Goal: Task Accomplishment & Management: Use online tool/utility

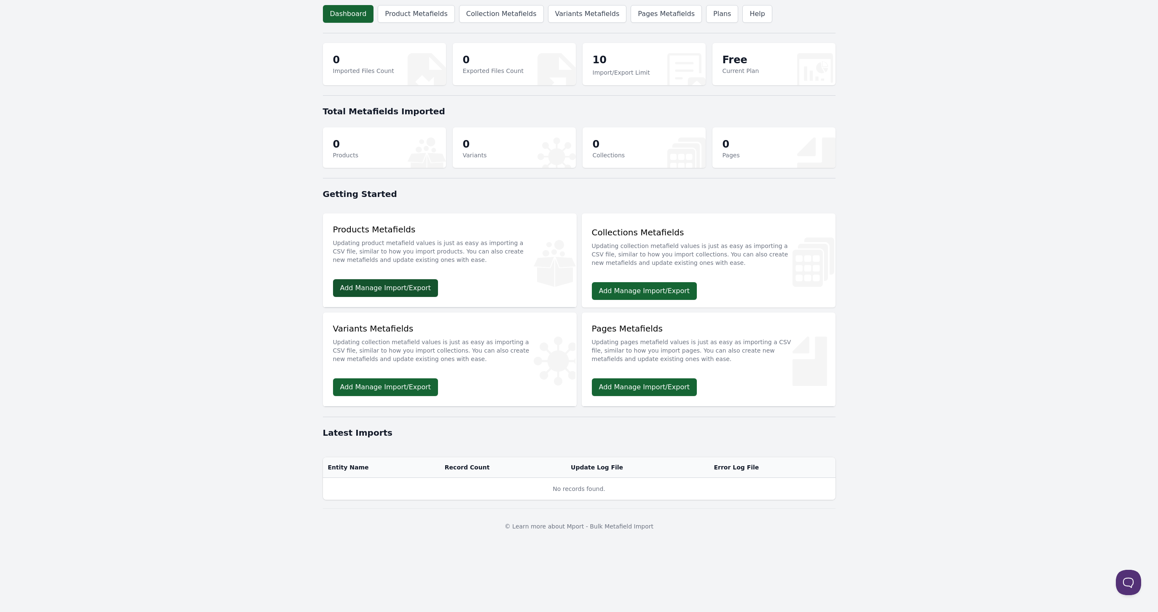
click at [402, 281] on link "Add Manage Import/Export" at bounding box center [385, 288] width 105 height 18
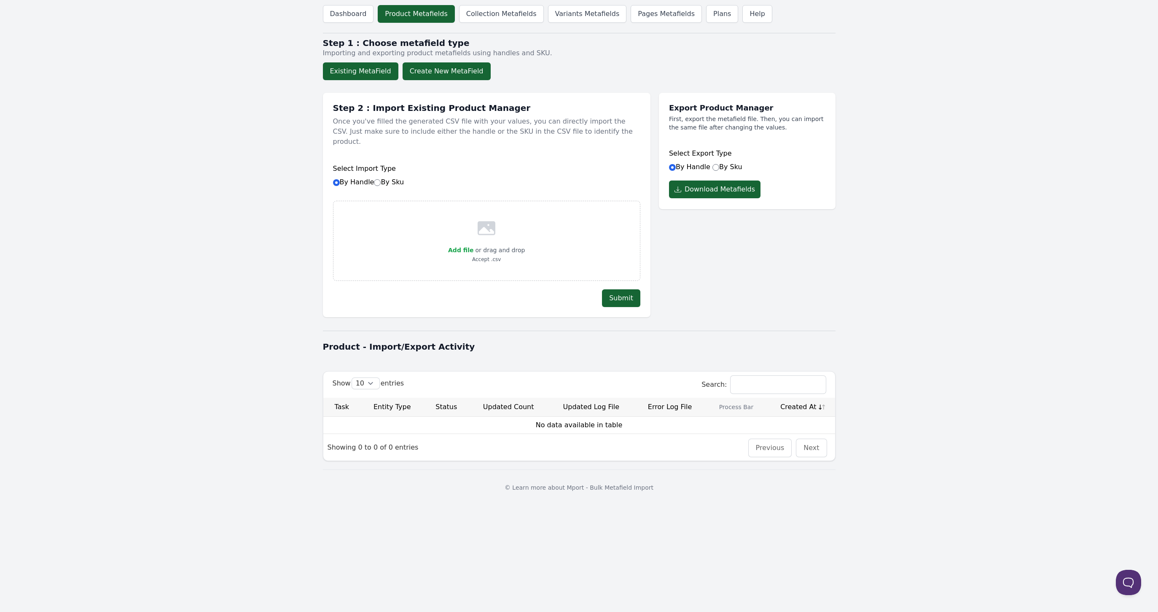
click at [427, 75] on button "Create New MetaField" at bounding box center [447, 71] width 88 height 18
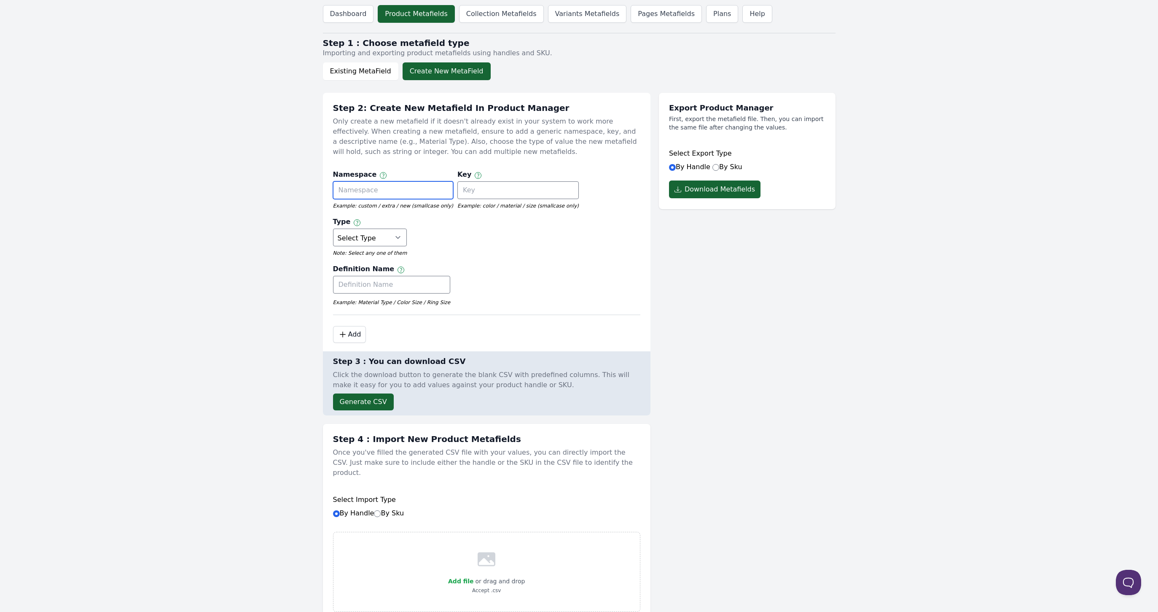
click at [385, 191] on input "text" at bounding box center [393, 190] width 120 height 18
click at [407, 229] on select "Select Type True or False Color Date Date & Time Dimension Money Multi Line Tex…" at bounding box center [370, 238] width 74 height 18
select select "single_line_text_field"
click at [580, 265] on div "Namespace Namespace and key can only use letters, numbers, underscores, and das…" at bounding box center [486, 240] width 307 height 150
click at [387, 182] on input "text" at bounding box center [393, 190] width 120 height 18
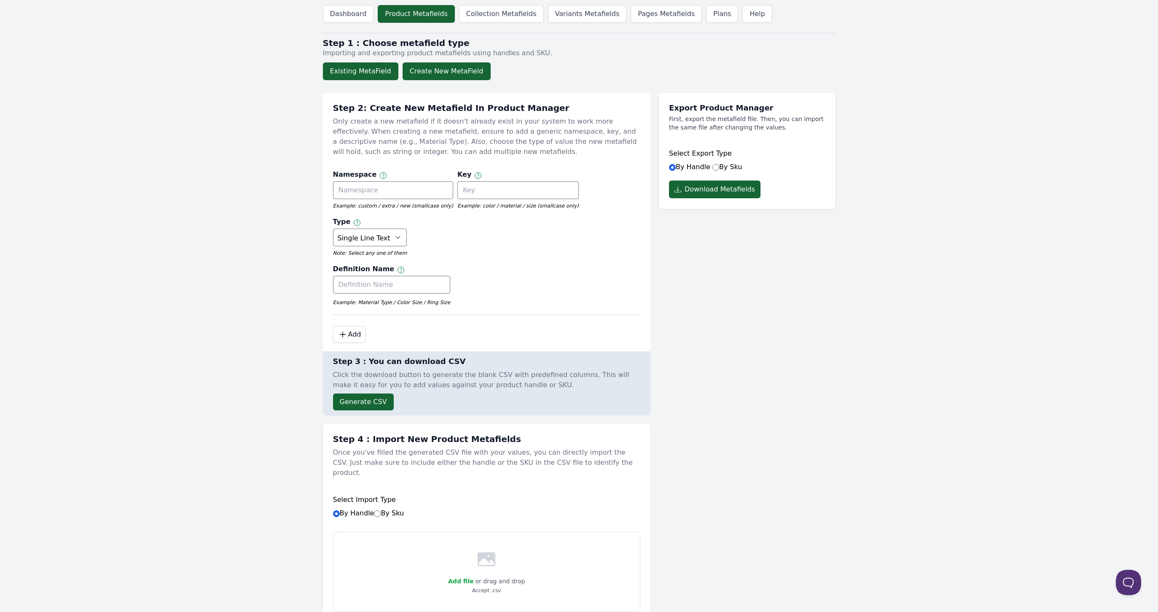
click at [326, 66] on button "Existing MetaField" at bounding box center [360, 71] width 75 height 18
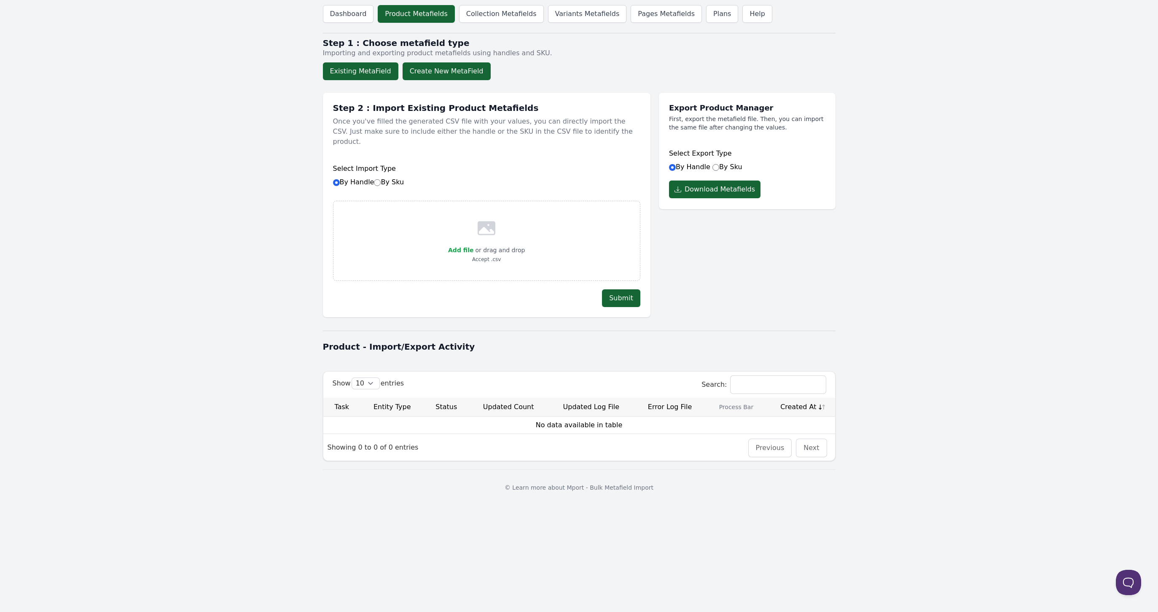
click at [464, 71] on button "Create New MetaField" at bounding box center [447, 71] width 88 height 18
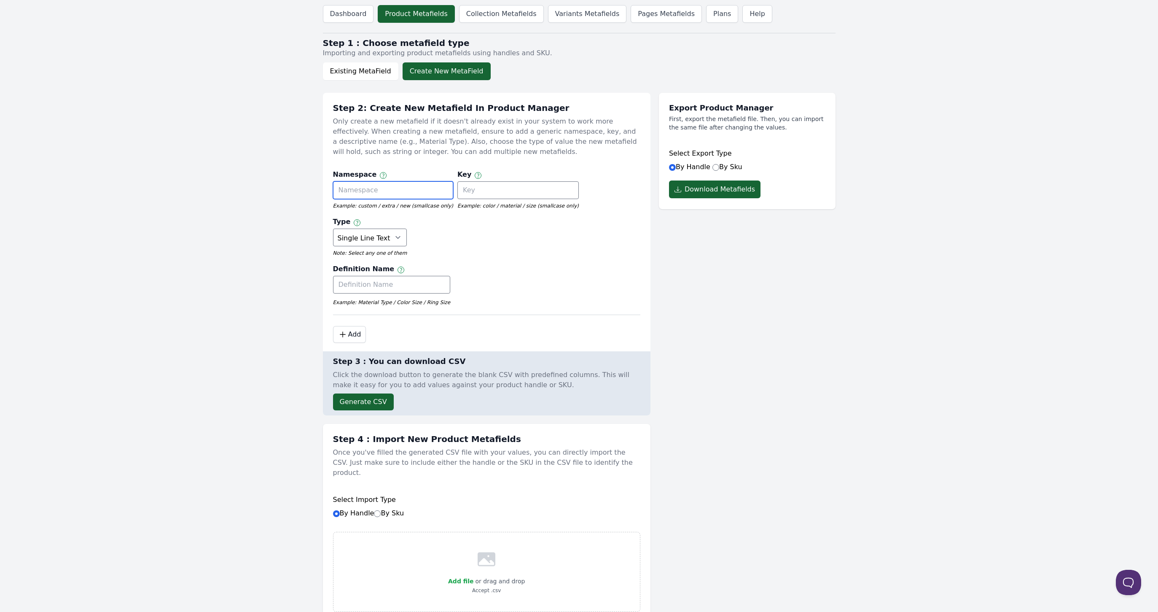
click at [414, 191] on input "text" at bounding box center [393, 190] width 120 height 18
type input "usp"
click at [489, 183] on input "text" at bounding box center [517, 190] width 121 height 18
click at [475, 176] on img at bounding box center [478, 175] width 7 height 7
click at [371, 173] on div "Namespace Namespace and key can only use letters, numbers, underscores, and das…" at bounding box center [393, 175] width 120 height 12
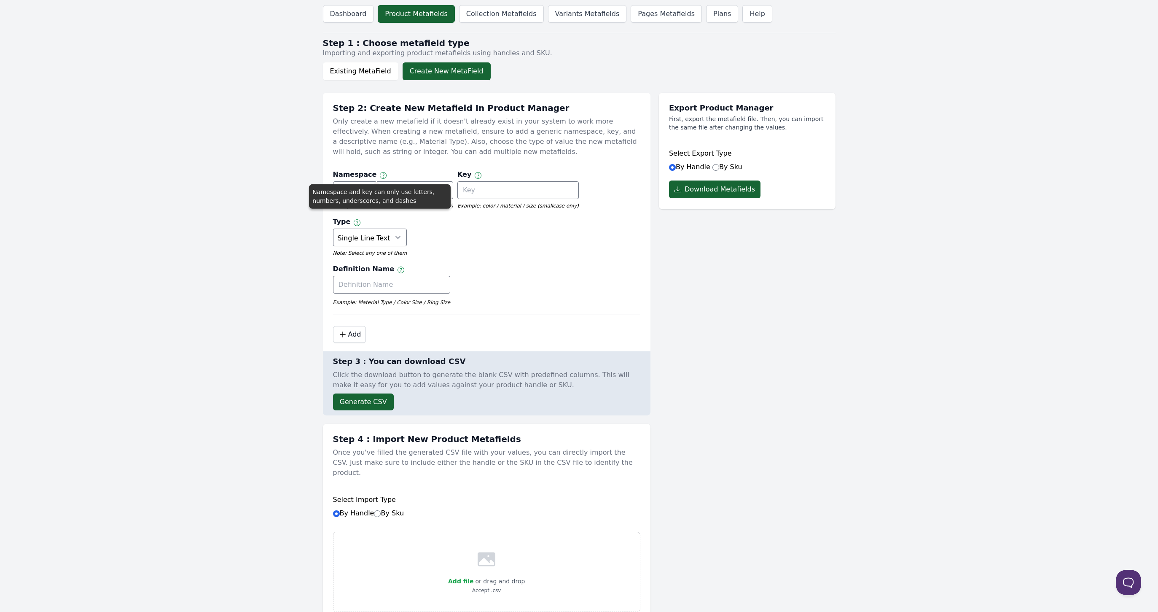
click at [380, 173] on img at bounding box center [383, 175] width 7 height 7
click at [475, 172] on img at bounding box center [478, 175] width 7 height 7
click at [526, 183] on input "text" at bounding box center [517, 190] width 121 height 18
type input "e"
type input "info"
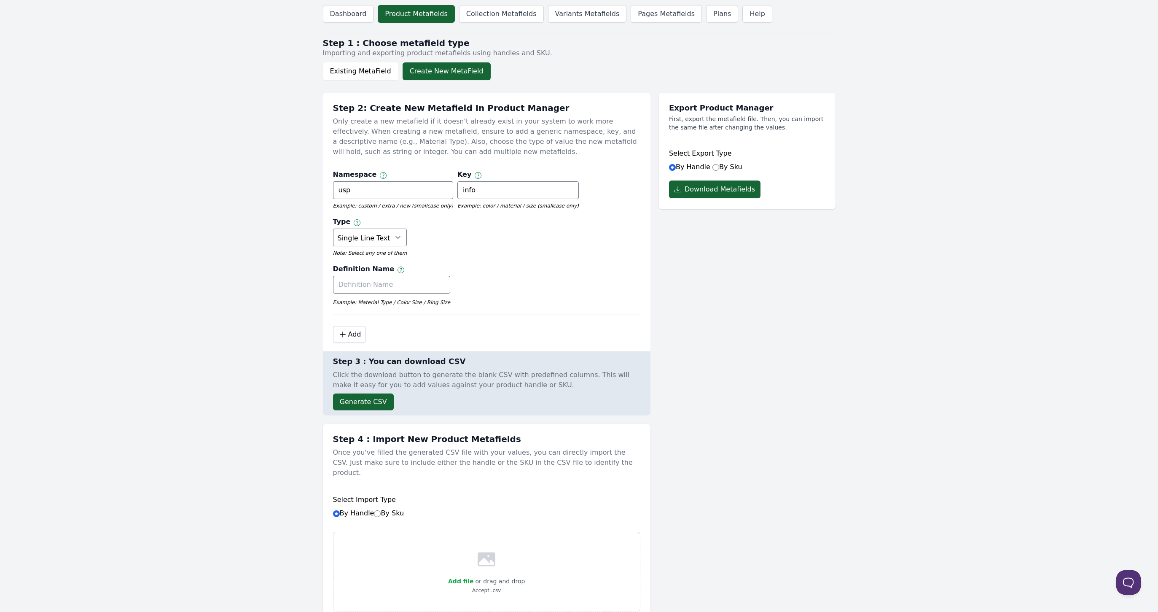
drag, startPoint x: 570, startPoint y: 246, endPoint x: 563, endPoint y: 246, distance: 7.2
click at [570, 264] on div "Definition Name Label of the metafield Example: Material Type / Color Size / Ri…" at bounding box center [486, 287] width 307 height 46
click at [421, 276] on div at bounding box center [392, 286] width 118 height 21
click at [422, 276] on input "text" at bounding box center [392, 285] width 118 height 18
type input "usp full"
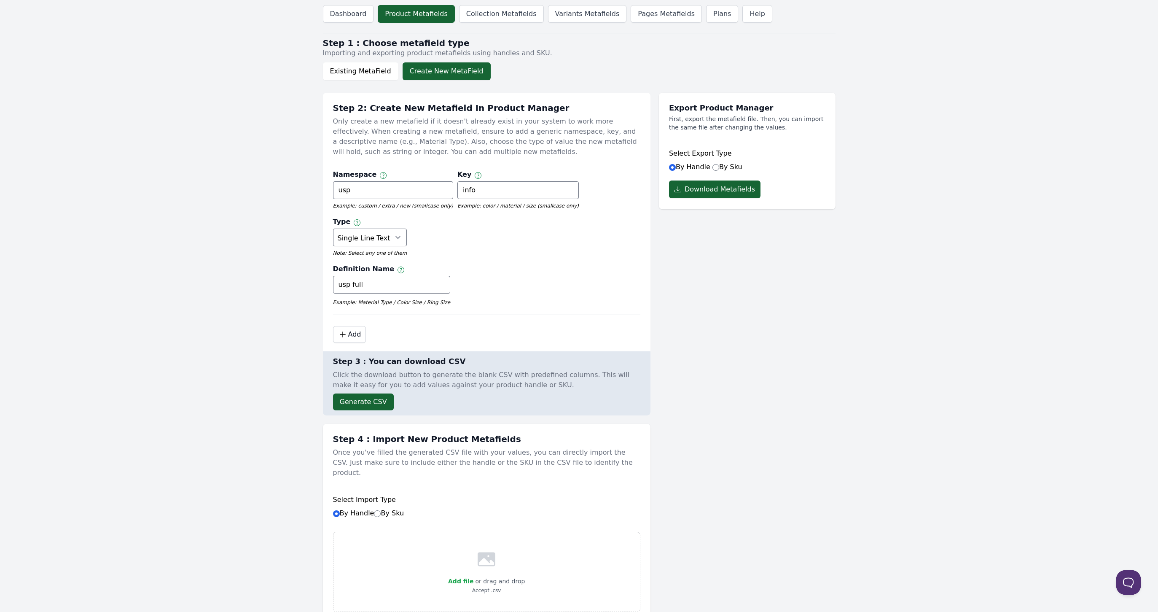
click at [505, 264] on div "Definition Name Label of the metafield usp full Example: Material Type / Color …" at bounding box center [486, 287] width 307 height 46
click at [407, 229] on select "Select Type True or False Color Date Date & Time Dimension Money Multi Line Tex…" at bounding box center [370, 238] width 74 height 18
select select "multi_line_text_field"
click at [338, 329] on icon ".cls-1 { fill: none; stroke: #000; stroke-linecap: round; stroke-linejoin: roun…" at bounding box center [343, 334] width 10 height 10
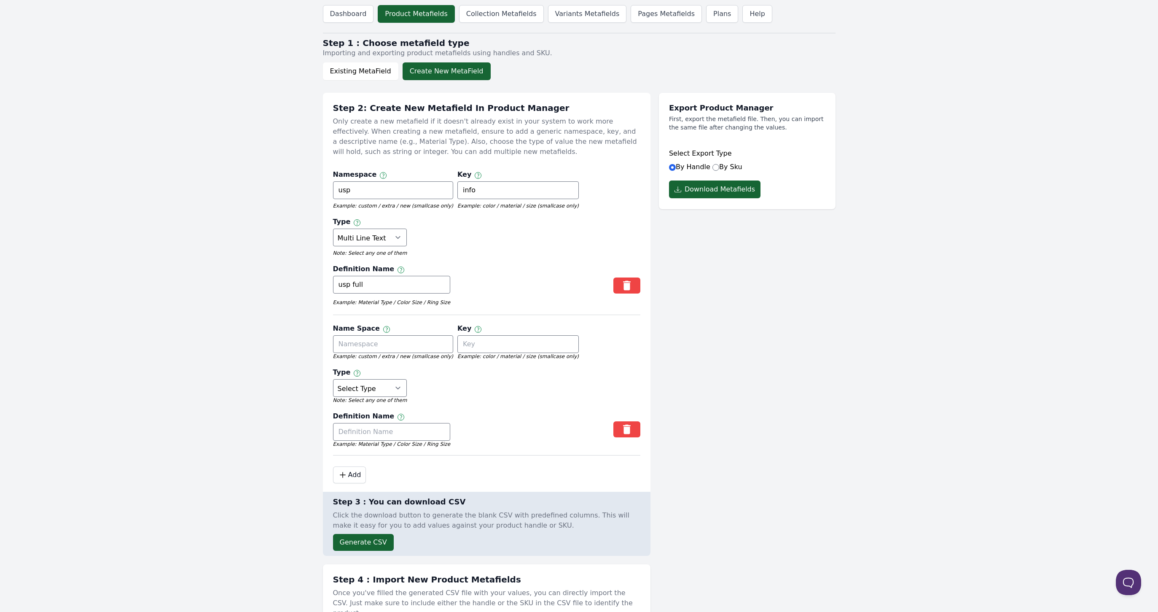
click at [567, 264] on div "Definition Name Label of the metafield usp full Example: Material Type / Color …" at bounding box center [486, 287] width 307 height 46
click at [379, 335] on input "text" at bounding box center [393, 344] width 120 height 18
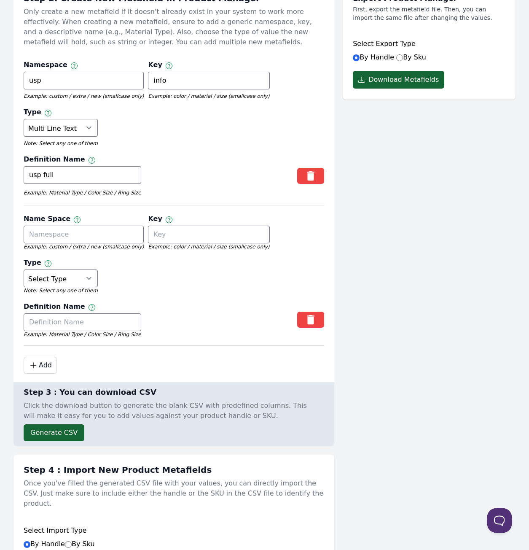
scroll to position [110, 0]
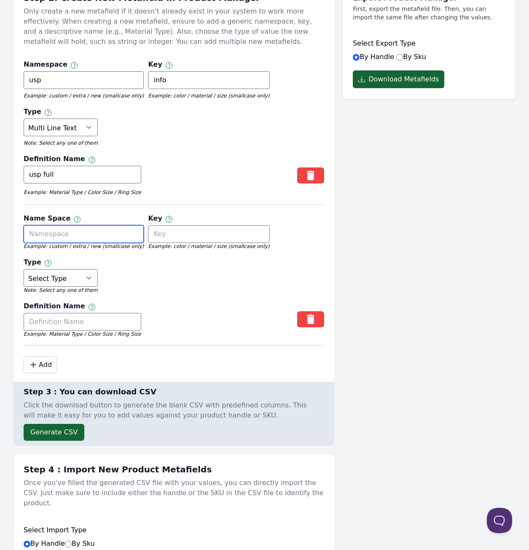
click at [84, 231] on input "text" at bounding box center [84, 234] width 120 height 18
type input "product group ID"
click at [228, 227] on input "text" at bounding box center [208, 234] width 121 height 18
type input "ID"
click at [35, 272] on select "Select Type True or False Color Date Date & Time Dimension Money Multi Line Tex…" at bounding box center [61, 278] width 74 height 18
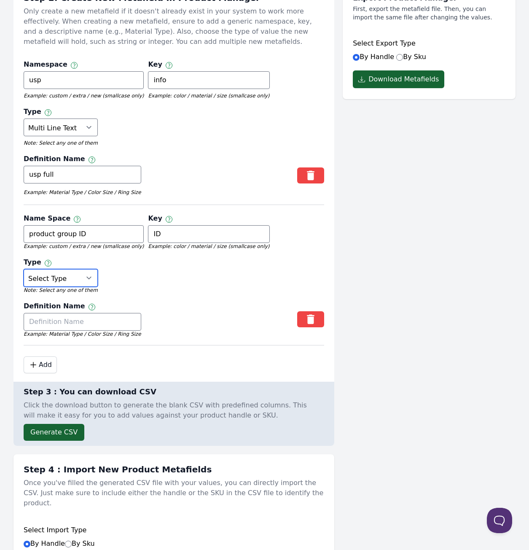
select select "single_line_text_field"
click at [80, 284] on select "Select Type True or False Color Date Date & Time Dimension Money Multi Line Tex…" at bounding box center [61, 278] width 74 height 18
click at [80, 317] on input "text" at bounding box center [83, 322] width 118 height 18
type input "ID"
click at [171, 315] on div "Definition Name Label of the metafield ID Example: Material Type / Color Size /…" at bounding box center [174, 321] width 301 height 40
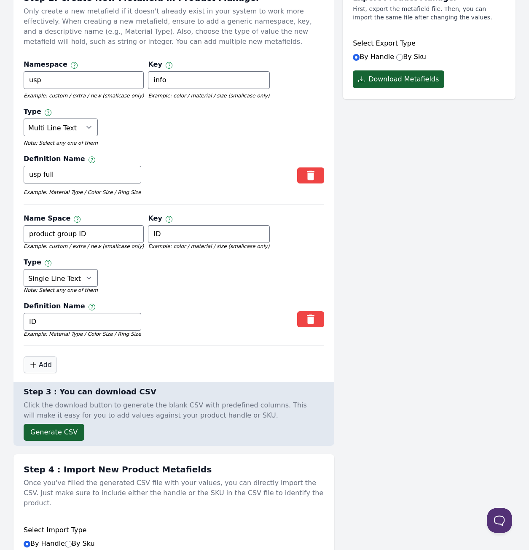
click at [39, 358] on button ".cls-1 { fill: none; stroke: #000; stroke-linecap: round; stroke-linejoin: roun…" at bounding box center [40, 364] width 33 height 17
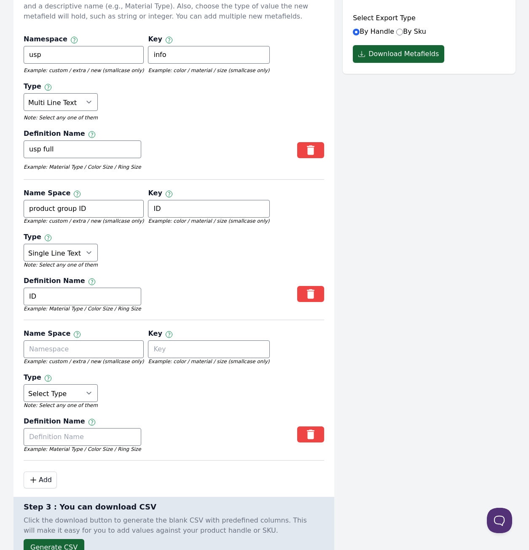
scroll to position [140, 0]
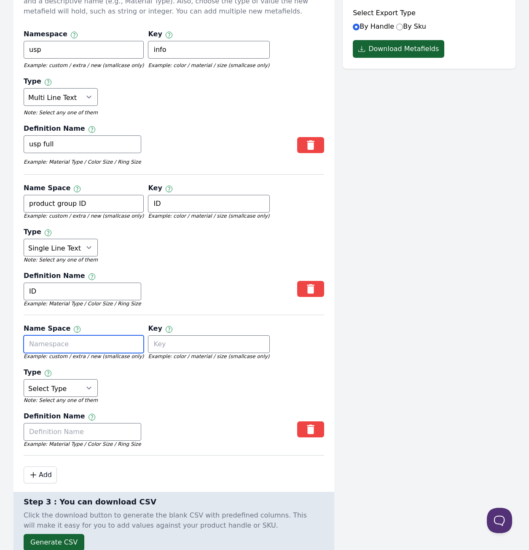
click at [93, 341] on input "text" at bounding box center [84, 344] width 120 height 18
type input "Variant SKU"
click at [185, 337] on input "text" at bounding box center [208, 344] width 121 height 18
type input "VSKU"
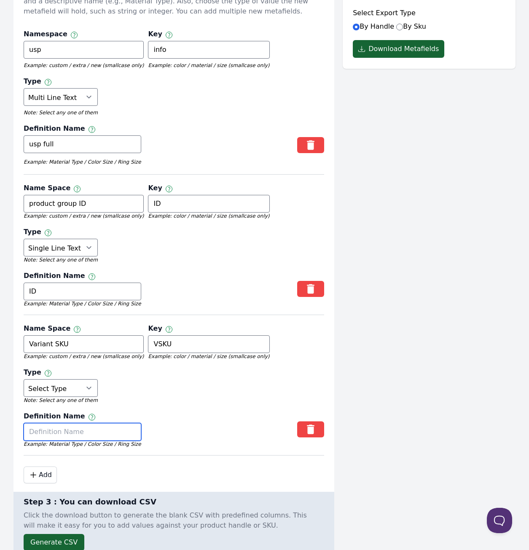
click at [88, 430] on input "text" at bounding box center [83, 432] width 118 height 18
type input "VSKU"
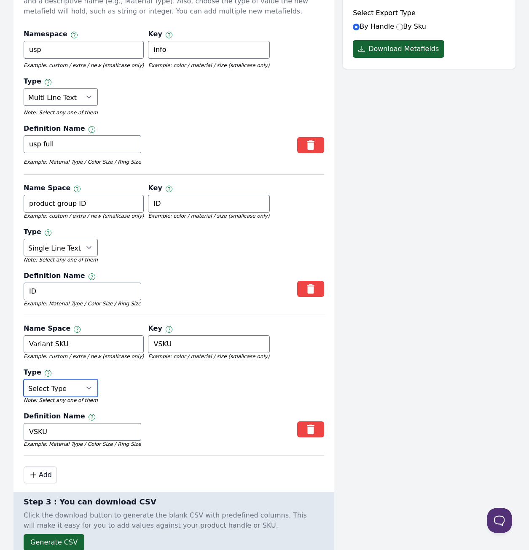
click at [69, 384] on select "Select Type True or False Color Date Date & Time Dimension Money Multi Line Tex…" at bounding box center [61, 388] width 74 height 18
select select "single_line_text_field"
click at [45, 470] on button ".cls-1 { fill: none; stroke: #000; stroke-linecap: round; stroke-linejoin: roun…" at bounding box center [40, 474] width 33 height 17
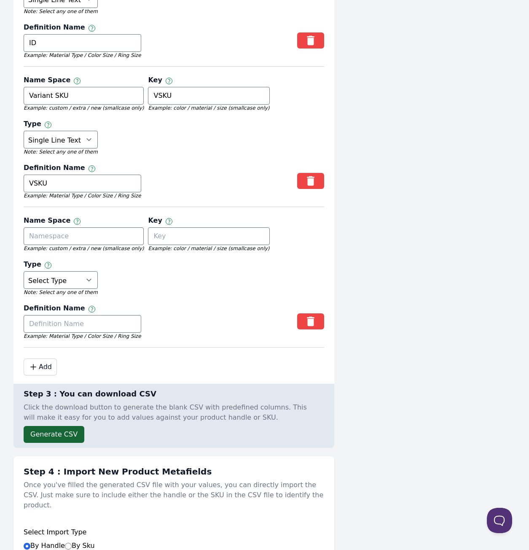
scroll to position [390, 0]
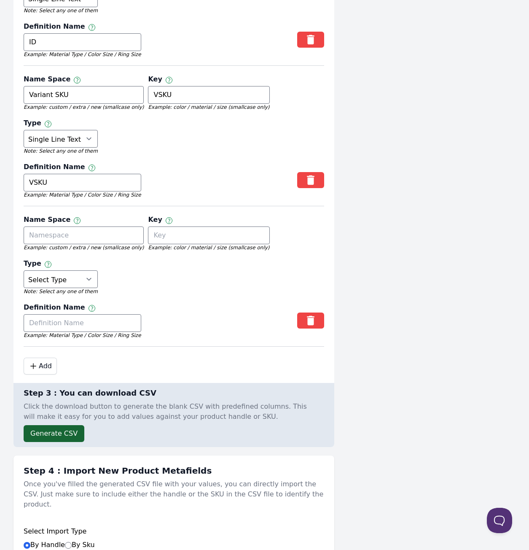
click at [81, 217] on div "Name Space Namespace and key can only use letters, numbers, underscores, and da…" at bounding box center [84, 221] width 120 height 12
click at [83, 223] on div "Name Space Namespace and key can only use letters, numbers, underscores, and da…" at bounding box center [84, 221] width 120 height 12
click at [83, 229] on input "text" at bounding box center [84, 235] width 120 height 18
type input "C"
type input "Base"
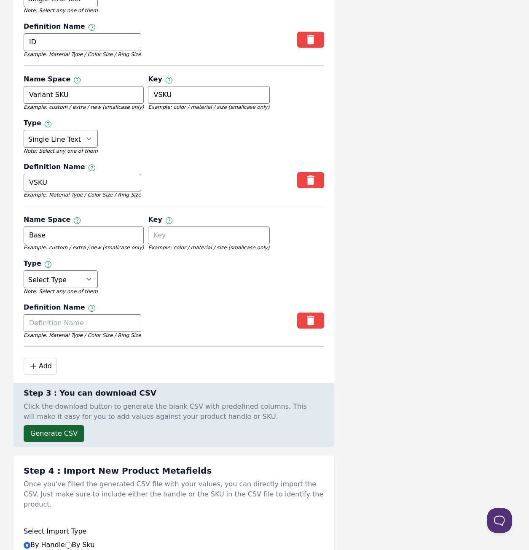
click at [277, 249] on div "Name Space Namespace and key can only use letters, numbers, underscores, and da…" at bounding box center [174, 278] width 301 height 136
click at [240, 231] on input "text" at bounding box center [208, 235] width 121 height 18
type input "Base"
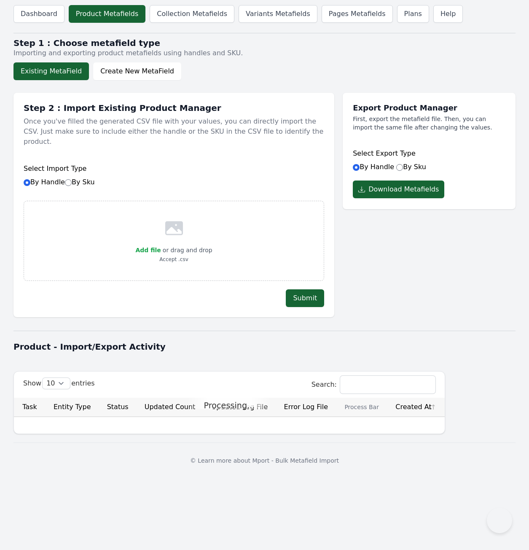
select select "multi_line_text_field"
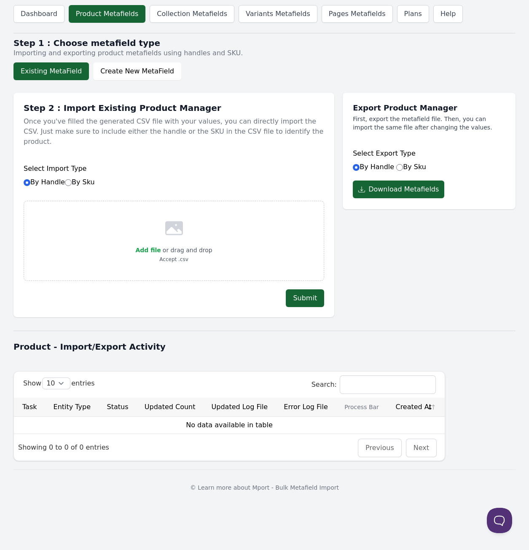
click at [141, 80] on div "Dashboard Product Metafields Collection Metafields Variants Metafields Pages Me…" at bounding box center [264, 252] width 529 height 505
click at [148, 72] on button "Create New MetaField" at bounding box center [137, 71] width 88 height 18
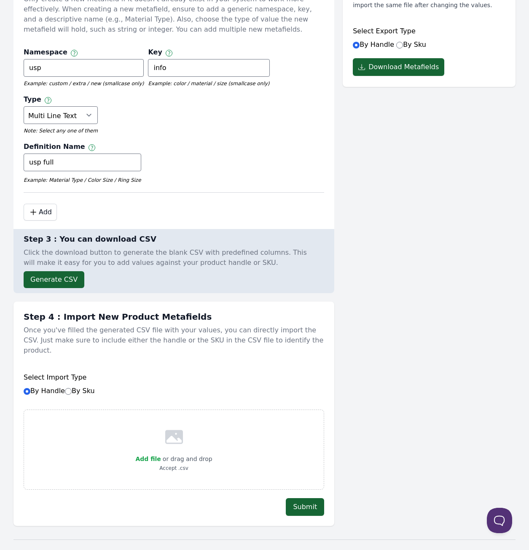
scroll to position [46, 0]
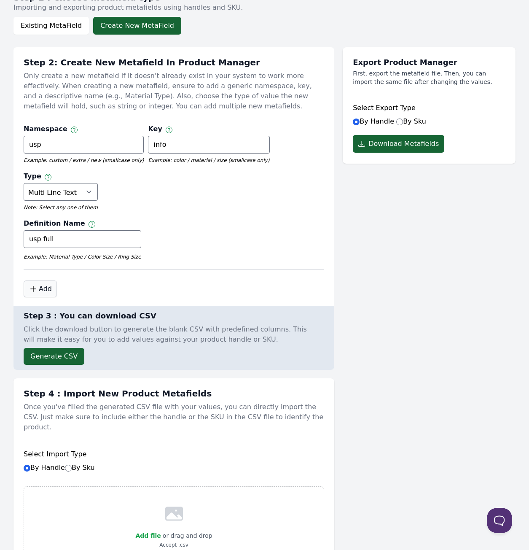
click at [43, 292] on button ".cls-1 { fill: none; stroke: #000; stroke-linecap: round; stroke-linejoin: roun…" at bounding box center [40, 288] width 33 height 17
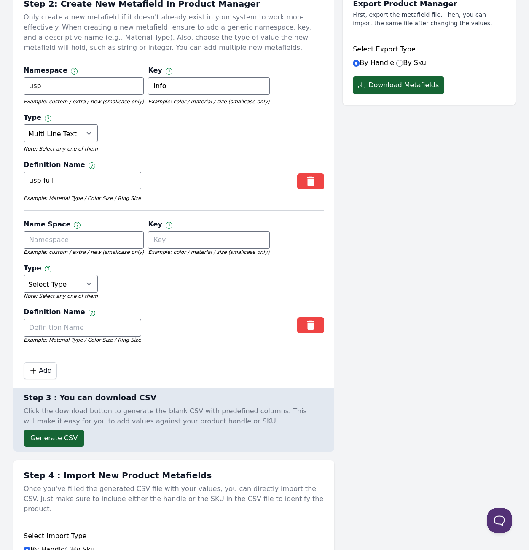
scroll to position [121, 0]
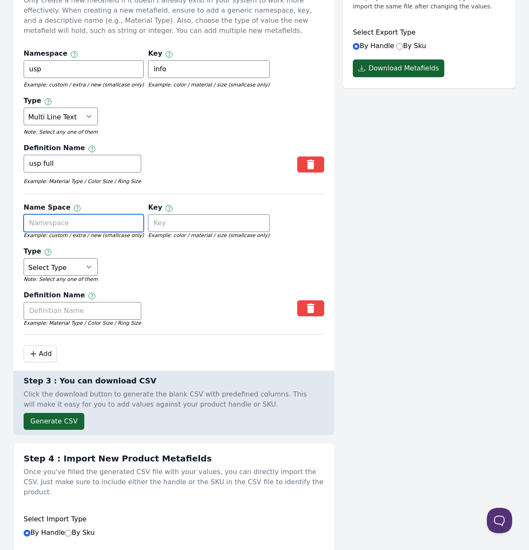
click at [40, 227] on input "text" at bounding box center [84, 223] width 120 height 18
type input "product group ID"
click at [148, 227] on input "text" at bounding box center [208, 223] width 121 height 18
type input "G"
type input "PGID"
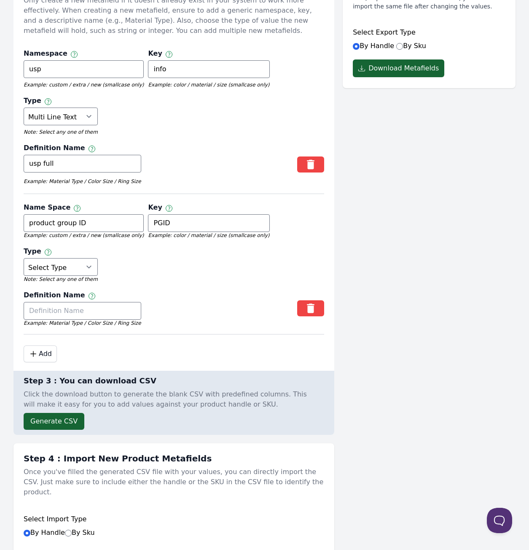
click at [99, 295] on div "Definition Name Label of the metafield" at bounding box center [83, 296] width 118 height 12
click at [96, 299] on div "Definition Name Label of the metafield Example: Material Type / Color Size / Ri…" at bounding box center [83, 310] width 118 height 40
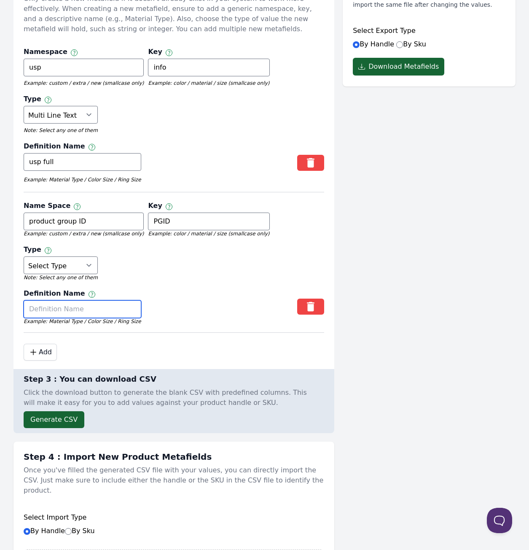
click at [99, 304] on input "text" at bounding box center [83, 309] width 118 height 18
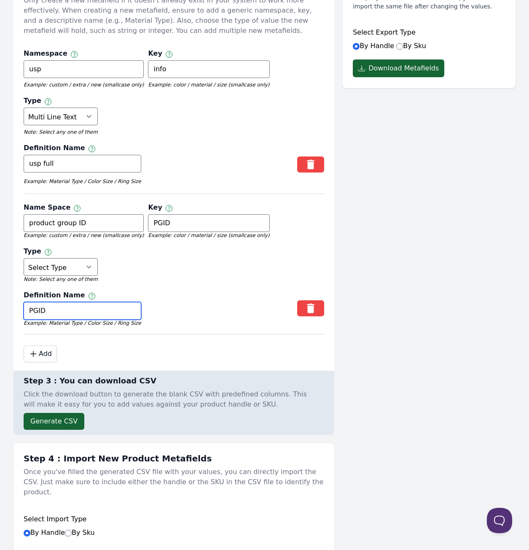
type input "PGID"
click at [88, 276] on em "Note: Select any one of them" at bounding box center [61, 279] width 74 height 7
click at [84, 267] on select "Select Type True or False Color Date Date & Time Dimension Money Multi Line Tex…" at bounding box center [61, 267] width 74 height 18
select select "single_line_text_field"
click at [51, 356] on button ".cls-1 { fill: none; stroke: #000; stroke-linecap: round; stroke-linejoin: roun…" at bounding box center [40, 353] width 33 height 17
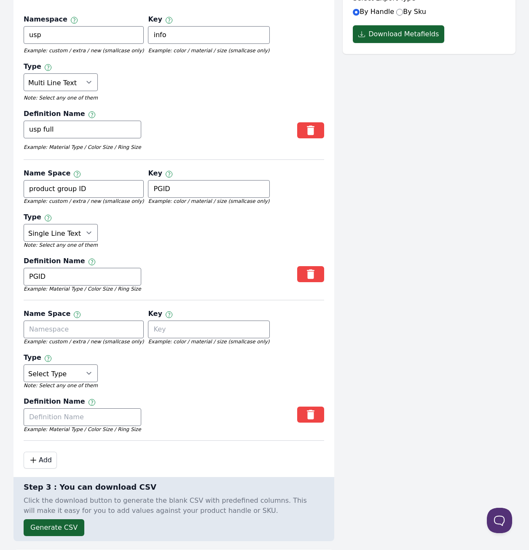
scroll to position [181, 0]
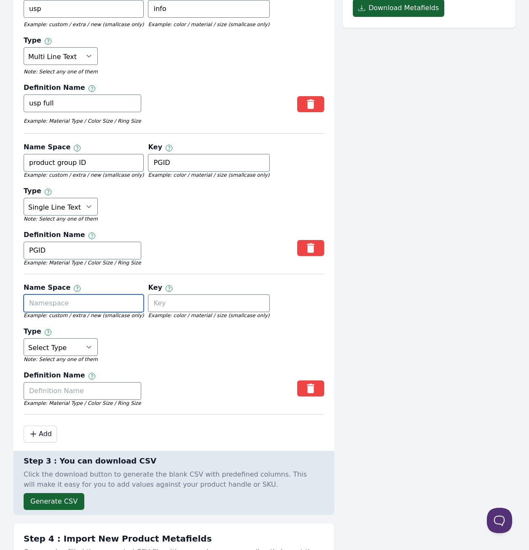
click at [91, 298] on input "text" at bounding box center [84, 303] width 120 height 18
type input "Base"
click at [157, 355] on div "Name Space Namespace and key can only use letters, numbers, underscores, and da…" at bounding box center [174, 346] width 301 height 136
click at [175, 300] on input "text" at bounding box center [208, 303] width 121 height 18
type input "Base"
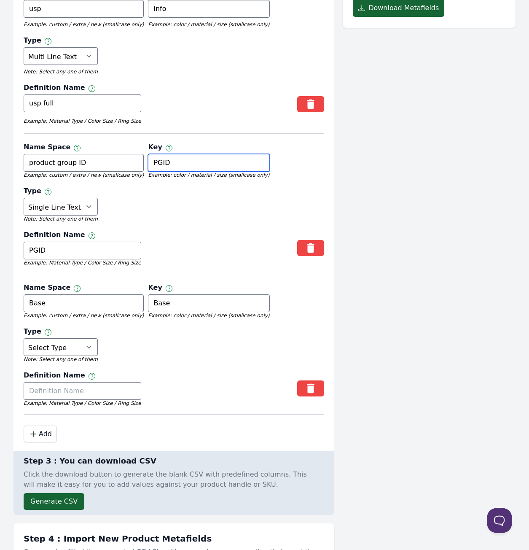
click at [157, 158] on input "PGID" at bounding box center [208, 163] width 121 height 18
type input "pgid"
click at [97, 168] on input "product group ID" at bounding box center [84, 163] width 120 height 18
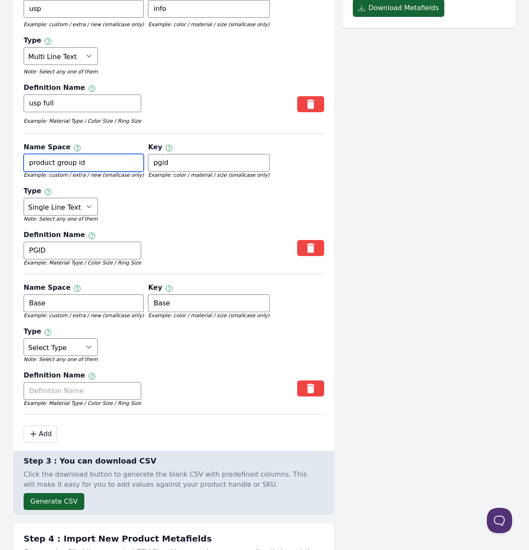
type input "product group id"
click at [56, 246] on input "PGID" at bounding box center [83, 251] width 118 height 18
click at [86, 301] on input "Base" at bounding box center [84, 303] width 120 height 18
click at [94, 301] on input "Base" at bounding box center [84, 303] width 120 height 18
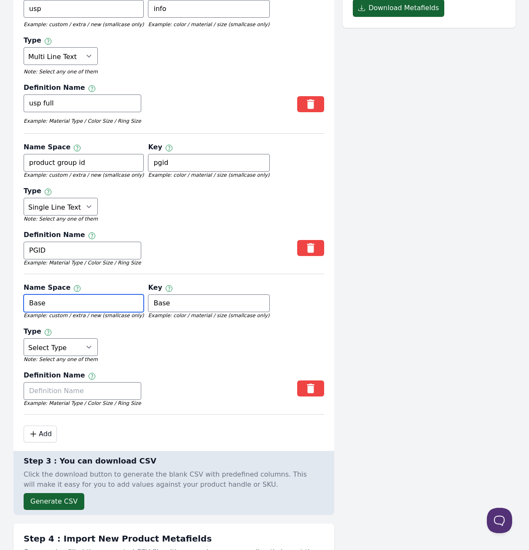
click at [94, 301] on input "Base" at bounding box center [84, 303] width 120 height 18
type input "base"
click at [204, 306] on input "Base" at bounding box center [208, 303] width 121 height 18
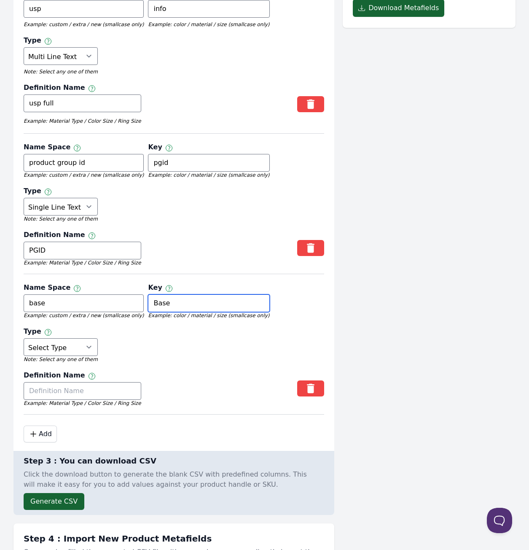
click at [204, 306] on input "Base" at bounding box center [208, 303] width 121 height 18
type input "base"
click at [98, 390] on input "text" at bounding box center [83, 391] width 118 height 18
type input "base type"
click at [48, 333] on div "Type Choose any one type" at bounding box center [61, 332] width 74 height 12
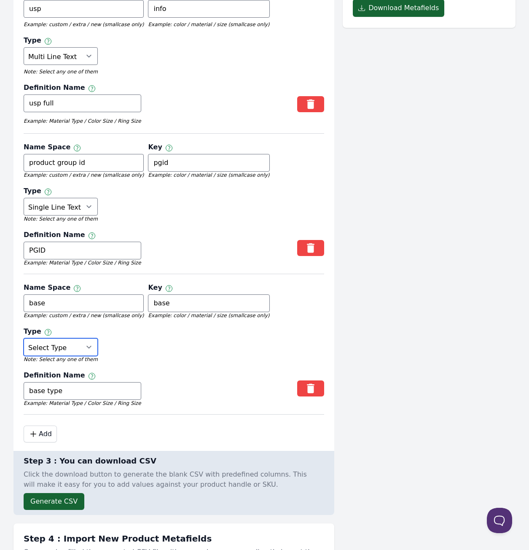
click at [51, 342] on select "Select Type True or False Color Date Date & Time Dimension Money Multi Line Tex…" at bounding box center [61, 347] width 74 height 18
select select "single_line_text_field"
click at [38, 434] on icon ".cls-1 { fill: none; stroke: #000; stroke-linecap: round; stroke-linejoin: roun…" at bounding box center [34, 434] width 10 height 10
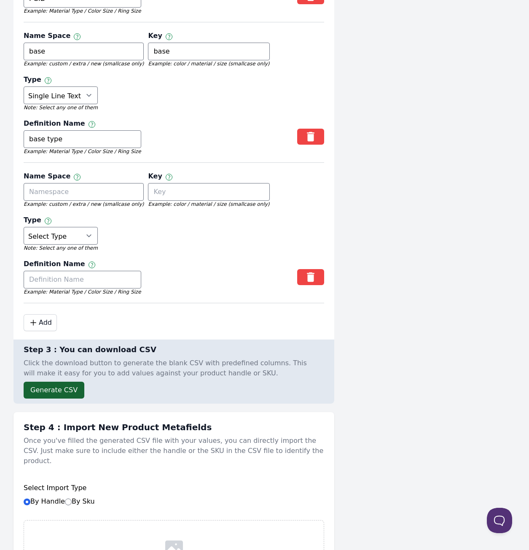
scroll to position [441, 0]
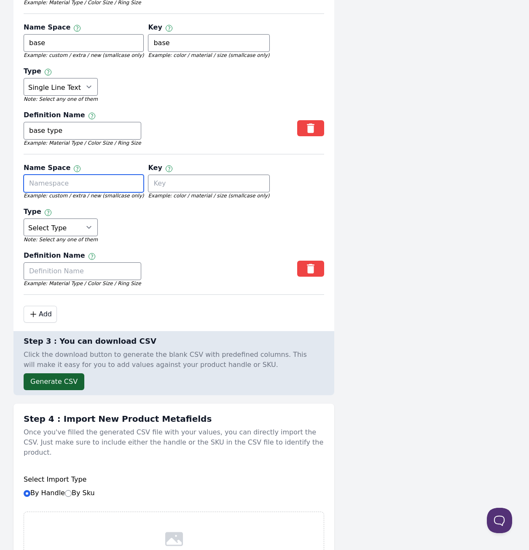
click at [66, 178] on input "text" at bounding box center [84, 184] width 120 height 18
type input "c"
type input "finish"
click at [183, 181] on input "text" at bounding box center [208, 184] width 121 height 18
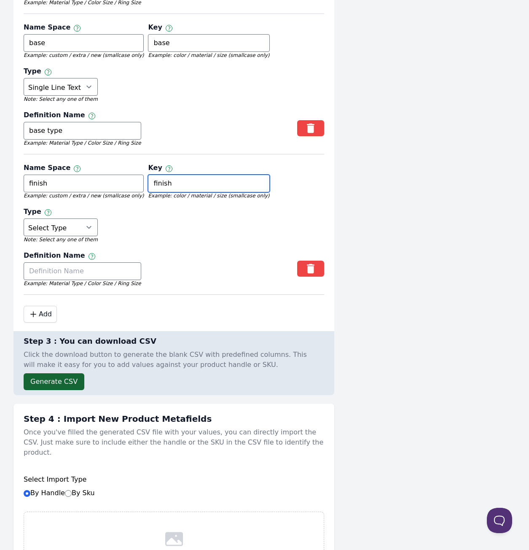
type input "finish"
click at [92, 222] on select "Select Type True or False Color Date Date & Time Dimension Money Multi Line Tex…" at bounding box center [61, 227] width 74 height 18
select select "single_line_text_field"
click at [75, 257] on div "Definition Name Label of the metafield" at bounding box center [83, 256] width 118 height 12
click at [75, 263] on input "text" at bounding box center [83, 271] width 118 height 18
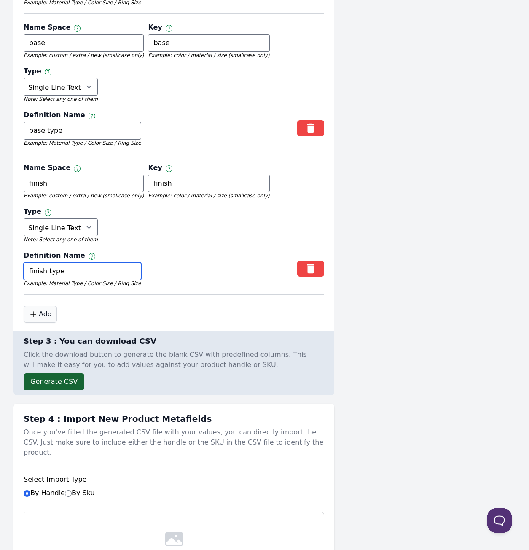
type input "finish type"
click at [50, 311] on button ".cls-1 { fill: none; stroke: #000; stroke-linecap: round; stroke-linejoin: roun…" at bounding box center [40, 314] width 33 height 17
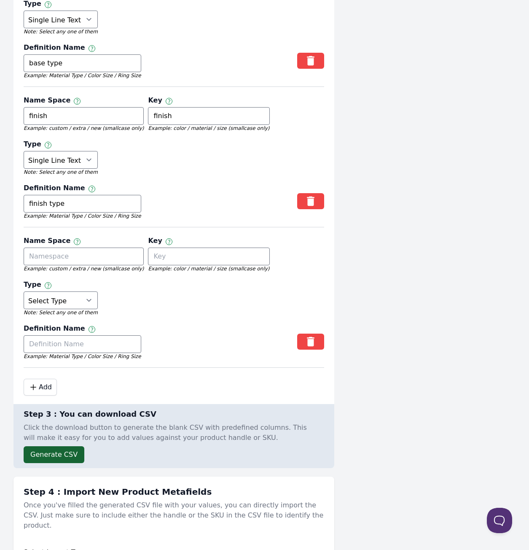
scroll to position [522, 0]
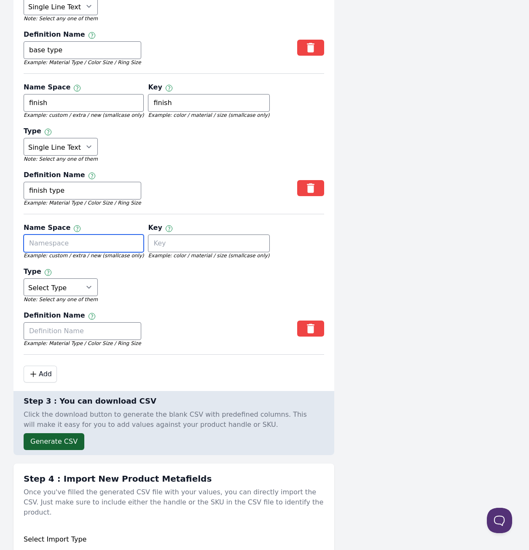
click at [103, 245] on input "text" at bounding box center [84, 243] width 120 height 18
type input "V"
type input "voc"
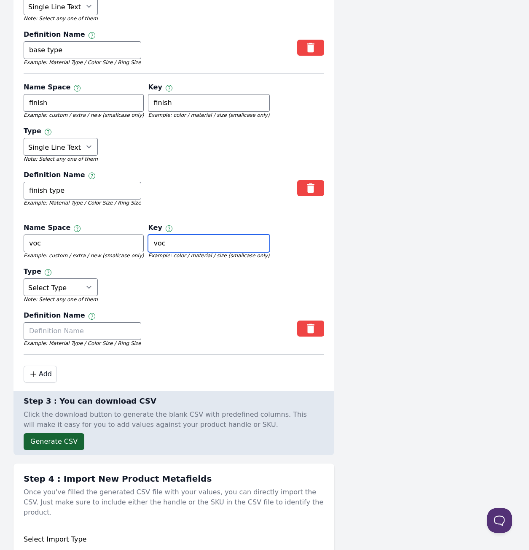
type input "voc"
click at [181, 263] on div "Name Space Namespace and key can only use letters, numbers, underscores, and da…" at bounding box center [174, 286] width 301 height 136
click at [62, 278] on select "Select Type True or False Color Date Date & Time Dimension Money Multi Line Tex…" at bounding box center [61, 287] width 74 height 18
select select "single_line_text_field"
click at [76, 327] on input "text" at bounding box center [83, 331] width 118 height 18
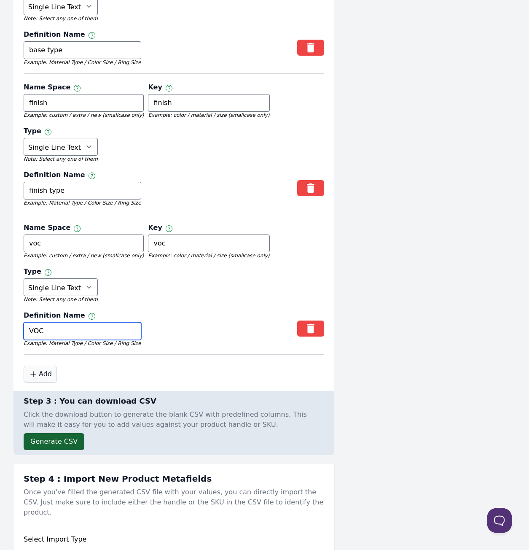
type input "VOC"
click at [53, 370] on button ".cls-1 { fill: none; stroke: #000; stroke-linecap: round; stroke-linejoin: roun…" at bounding box center [40, 374] width 33 height 17
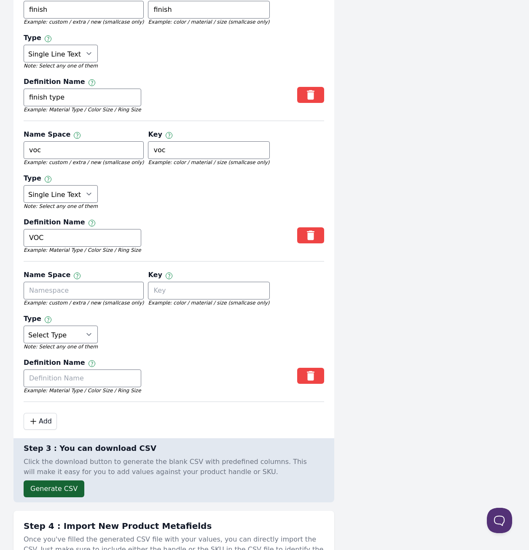
scroll to position [627, 0]
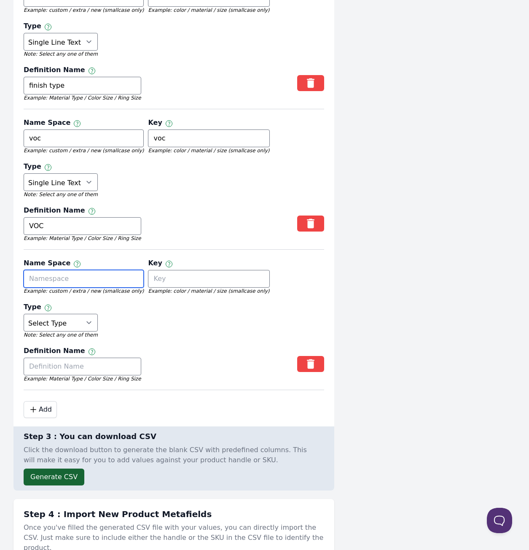
click at [101, 280] on input "text" at bounding box center [84, 279] width 120 height 18
type input "T"
type input "thinner"
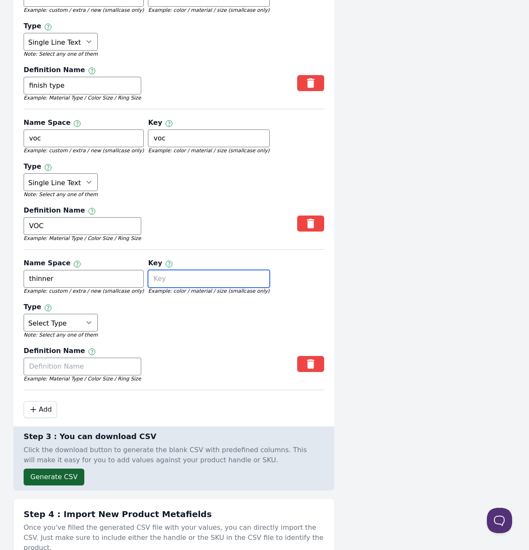
click at [169, 274] on input "text" at bounding box center [208, 279] width 121 height 18
type input "thinner"
click at [48, 320] on select "Select Type True or False Color Date Date & Time Dimension Money Multi Line Tex…" at bounding box center [61, 323] width 74 height 18
select select "single_line_text_field"
drag, startPoint x: 150, startPoint y: 319, endPoint x: 85, endPoint y: 353, distance: 73.4
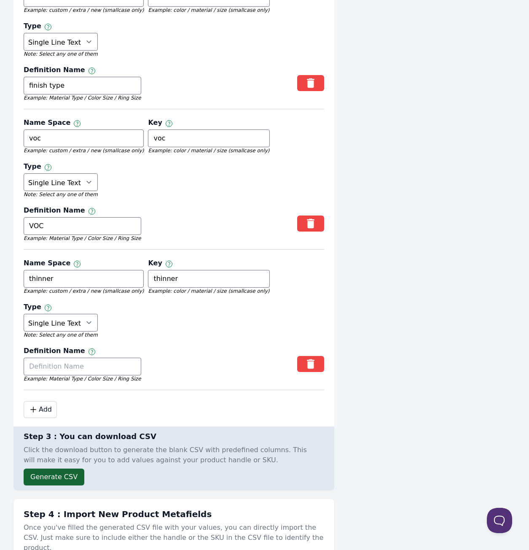
click at [145, 322] on div "Name Space Namespace and key can only use letters, numbers, underscores, and da…" at bounding box center [174, 322] width 301 height 136
click at [73, 367] on input "text" at bounding box center [83, 367] width 118 height 18
type input "Thinner type"
click at [43, 406] on button ".cls-1 { fill: none; stroke: #000; stroke-linecap: round; stroke-linejoin: roun…" at bounding box center [40, 409] width 33 height 17
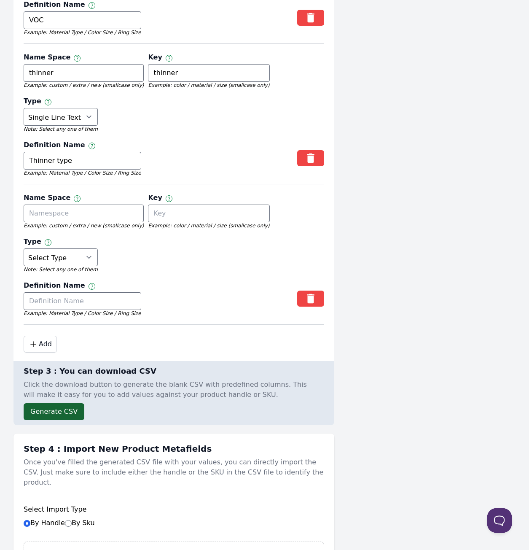
scroll to position [843, 0]
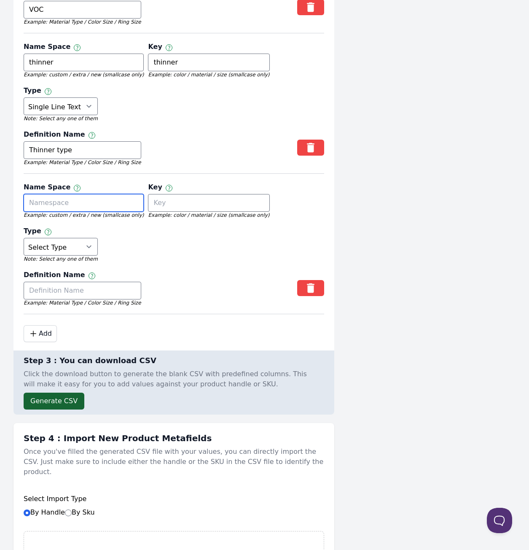
click at [69, 196] on input "text" at bounding box center [84, 203] width 120 height 18
click at [80, 196] on input "water or solvent based" at bounding box center [84, 203] width 120 height 18
type input "water or solvent based"
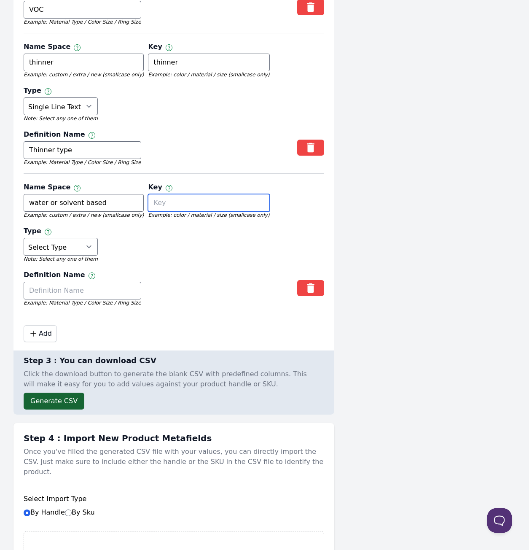
click at [155, 202] on input "text" at bounding box center [208, 203] width 121 height 18
paste input "water or solvent based"
type input "water or solvent based"
click at [60, 282] on input "text" at bounding box center [83, 291] width 118 height 18
paste input "water or solvent based"
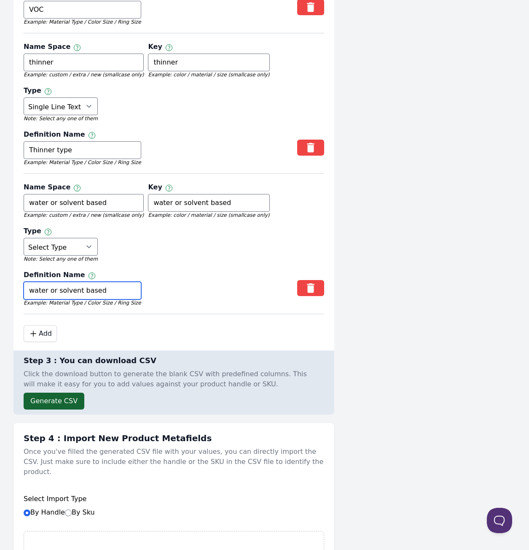
type input "water or solvent based"
click at [59, 255] on em "Note: Select any one of them" at bounding box center [61, 258] width 74 height 7
click at [62, 248] on select "Select Type True or False Color Date Date & Time Dimension Money Multi Line Tex…" at bounding box center [61, 247] width 74 height 18
select select "single_line_text_field"
click at [45, 330] on button ".cls-1 { fill: none; stroke: #000; stroke-linecap: round; stroke-linejoin: roun…" at bounding box center [40, 333] width 33 height 17
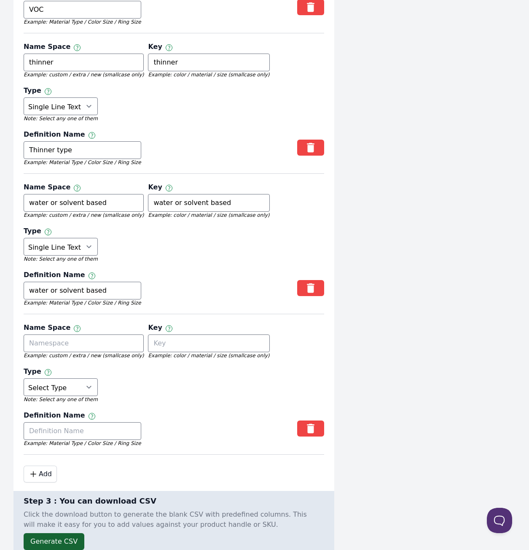
scroll to position [883, 0]
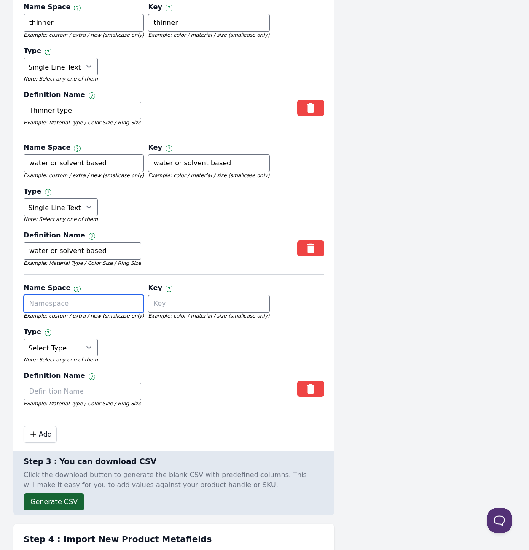
click at [100, 295] on input "text" at bounding box center [84, 304] width 120 height 18
click at [102, 297] on input "pack sizeq" at bounding box center [84, 304] width 120 height 18
click at [91, 297] on input "pack size" at bounding box center [84, 304] width 120 height 18
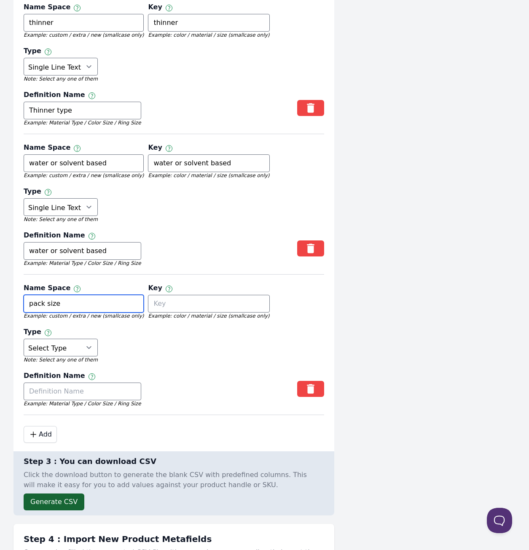
type input "pack size"
click at [204, 295] on input "text" at bounding box center [208, 304] width 121 height 18
paste input "pack size"
type input "pack size"
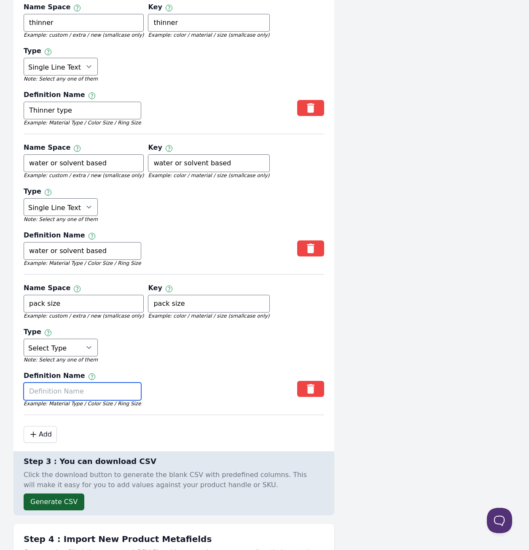
click at [69, 383] on input "text" at bounding box center [83, 391] width 118 height 18
paste input "pack size"
type input "pack size"
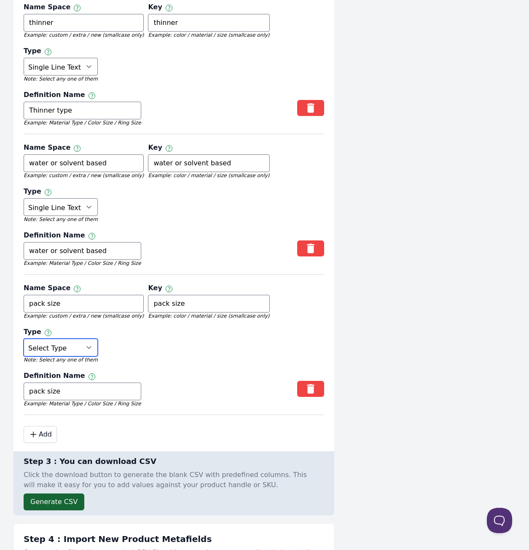
click at [69, 340] on select "Select Type True or False Color Date Date & Time Dimension Money Multi Line Tex…" at bounding box center [61, 348] width 74 height 18
select select "single_line_text_field"
click at [43, 433] on button ".cls-1 { fill: none; stroke: #000; stroke-linecap: round; stroke-linejoin: roun…" at bounding box center [40, 434] width 33 height 17
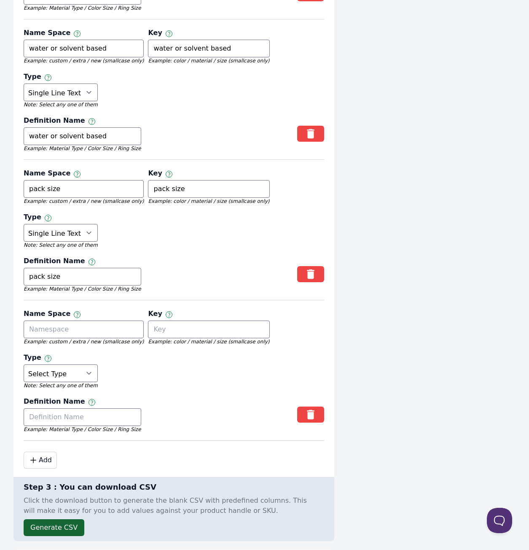
scroll to position [1094, 0]
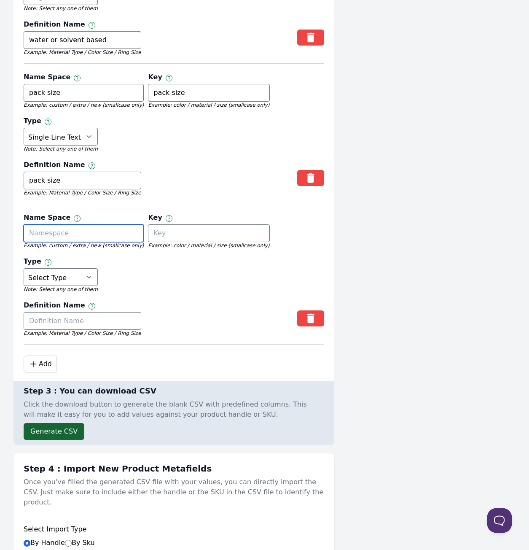
click at [83, 231] on input "text" at bounding box center [84, 233] width 120 height 18
click at [77, 230] on input "sub valtti" at bounding box center [84, 233] width 120 height 18
type input "sub valtti"
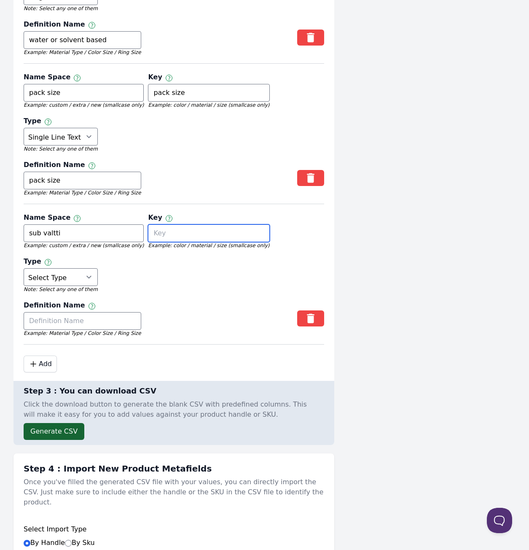
click at [187, 233] on input "text" at bounding box center [208, 233] width 121 height 18
paste input "sub valtti"
type input "sub valtti"
click at [97, 321] on input "text" at bounding box center [83, 321] width 118 height 18
paste input "sub valtti"
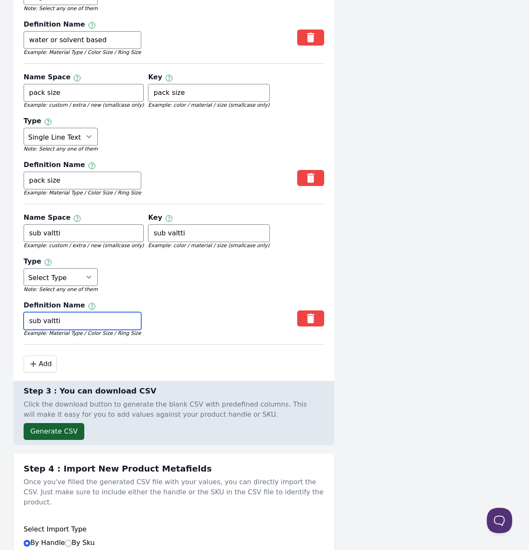
type input "sub valtti"
click at [62, 269] on select "Select Type True or False Color Date Date & Time Dimension Money Multi Line Tex…" at bounding box center [61, 277] width 74 height 18
select select "single_line_text_field"
click at [48, 357] on button ".cls-1 { fill: none; stroke: #000; stroke-linecap: round; stroke-linejoin: roun…" at bounding box center [40, 363] width 33 height 17
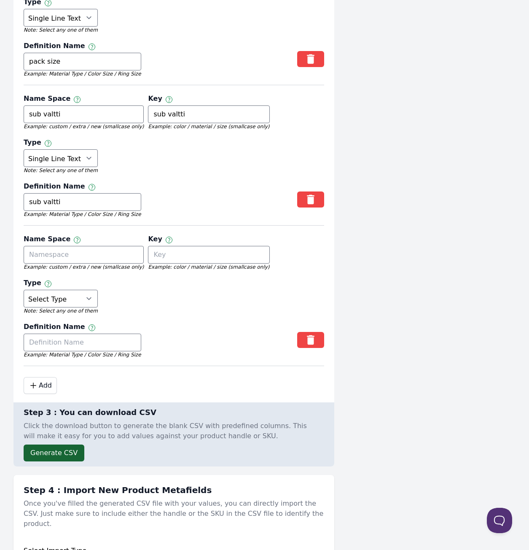
scroll to position [1227, 0]
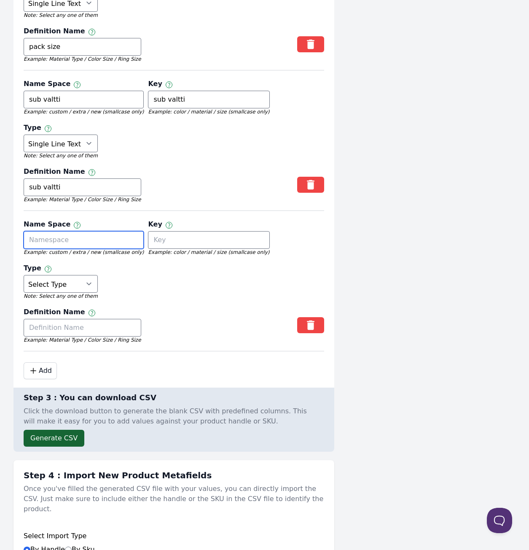
click at [71, 231] on input "text" at bounding box center [84, 240] width 120 height 18
click at [59, 231] on input "colour range" at bounding box center [84, 240] width 120 height 18
click at [132, 232] on input "colour range" at bounding box center [84, 240] width 120 height 18
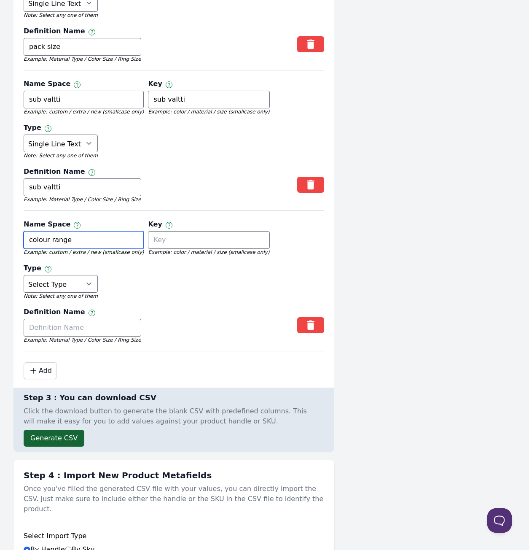
type input "colour range"
click at [170, 238] on input "text" at bounding box center [208, 240] width 121 height 18
paste input "colour range"
type input "colour range"
click at [89, 319] on input "text" at bounding box center [83, 328] width 118 height 18
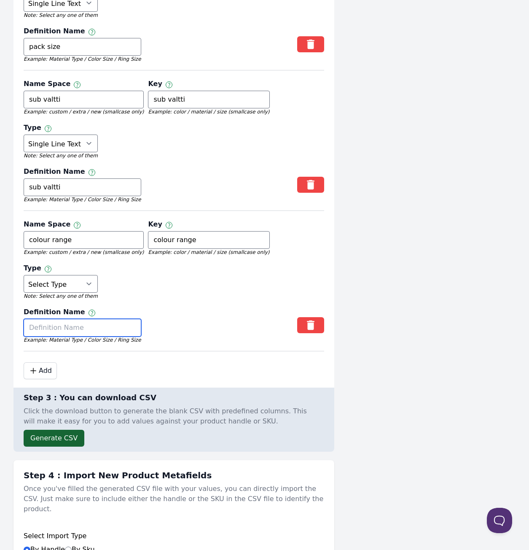
paste input "colour range"
type input "colour range"
click at [52, 282] on select "Select Type True or False Color Date Date & Time Dimension Money Multi Line Tex…" at bounding box center [61, 284] width 74 height 18
select select "single_line_text_field"
click at [38, 366] on icon ".cls-1 { fill: none; stroke: #000; stroke-linecap: round; stroke-linejoin: roun…" at bounding box center [34, 371] width 10 height 10
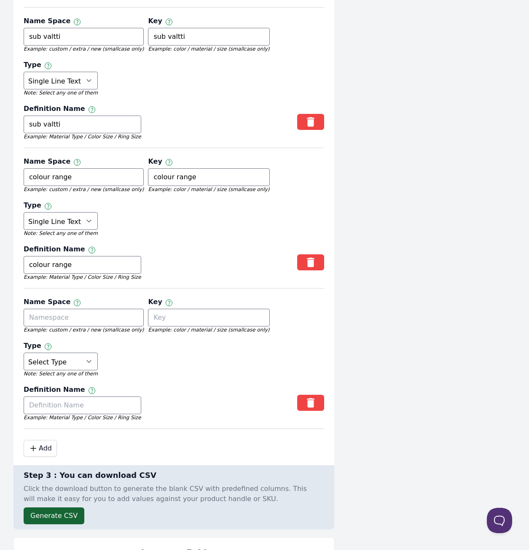
scroll to position [1311, 0]
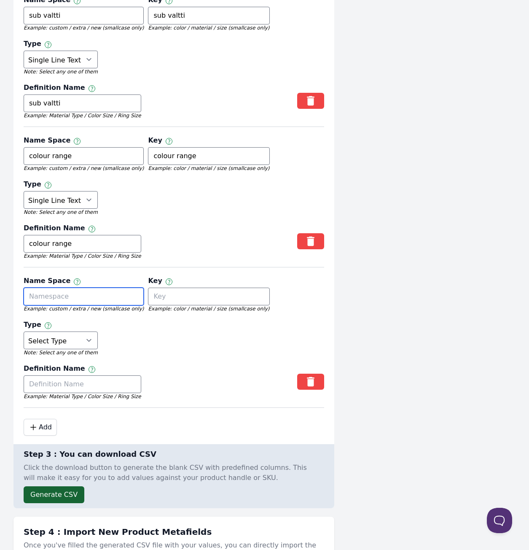
click at [70, 296] on input "text" at bounding box center [84, 297] width 120 height 18
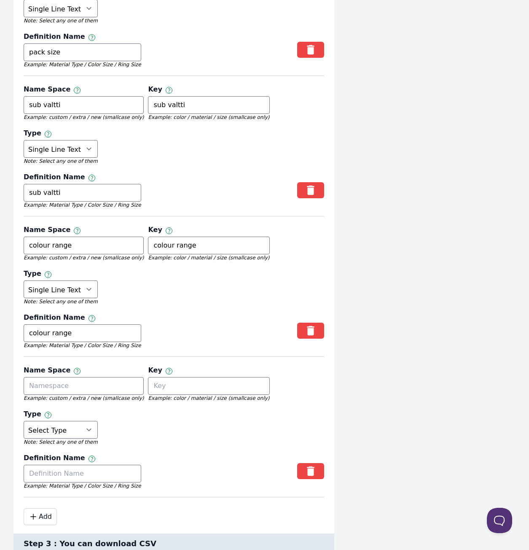
scroll to position [1221, 0]
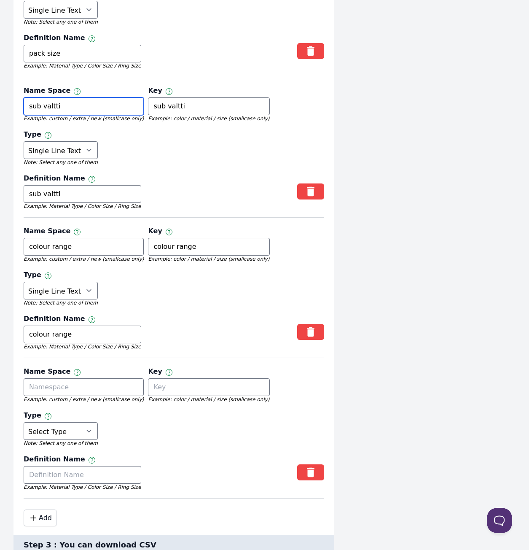
click at [38, 100] on input "sub valtti" at bounding box center [84, 106] width 120 height 18
type input "valtti"
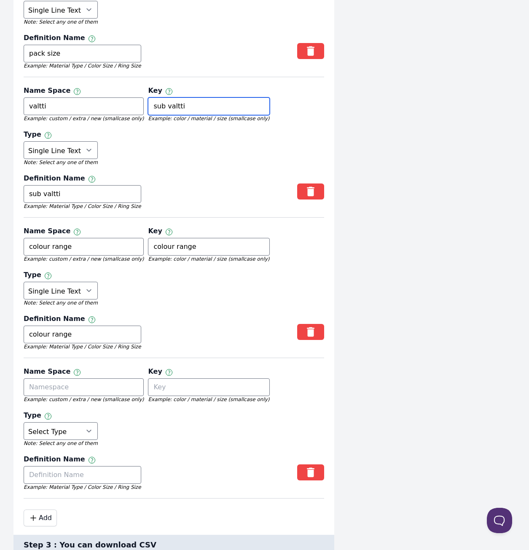
drag, startPoint x: 157, startPoint y: 97, endPoint x: 164, endPoint y: 94, distance: 7.0
click at [159, 97] on input "sub valtti" at bounding box center [208, 106] width 121 height 18
type input "valtti"
drag, startPoint x: 40, startPoint y: 183, endPoint x: 10, endPoint y: 186, distance: 30.2
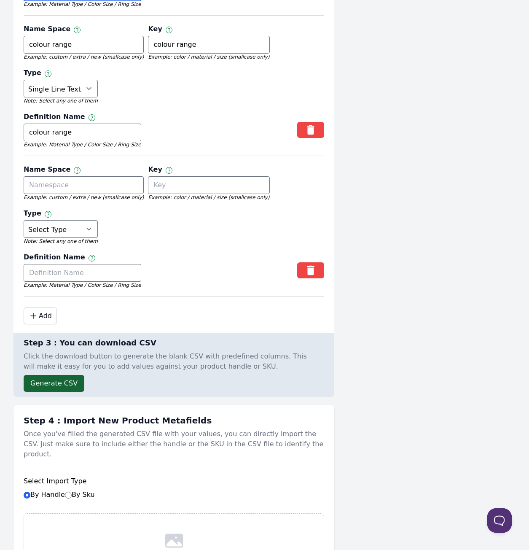
scroll to position [1438, 0]
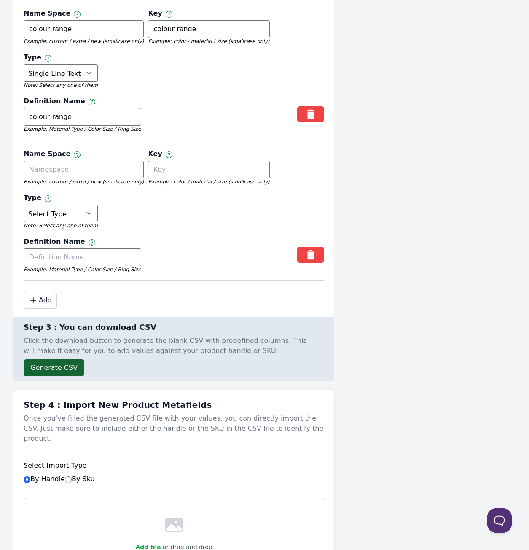
type input "valtti"
click at [86, 178] on em "Example: custom / extra / new (smallcase only)" at bounding box center [84, 181] width 120 height 7
click at [88, 164] on input "text" at bounding box center [84, 170] width 120 height 18
click at [83, 163] on input "product type" at bounding box center [84, 170] width 120 height 18
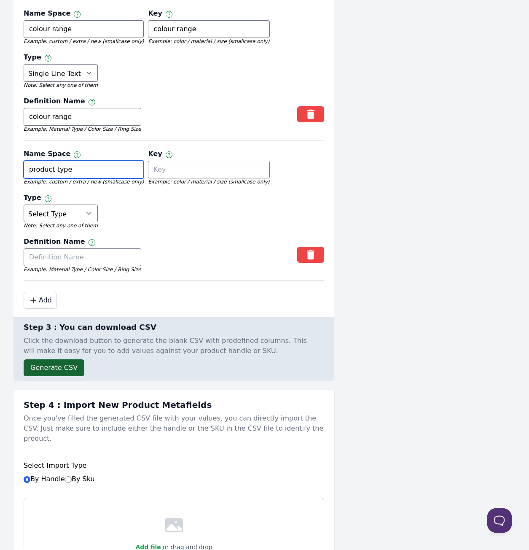
click at [83, 163] on input "product type" at bounding box center [84, 170] width 120 height 18
type input "product type"
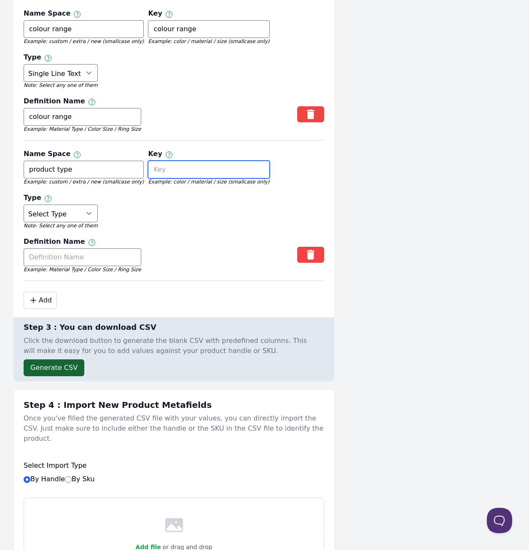
click at [165, 169] on input "text" at bounding box center [208, 170] width 121 height 18
paste input "product type"
type input "product type"
click at [78, 248] on input "text" at bounding box center [83, 257] width 118 height 18
paste input "product type"
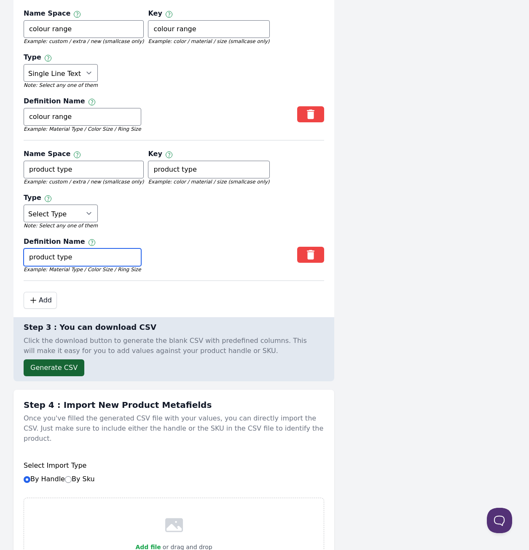
type input "product type"
click at [75, 204] on select "Select Type True or False Color Date Date & Time Dimension Money Multi Line Tex…" at bounding box center [61, 213] width 74 height 18
select select "single_line_text_field"
click at [37, 295] on icon ".cls-1 { fill: none; stroke: #000; stroke-linecap: round; stroke-linejoin: roun…" at bounding box center [34, 300] width 10 height 10
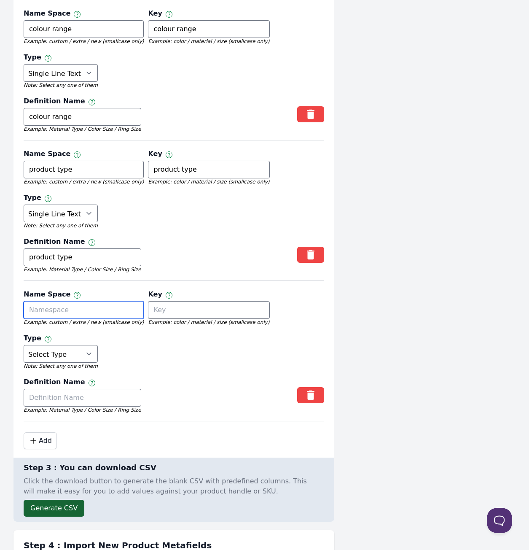
click at [106, 306] on input "text" at bounding box center [84, 310] width 120 height 18
click at [106, 306] on input "sub valtti" at bounding box center [84, 310] width 120 height 18
type input "sub valtti"
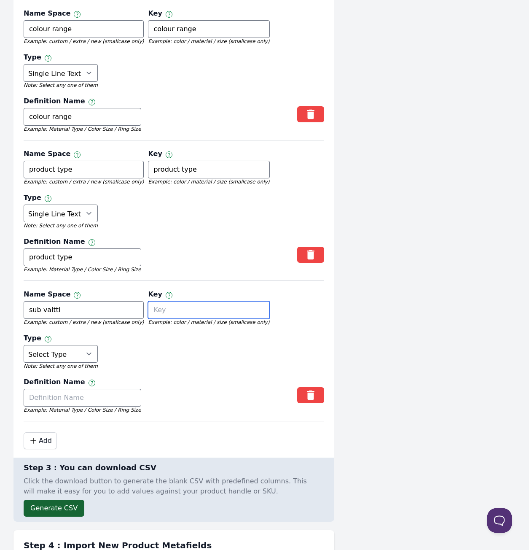
click at [212, 305] on input "text" at bounding box center [208, 310] width 121 height 18
paste input "sub valtti"
type input "sub valtti"
click at [50, 389] on input "text" at bounding box center [83, 398] width 118 height 18
paste input "sub valtti"
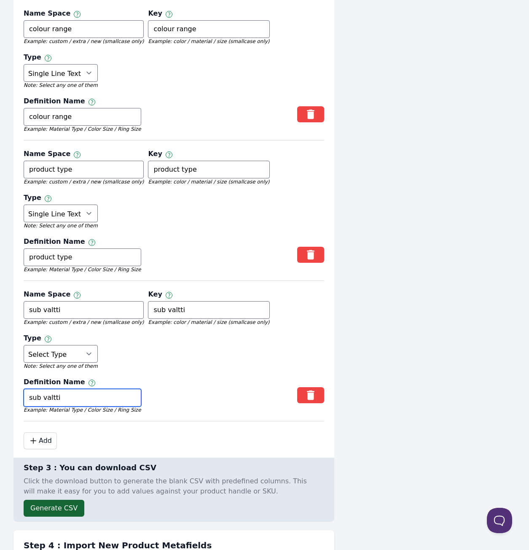
type input "sub valtti"
click at [64, 363] on em "Note: Select any one of them" at bounding box center [61, 366] width 74 height 7
click at [77, 345] on select "Select Type True or False Color Date Date & Time Dimension Money Multi Line Tex…" at bounding box center [61, 354] width 74 height 18
select select "single_line_text_field"
click at [36, 436] on icon ".cls-1 { fill: none; stroke: #000; stroke-linecap: round; stroke-linejoin: roun…" at bounding box center [34, 441] width 10 height 10
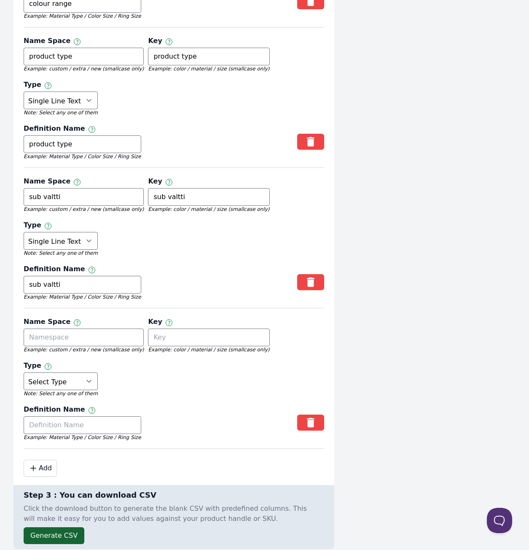
scroll to position [1551, 0]
click at [79, 328] on input "text" at bounding box center [84, 337] width 120 height 18
type input "weight"
click at [173, 328] on input "text" at bounding box center [208, 337] width 121 height 18
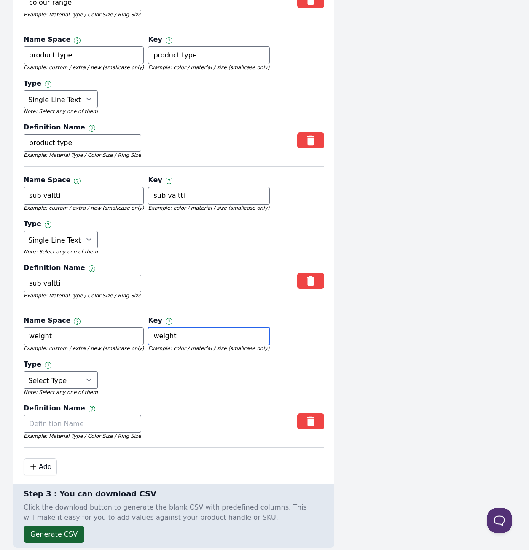
type input "weight"
click at [86, 433] on em "Example: Material Type / Color Size / Ring Size" at bounding box center [83, 436] width 118 height 7
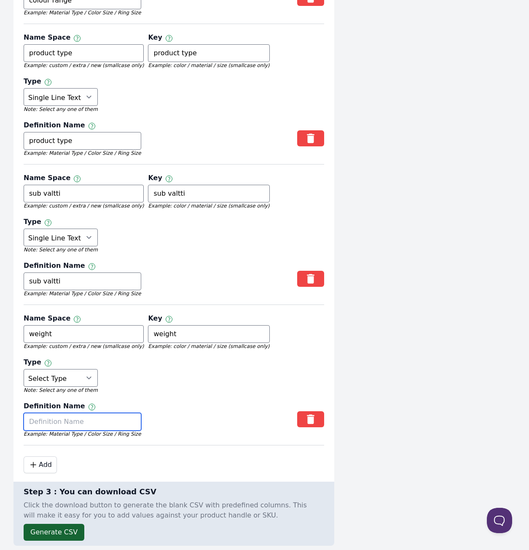
click at [93, 413] on input "text" at bounding box center [83, 422] width 118 height 18
type input "weight"
click at [77, 369] on select "Select Type True or False Color Date Date & Time Dimension Money Multi Line Tex…" at bounding box center [61, 378] width 74 height 18
select select "weight"
click at [204, 371] on div "Name Space Namespace and key can only use letters, numbers, underscores, and da…" at bounding box center [174, 377] width 301 height 136
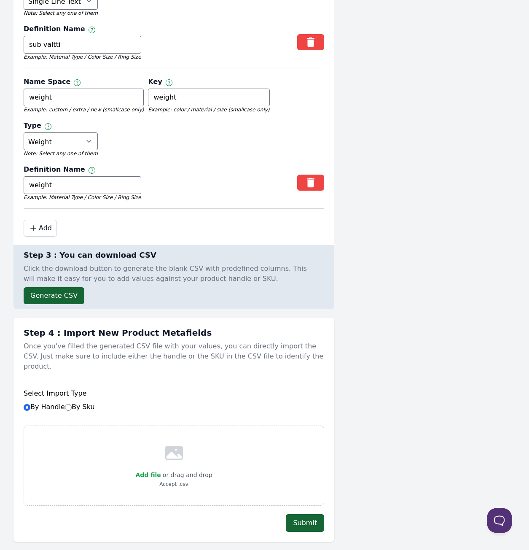
scroll to position [1795, 0]
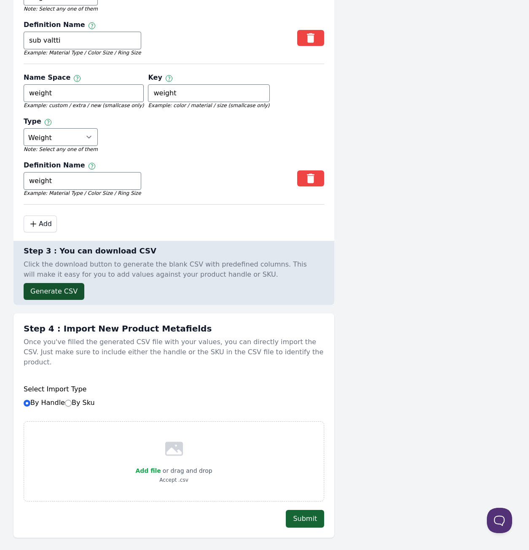
click at [42, 283] on button "Generate CSV" at bounding box center [54, 291] width 61 height 17
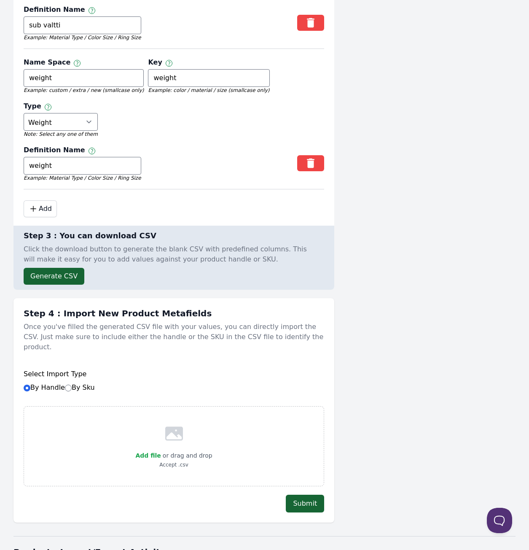
scroll to position [1808, 0]
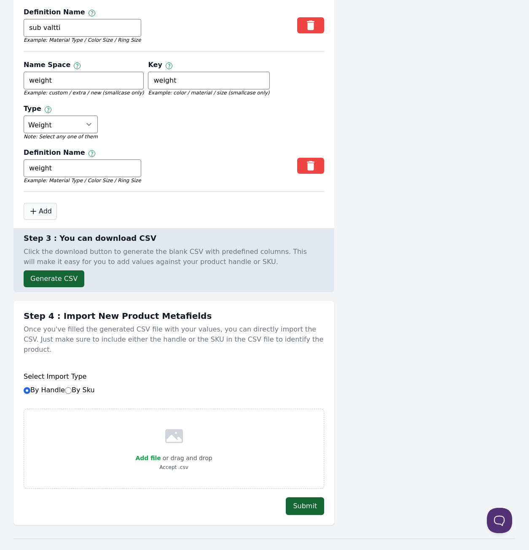
click at [39, 203] on button ".cls-1 { fill: none; stroke: #000; stroke-linecap: round; stroke-linejoin: roun…" at bounding box center [40, 211] width 33 height 17
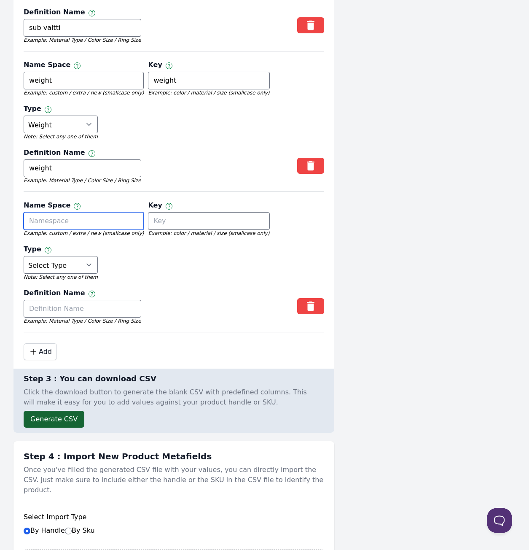
click at [59, 212] on input "text" at bounding box center [84, 221] width 120 height 18
click at [59, 261] on select "Select Type True or False Color Date Date & Time Dimension Money Multi Line Tex…" at bounding box center [61, 265] width 74 height 18
click at [314, 300] on icon "button" at bounding box center [310, 306] width 17 height 13
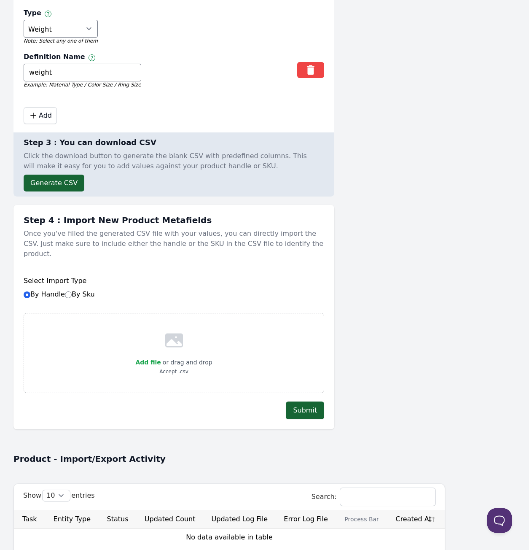
scroll to position [1914, 0]
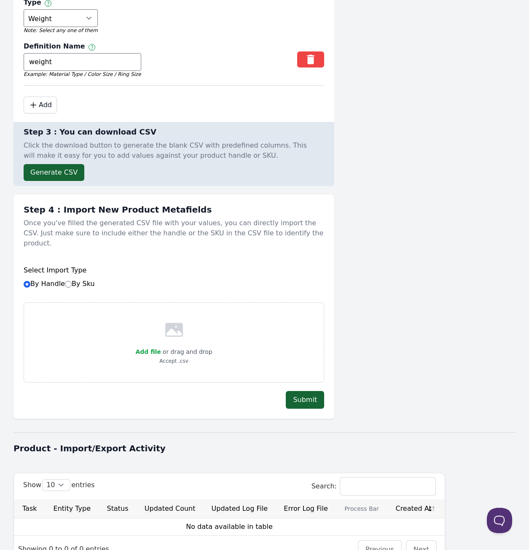
click at [174, 347] on p "or drag and drop" at bounding box center [186, 352] width 51 height 10
click at [157, 348] on span "Add file" at bounding box center [147, 351] width 25 height 7
click at [161, 346] on input "Add file" at bounding box center [161, 346] width 0 height 0
type input "C:\fakepath\try me - Sheet1.csv"
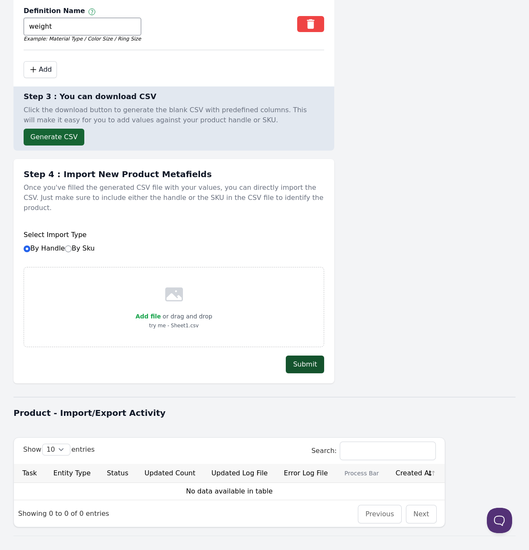
click at [298, 355] on button "Submit" at bounding box center [305, 364] width 38 height 18
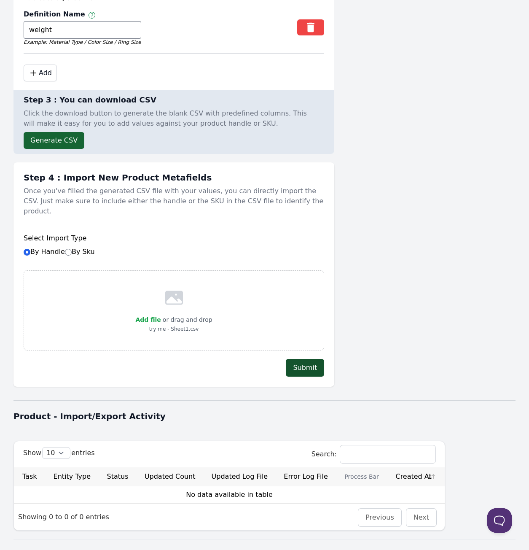
click at [307, 359] on button "Submit" at bounding box center [305, 368] width 38 height 18
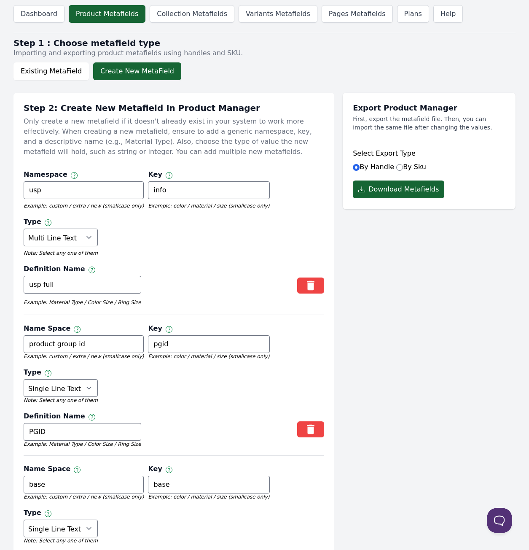
scroll to position [4, 0]
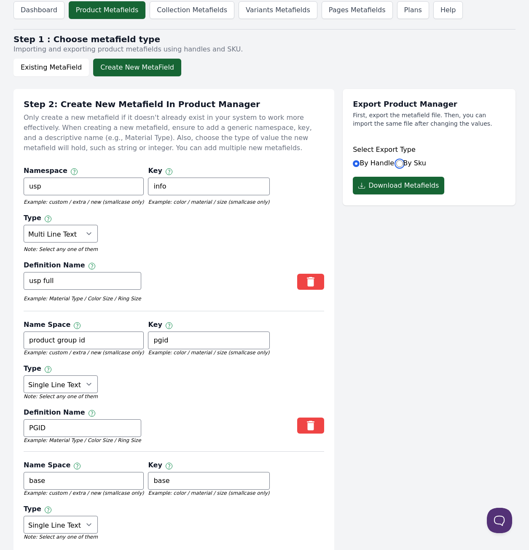
click at [398, 162] on input "By Sku" at bounding box center [399, 163] width 7 height 7
radio input "true"
click at [353, 167] on div "Select Export Type By Handle By Sku" at bounding box center [429, 156] width 153 height 40
click at [359, 165] on label "By Handle" at bounding box center [373, 163] width 41 height 8
click at [359, 165] on input "By Handle" at bounding box center [356, 163] width 7 height 7
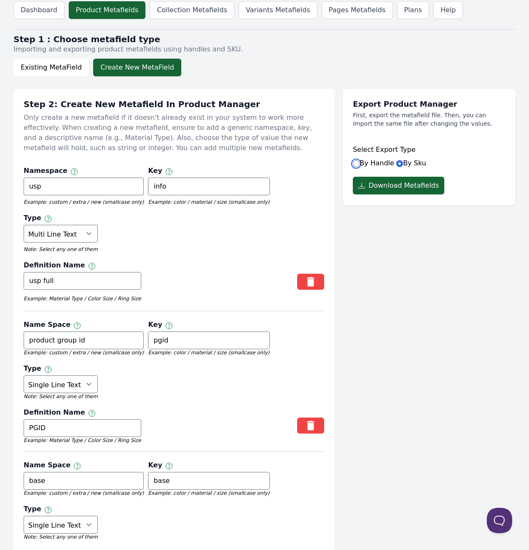
radio input "true"
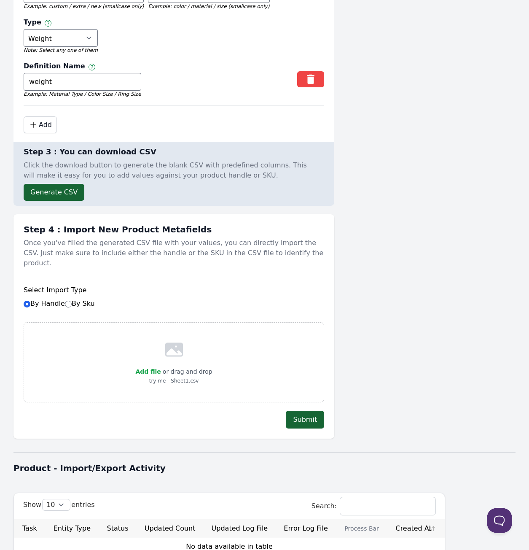
scroll to position [1896, 0]
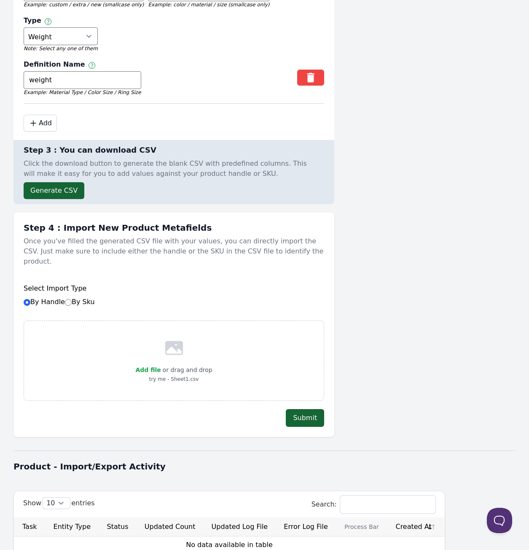
click at [83, 298] on label "By Sku" at bounding box center [80, 302] width 30 height 8
click at [72, 299] on input "By Sku" at bounding box center [68, 302] width 7 height 7
radio input "true"
click at [304, 409] on button "Submit" at bounding box center [305, 418] width 38 height 18
click at [39, 298] on label "By Handle By Sku" at bounding box center [59, 302] width 71 height 8
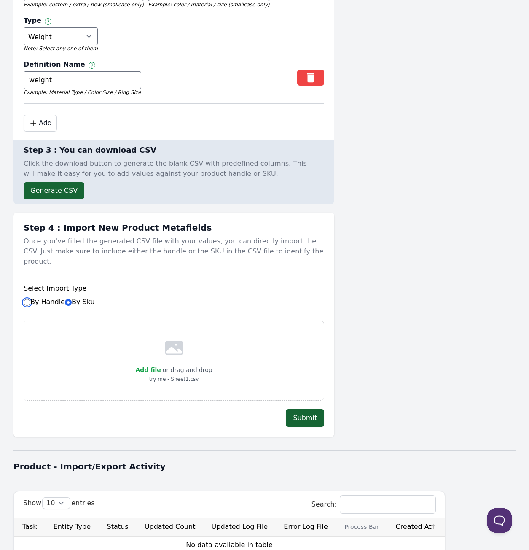
click at [30, 299] on input "By Handle By Sku" at bounding box center [27, 302] width 7 height 7
radio input "true"
click at [315, 409] on button "Submit" at bounding box center [305, 418] width 38 height 18
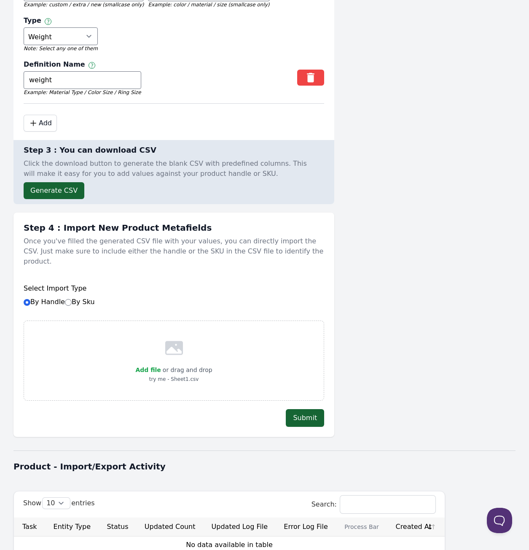
click at [307, 409] on button "Submit" at bounding box center [305, 418] width 38 height 18
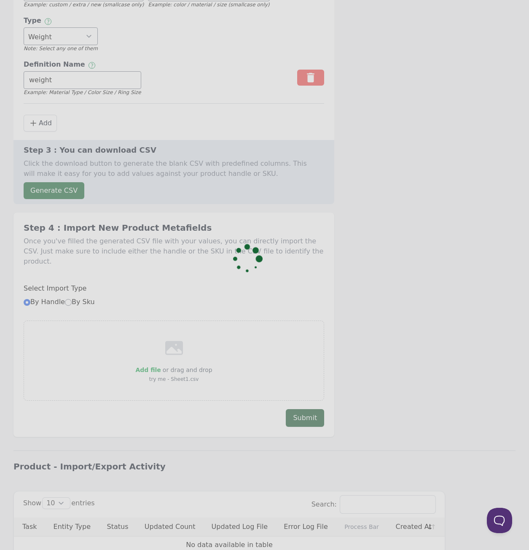
scroll to position [1894, 0]
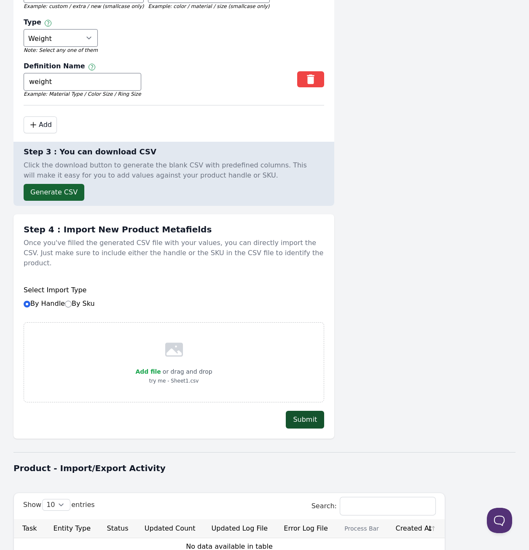
click at [303, 411] on button "Submit" at bounding box center [305, 420] width 38 height 18
click at [190, 363] on div "Add file or drag and drop try me - Sheet1.csv" at bounding box center [174, 362] width 301 height 80
click at [160, 366] on div "Add file or drag and drop" at bounding box center [173, 371] width 77 height 10
click at [160, 368] on span "Add file" at bounding box center [147, 371] width 25 height 7
click at [161, 366] on input "Add file" at bounding box center [161, 366] width 0 height 0
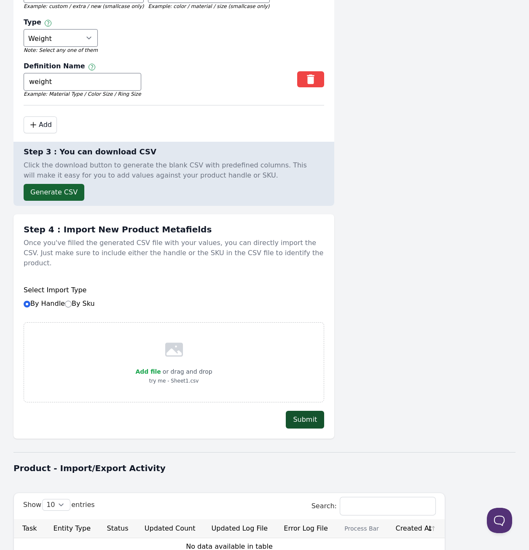
click at [313, 411] on button "Submit" at bounding box center [305, 420] width 38 height 18
click at [154, 368] on span "Add file" at bounding box center [147, 371] width 25 height 7
click at [161, 366] on input "Add file" at bounding box center [161, 366] width 0 height 0
click at [153, 368] on span "Add file" at bounding box center [147, 371] width 25 height 7
click at [161, 366] on input "Add file" at bounding box center [161, 366] width 0 height 0
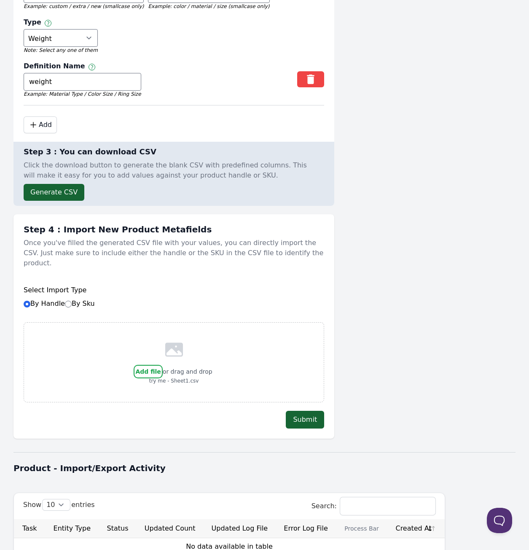
type input "C:\fakepath\try me - Sheet1.csv"
click at [83, 299] on label "By Sku" at bounding box center [80, 303] width 30 height 8
click at [72, 301] on input "By Sku" at bounding box center [68, 304] width 7 height 7
radio input "true"
click at [297, 411] on button "Submit" at bounding box center [305, 420] width 38 height 18
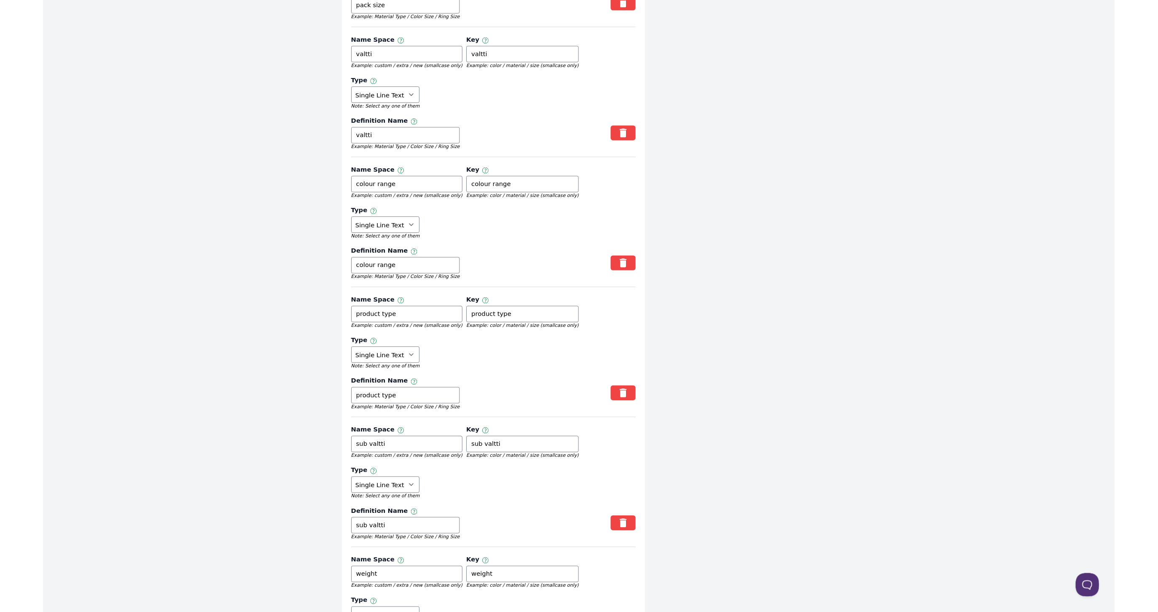
scroll to position [1318, 0]
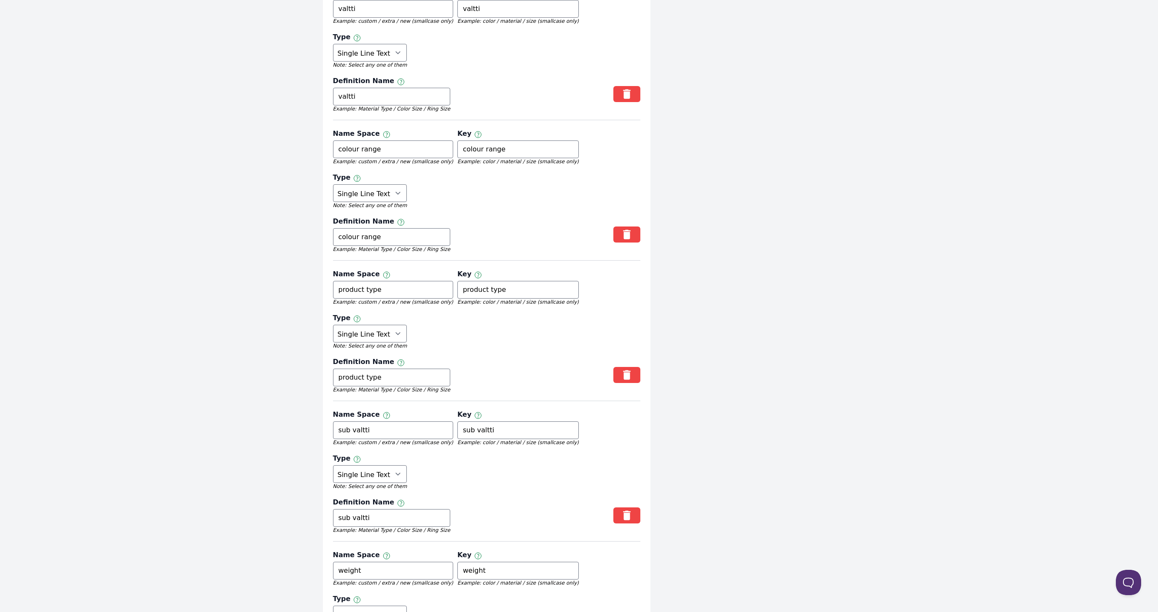
radio input "true"
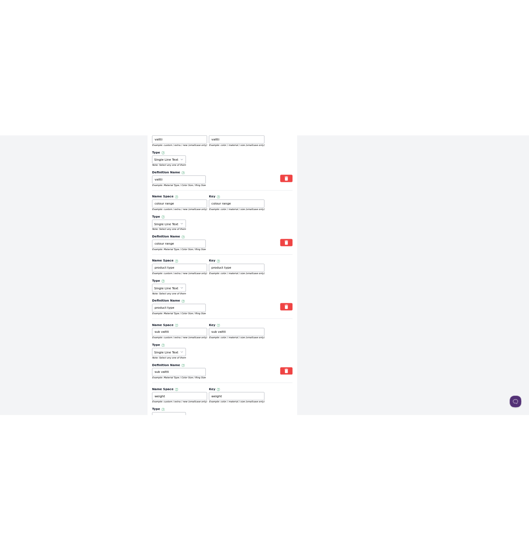
scroll to position [1844, 0]
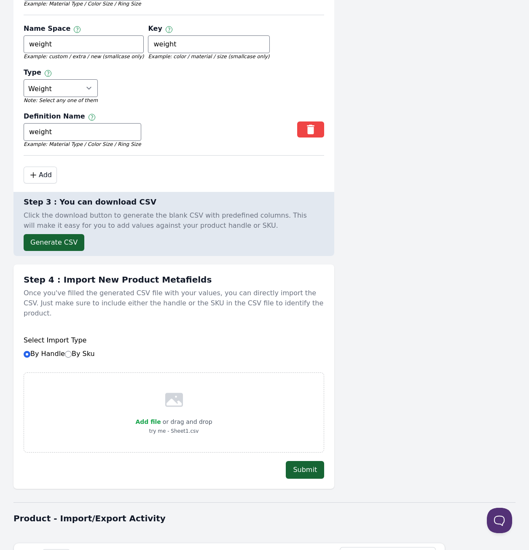
click at [74, 349] on label "By Sku" at bounding box center [80, 353] width 30 height 8
click at [72, 351] on input "By Sku" at bounding box center [68, 354] width 7 height 7
radio input "true"
click at [307, 461] on button "Submit" at bounding box center [305, 470] width 38 height 18
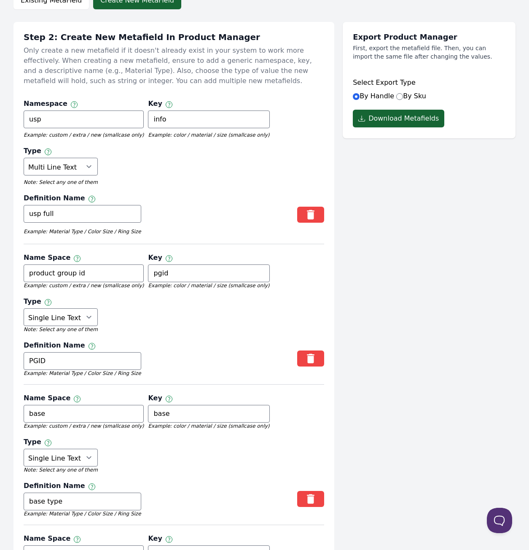
scroll to position [72, 0]
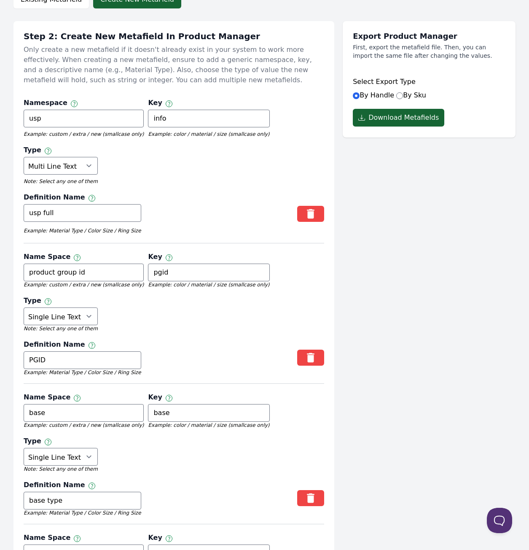
click at [410, 91] on label "By Sku" at bounding box center [411, 95] width 30 height 8
click at [403, 92] on input "By Sku" at bounding box center [399, 95] width 7 height 7
radio input "true"
click at [409, 110] on button "Download Metafields" at bounding box center [398, 118] width 91 height 18
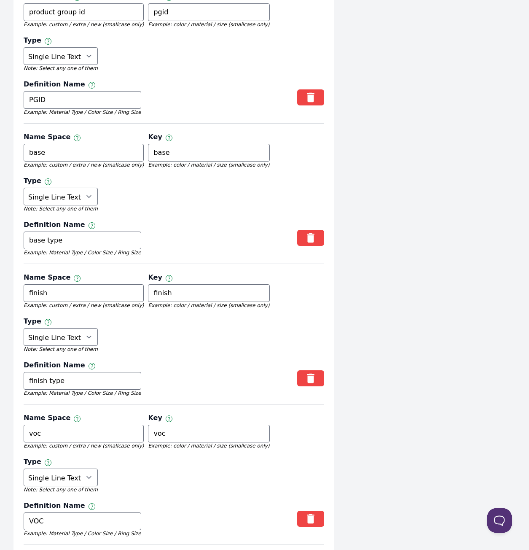
scroll to position [433, 0]
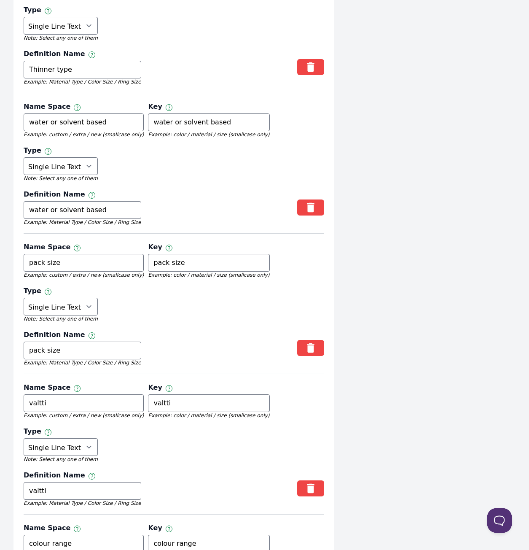
scroll to position [1182, 0]
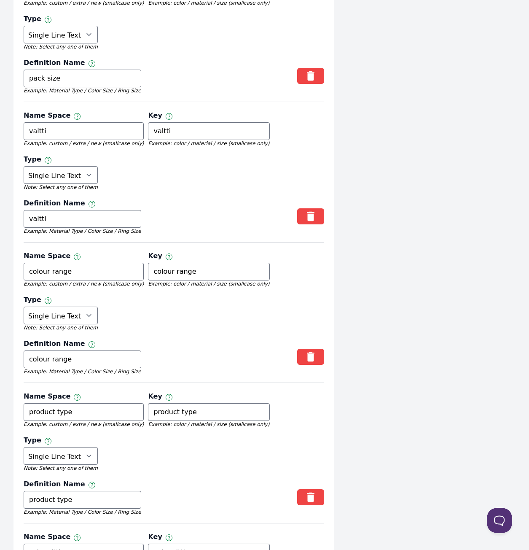
click at [433, 57] on div "Export Product Manager First, export the metafield file. Then, you can import t…" at bounding box center [429, 13] width 173 height 2248
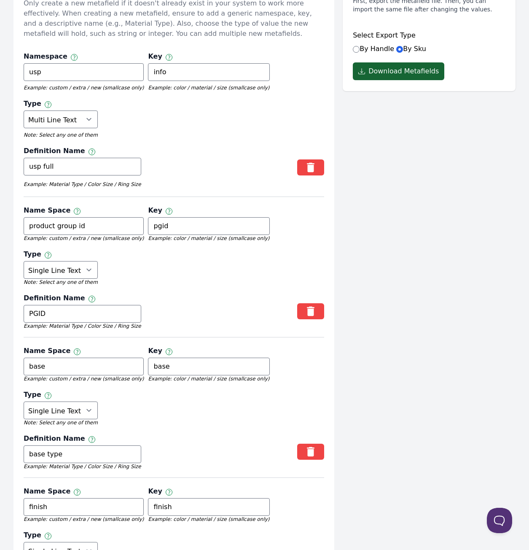
scroll to position [113, 0]
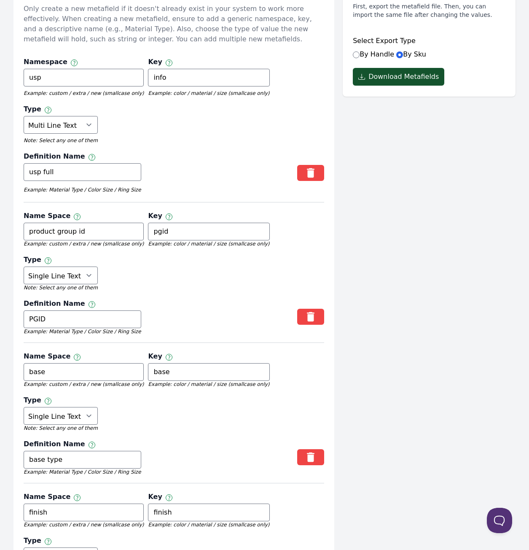
click at [410, 75] on button "Download Metafields" at bounding box center [398, 77] width 91 height 18
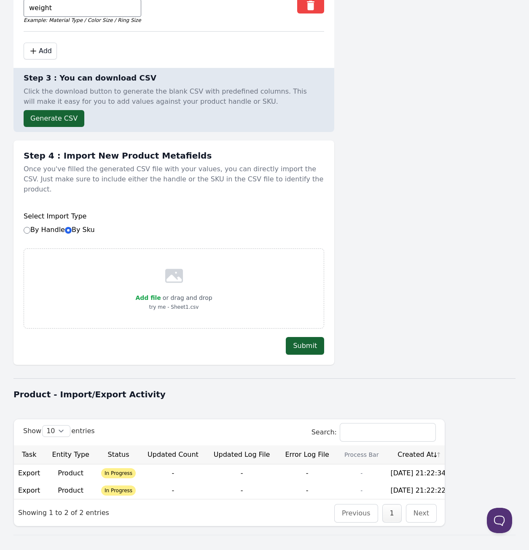
scroll to position [0, 3]
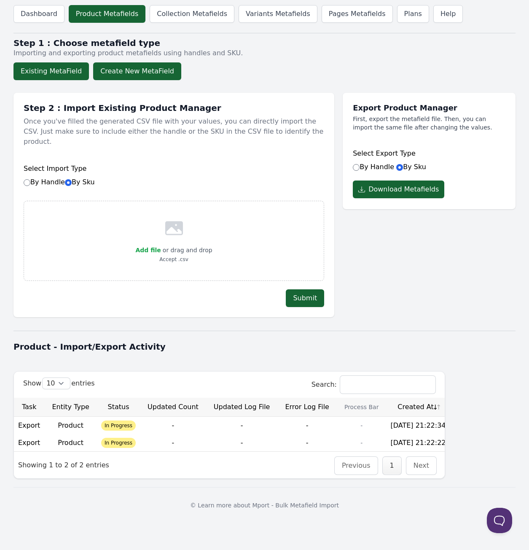
click at [101, 74] on button "Create New MetaField" at bounding box center [137, 71] width 88 height 18
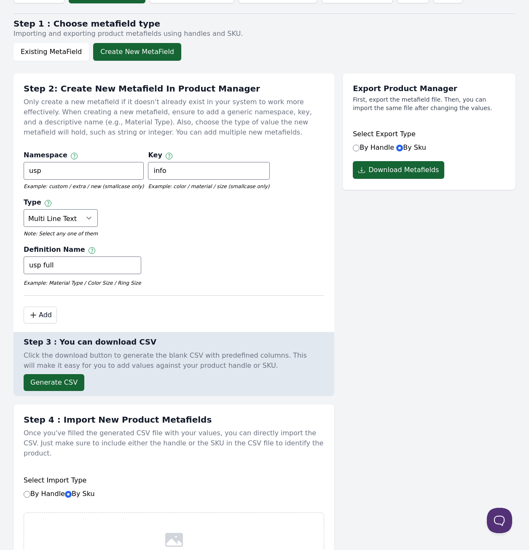
scroll to position [8, 0]
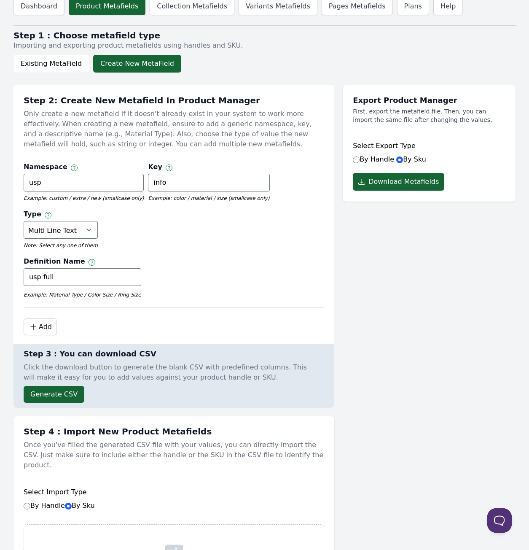
click at [419, 22] on div at bounding box center [264, 25] width 502 height 10
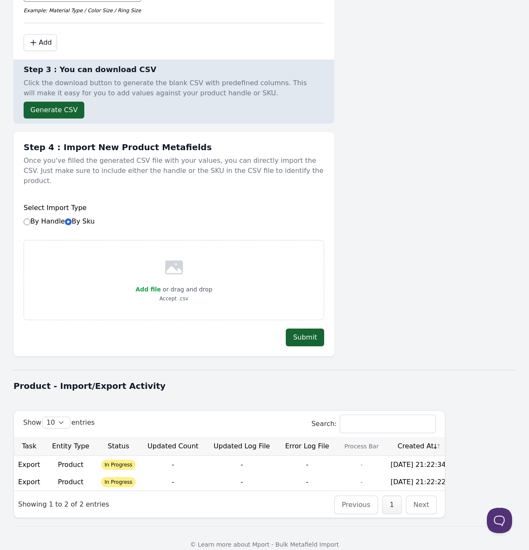
click at [141, 456] on td "-" at bounding box center [173, 464] width 66 height 17
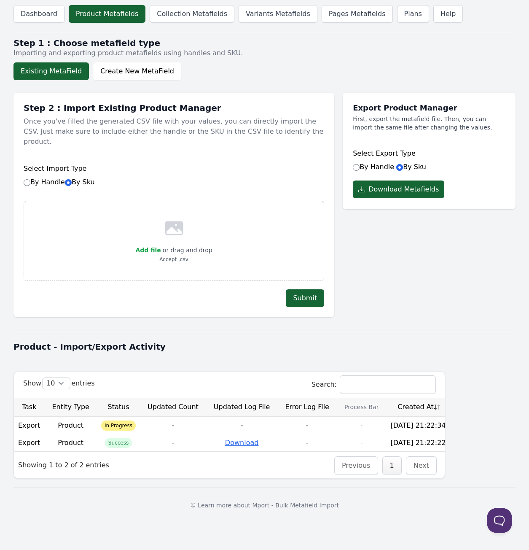
click at [235, 438] on link "Download" at bounding box center [242, 442] width 34 height 8
click at [148, 247] on span "Add file" at bounding box center [147, 250] width 25 height 7
click at [161, 245] on input "Add file" at bounding box center [161, 245] width 0 height 0
type input "C:\fakepath\product_metafields_2025-08-25_21-23-03.csv"
click at [312, 290] on button "Submit" at bounding box center [305, 298] width 38 height 18
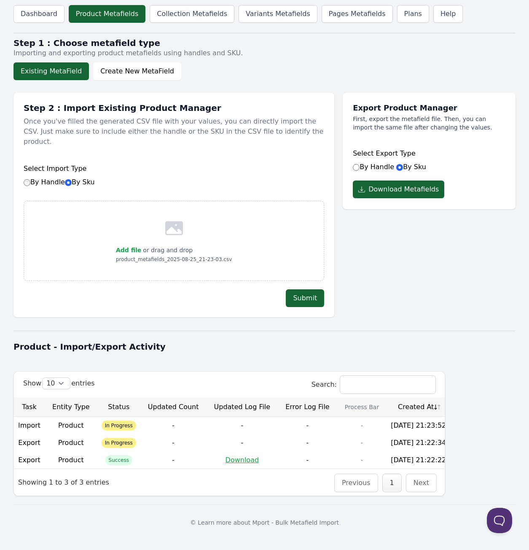
click at [108, 420] on span "In Progress" at bounding box center [119, 425] width 35 height 10
click at [407, 474] on li "Next" at bounding box center [419, 483] width 30 height 18
click at [177, 9] on link "Collection Metafields" at bounding box center [192, 14] width 85 height 18
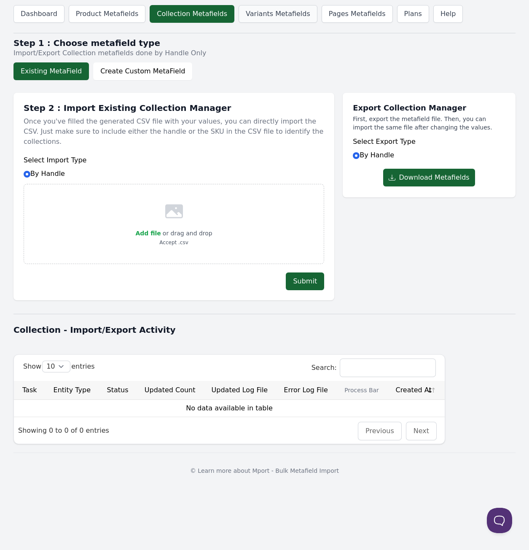
click at [256, 7] on link "Variants Metafields" at bounding box center [278, 14] width 79 height 18
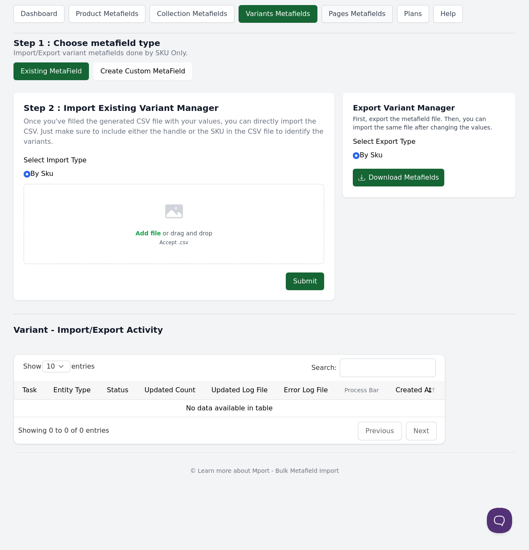
click at [352, 16] on link "Pages Metafields" at bounding box center [357, 14] width 71 height 18
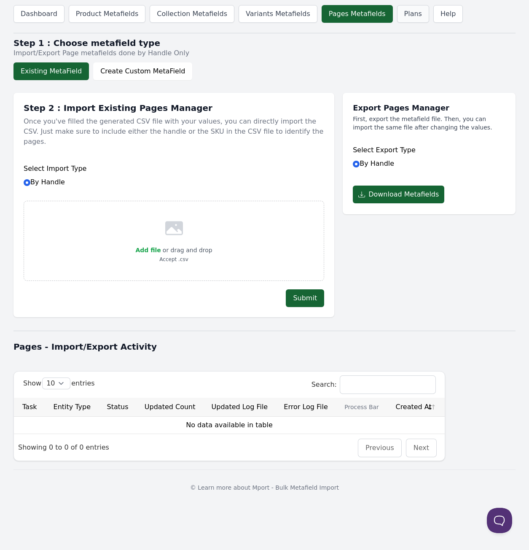
click at [397, 17] on link "Plans" at bounding box center [413, 14] width 32 height 18
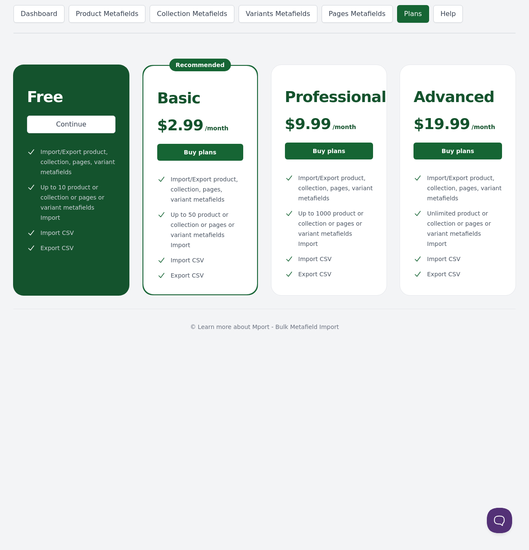
click at [444, 18] on header "Dashboard Product Metafields Collection Metafields Variants Metafields Pages Me…" at bounding box center [264, 14] width 502 height 28
click at [441, 18] on link "Help" at bounding box center [448, 14] width 30 height 18
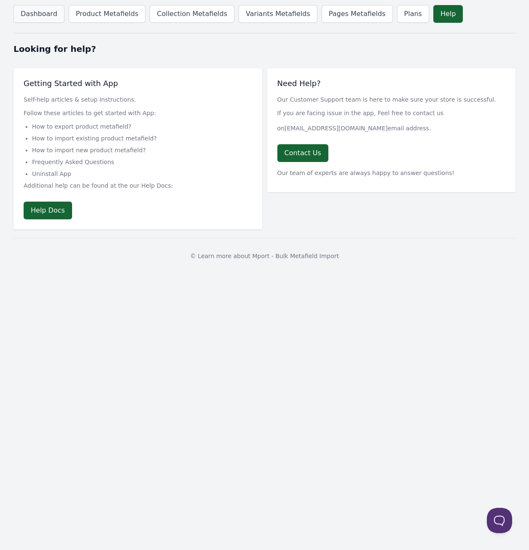
click at [39, 17] on link "Dashboard" at bounding box center [38, 14] width 51 height 18
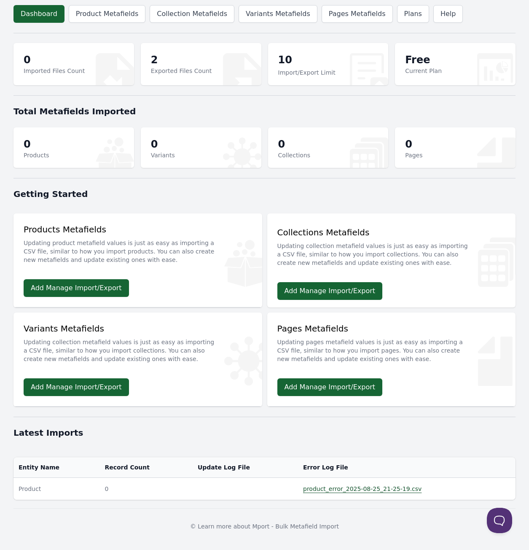
click at [185, 60] on p "2" at bounding box center [181, 59] width 61 height 13
click at [156, 56] on p "2" at bounding box center [181, 59] width 61 height 13
click at [90, 55] on div "0 Imported Files Count" at bounding box center [73, 64] width 121 height 42
click at [111, 17] on link "Product Metafields" at bounding box center [107, 14] width 77 height 18
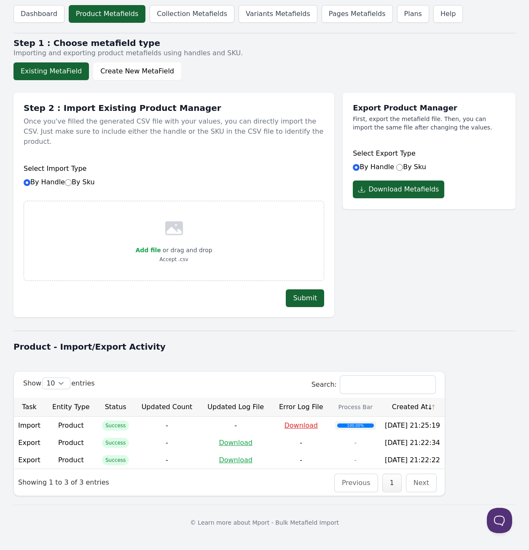
click at [294, 421] on link "Download" at bounding box center [301, 425] width 34 height 8
click at [409, 341] on h1 "Product - Import/Export Activity" at bounding box center [264, 347] width 502 height 12
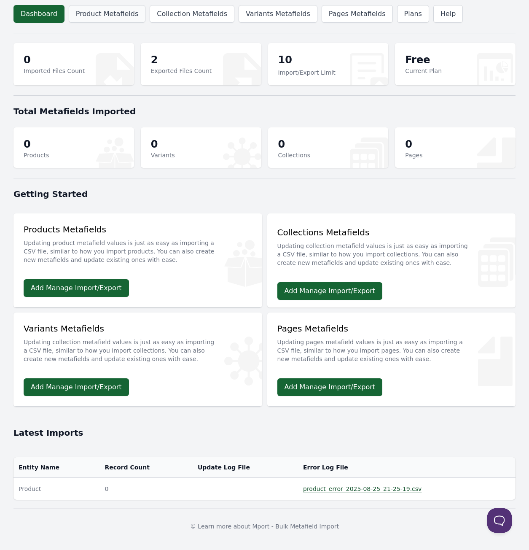
click at [116, 17] on link "Product Metafields" at bounding box center [107, 14] width 77 height 18
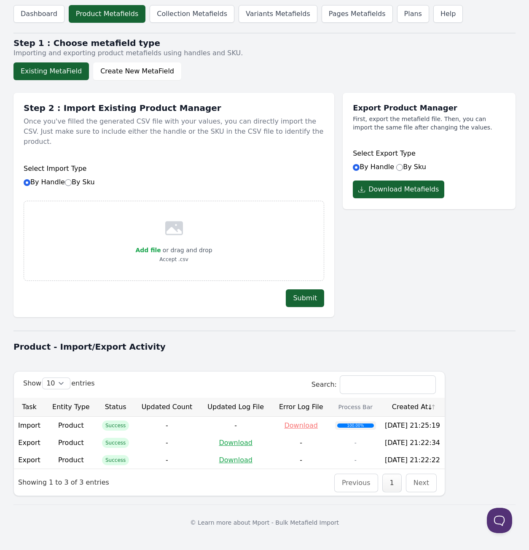
drag, startPoint x: 167, startPoint y: 210, endPoint x: 167, endPoint y: 217, distance: 6.7
click at [167, 221] on icon at bounding box center [174, 228] width 18 height 14
click at [156, 247] on span "Add file" at bounding box center [147, 250] width 25 height 7
click at [161, 245] on input "Add file" at bounding box center [161, 245] width 0 height 0
click at [134, 239] on div "Add file or drag and drop Accept .csv" at bounding box center [174, 241] width 301 height 80
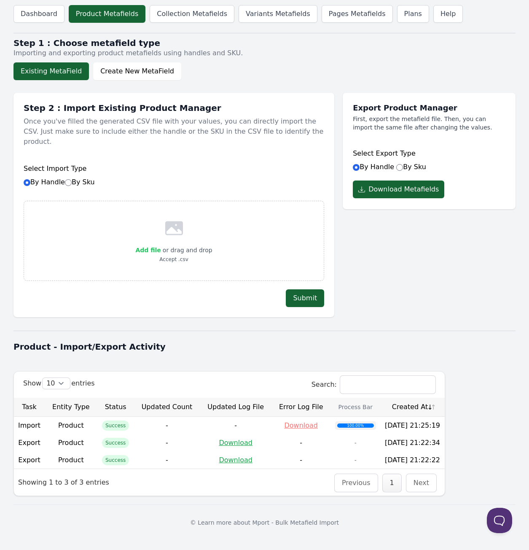
click at [148, 247] on span "Add file" at bounding box center [147, 250] width 25 height 7
click at [161, 245] on input "Add file" at bounding box center [161, 245] width 0 height 0
type input "C:\fakepath\cunting sheet - Sheet1.csv"
click at [303, 290] on button "Submit" at bounding box center [305, 298] width 38 height 18
click at [89, 178] on label "By Sku" at bounding box center [80, 182] width 30 height 8
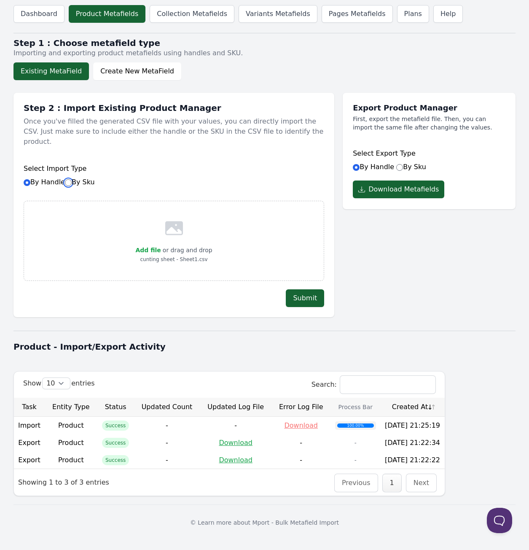
click at [72, 179] on input "By Sku" at bounding box center [68, 182] width 7 height 7
radio input "true"
click at [311, 289] on button "Submit" at bounding box center [305, 298] width 38 height 18
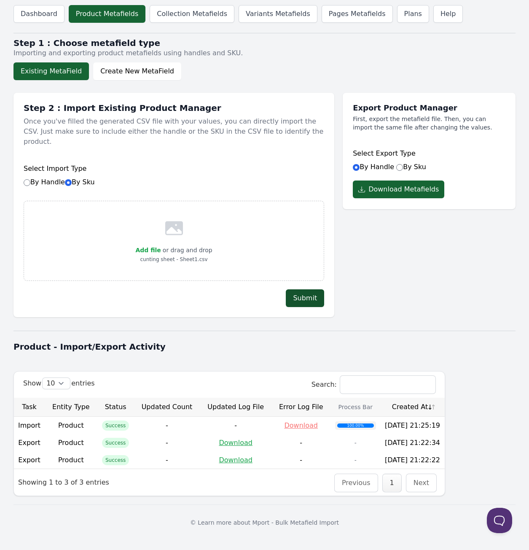
click at [311, 288] on body "Dashboard Product Metafields Collection Metafields Variants Metafields Pages Me…" at bounding box center [264, 270] width 529 height 540
click at [311, 289] on button "Submit" at bounding box center [305, 298] width 38 height 18
click at [0, 0] on div at bounding box center [0, 0] width 0 height 0
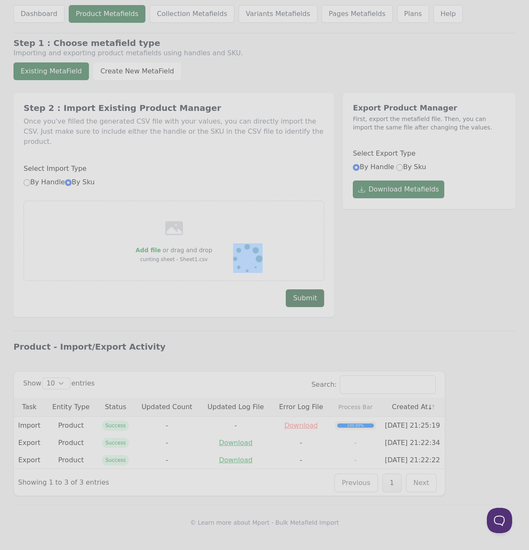
click at [311, 289] on button "Submit" at bounding box center [305, 298] width 38 height 18
click at [311, 288] on body "Dashboard Product Metafields Collection Metafields Variants Metafields Pages Me…" at bounding box center [264, 270] width 529 height 540
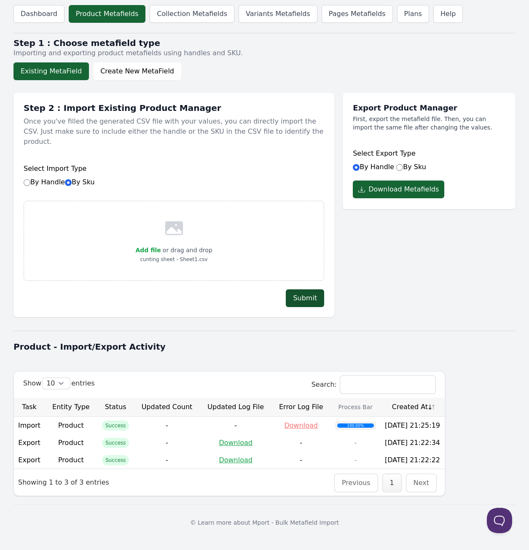
click at [311, 289] on button "Submit" at bounding box center [305, 298] width 38 height 18
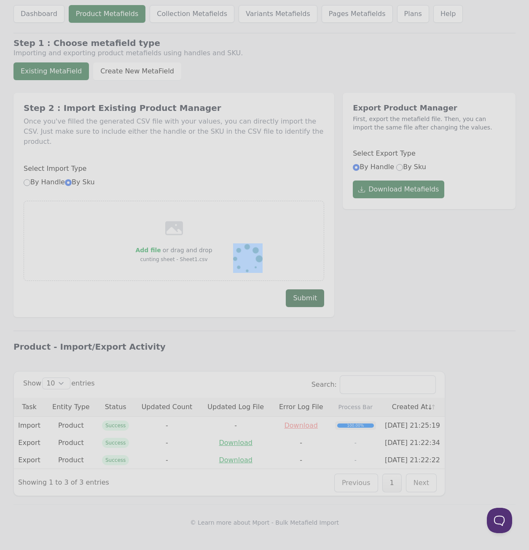
click at [311, 288] on body "Dashboard Product Metafields Collection Metafields Variants Metafields Pages Me…" at bounding box center [264, 270] width 529 height 540
click at [311, 289] on button "Submit" at bounding box center [305, 298] width 38 height 18
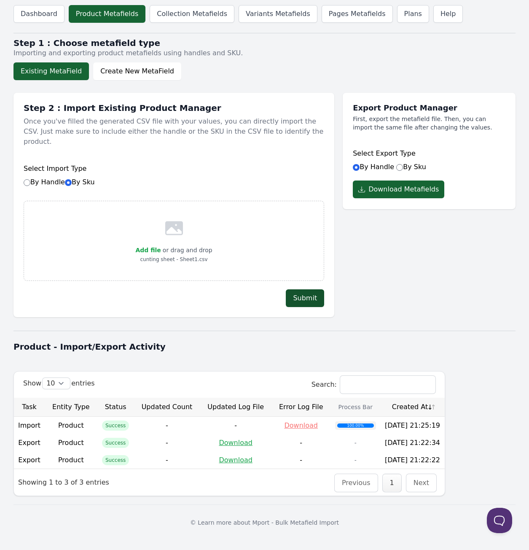
click at [311, 289] on button "Submit" at bounding box center [305, 298] width 38 height 18
click at [97, 71] on button "Create New MetaField" at bounding box center [137, 71] width 88 height 18
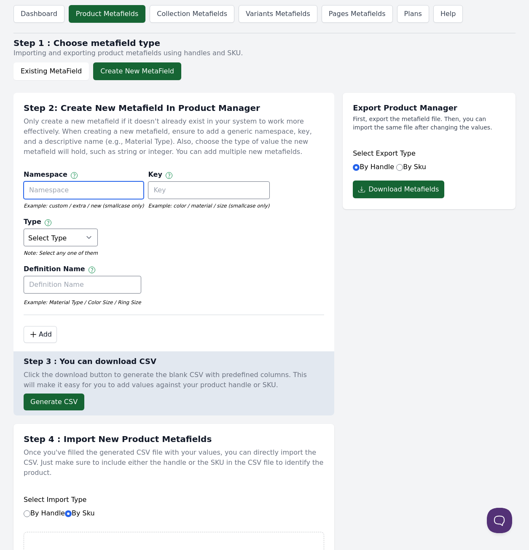
click at [50, 185] on input "text" at bounding box center [84, 190] width 120 height 18
click at [116, 184] on input "text" at bounding box center [84, 190] width 120 height 18
paste input "usp.info[multi_line_text_field]"
type input "usp.info[multi_line_text_field]"
click at [232, 184] on input "text" at bounding box center [208, 190] width 121 height 18
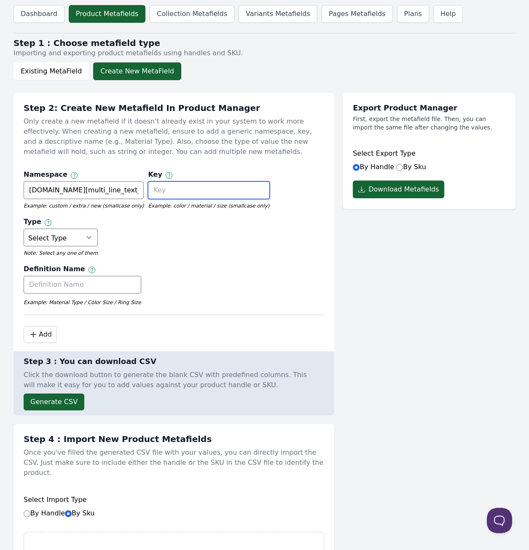
type input "\"
type input "u"
type input "extra info"
click at [60, 240] on select "Select Type True or False Color Date Date & Time Dimension Money Multi Line Tex…" at bounding box center [61, 238] width 74 height 18
select select "multi_line_text_field"
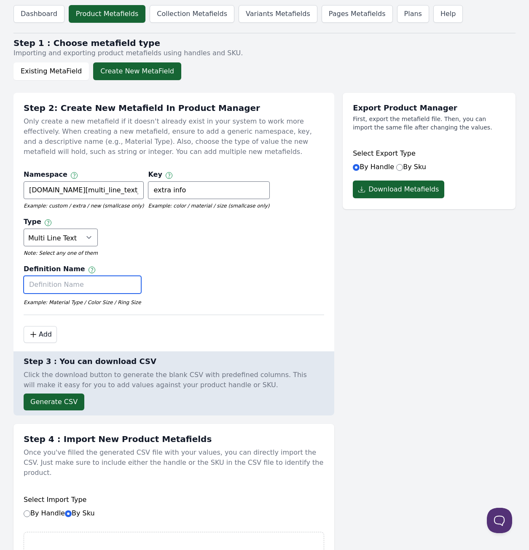
click at [74, 287] on input "text" at bounding box center [83, 285] width 118 height 18
type input "u"
type input "usp"
drag, startPoint x: 191, startPoint y: 258, endPoint x: 218, endPoint y: 259, distance: 27.0
click at [209, 258] on div "Namespace Namespace and key can only use letters, numbers, underscores, and das…" at bounding box center [174, 240] width 301 height 150
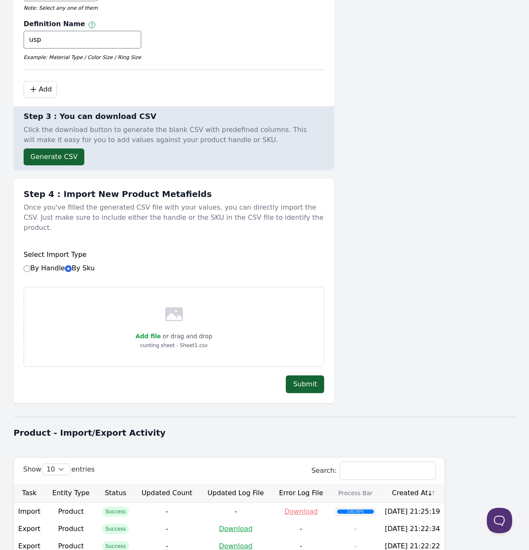
scroll to position [256, 0]
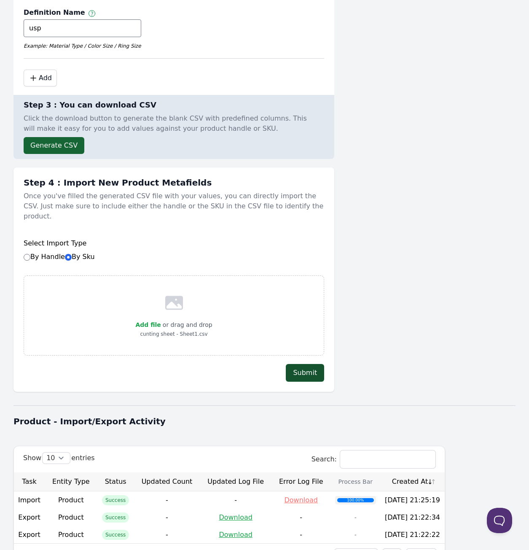
click at [309, 366] on button "Submit" at bounding box center [305, 373] width 38 height 18
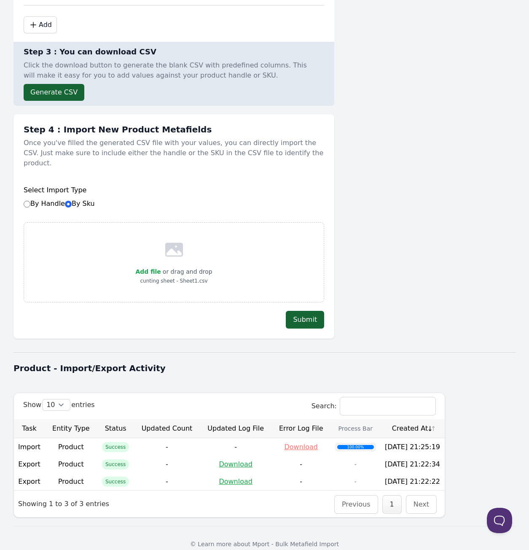
scroll to position [277, 0]
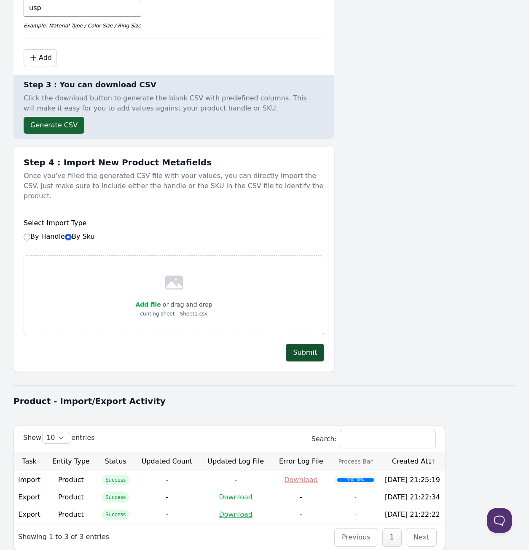
click at [305, 344] on button "Submit" at bounding box center [305, 353] width 38 height 18
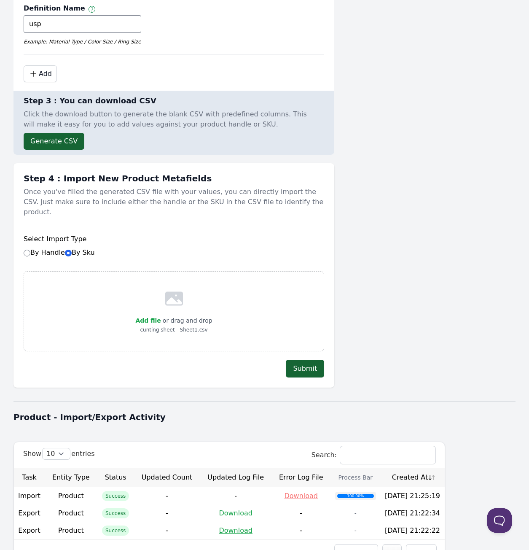
scroll to position [276, 0]
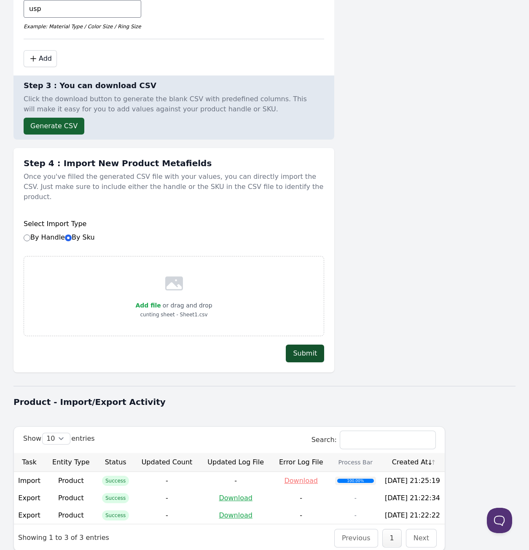
click at [315, 344] on button "Submit" at bounding box center [305, 353] width 38 height 18
click at [149, 302] on span "Add file" at bounding box center [147, 305] width 25 height 7
click at [161, 300] on input "Add file" at bounding box center [161, 300] width 0 height 0
click at [248, 276] on div "Add file or drag and drop cunting sheet - Sheet1.csv" at bounding box center [174, 296] width 301 height 80
click at [150, 302] on span "Add file" at bounding box center [147, 305] width 25 height 7
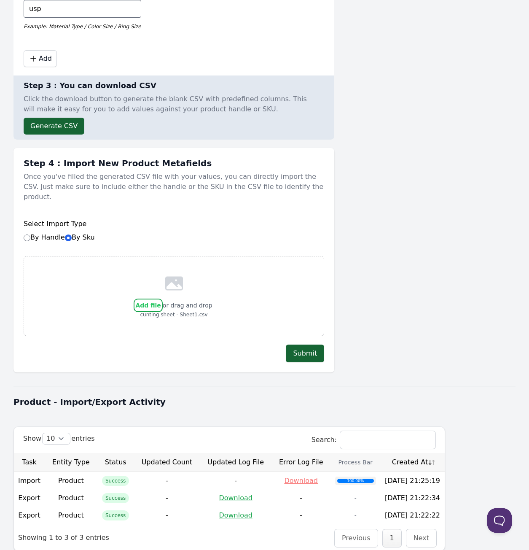
click at [161, 300] on input "Add file" at bounding box center [161, 300] width 0 height 0
click at [306, 347] on button "Submit" at bounding box center [305, 353] width 38 height 18
click at [300, 327] on div "Add file or drag and drop cunting sheet - Sheet1.csv * Invalid File type or fil…" at bounding box center [174, 309] width 301 height 106
click at [258, 272] on div "Add file or drag and drop cunting sheet - Sheet1.csv" at bounding box center [174, 296] width 301 height 80
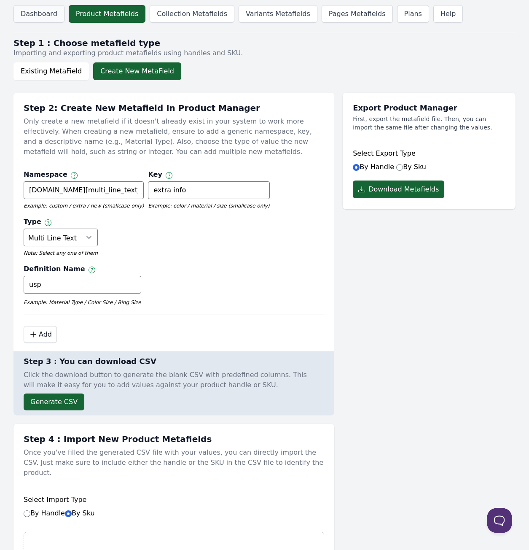
click at [44, 16] on link "Dashboard" at bounding box center [38, 14] width 51 height 18
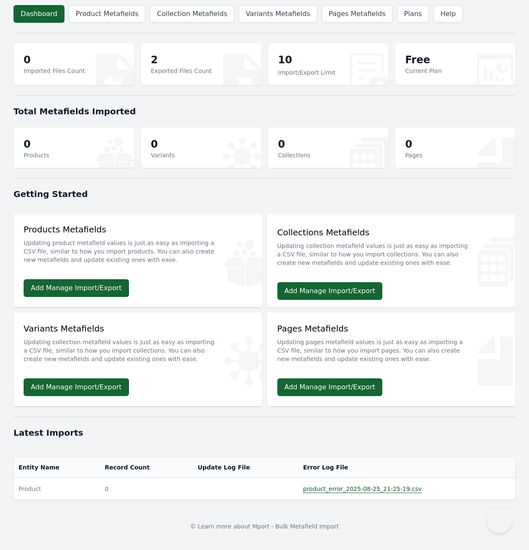
click at [97, 14] on link "Product Metafields" at bounding box center [107, 14] width 77 height 18
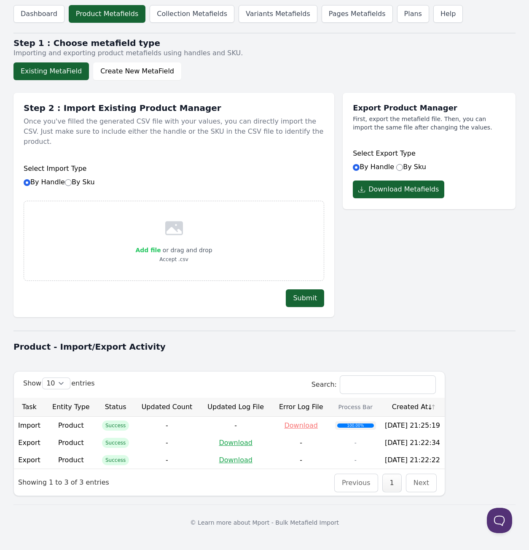
click at [152, 245] on label "Add file" at bounding box center [147, 250] width 25 height 10
click at [161, 245] on input "Add file" at bounding box center [161, 245] width 0 height 0
click at [86, 178] on label "By Sku" at bounding box center [80, 182] width 30 height 8
click at [72, 179] on input "By Sku" at bounding box center [68, 182] width 7 height 7
radio input "true"
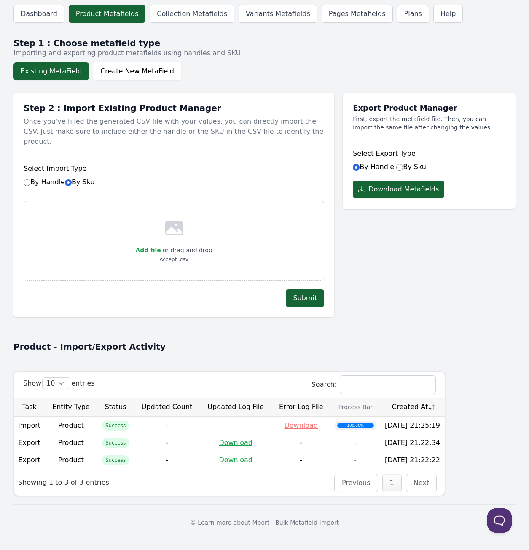
click at [84, 178] on label "By Sku" at bounding box center [80, 182] width 30 height 8
click at [72, 179] on input "By Sku" at bounding box center [68, 182] width 7 height 7
click at [156, 247] on span "Add file" at bounding box center [147, 250] width 25 height 7
click at [161, 245] on input "Add file" at bounding box center [161, 245] width 0 height 0
type input "C:\fakepath\cunting sheet - Sheet1.csv"
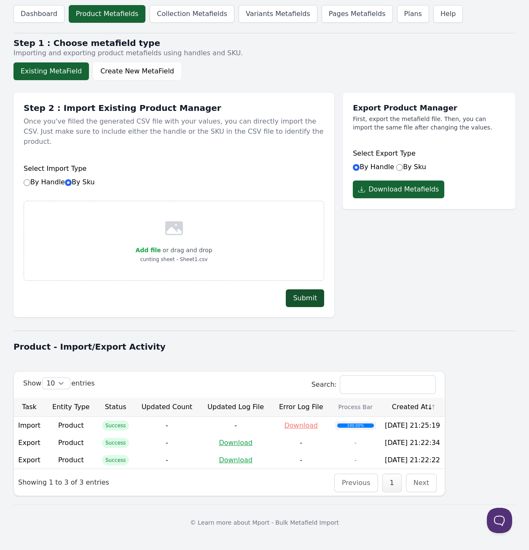
click at [305, 289] on button "Submit" at bounding box center [305, 298] width 38 height 18
click at [308, 289] on button "Submit" at bounding box center [305, 298] width 38 height 18
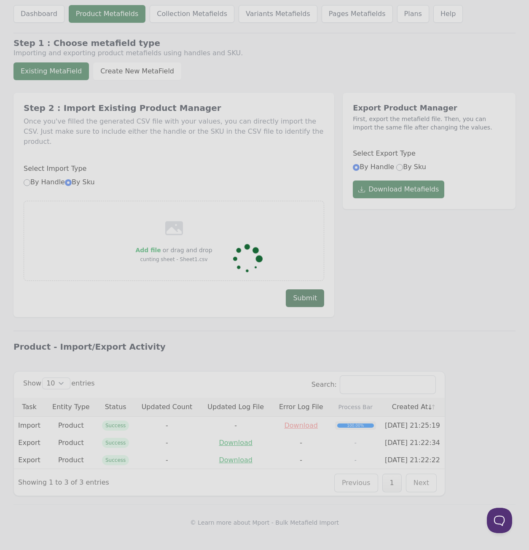
click at [308, 288] on body "Dashboard Product Metafields Collection Metafields Variants Metafields Pages Me…" at bounding box center [264, 270] width 529 height 540
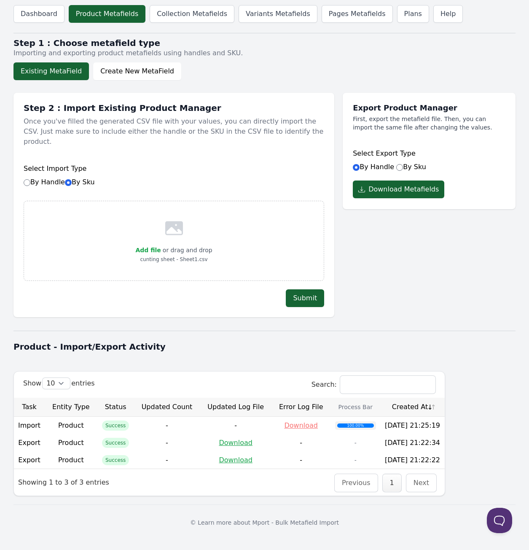
click at [164, 271] on div "Add file or drag and drop cunting sheet - Sheet1.csv * Invalid File type or fil…" at bounding box center [174, 254] width 301 height 106
click at [396, 169] on input "By Sku" at bounding box center [399, 167] width 7 height 7
radio input "true"
click at [140, 76] on button "Create New MetaField" at bounding box center [137, 71] width 88 height 18
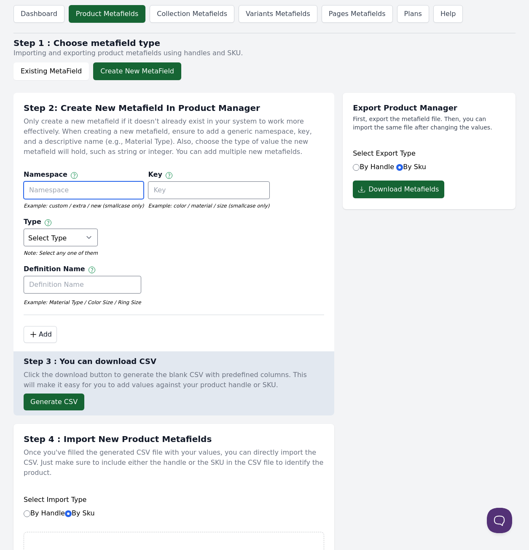
click at [83, 196] on input "text" at bounding box center [84, 190] width 120 height 18
paste input "usp.info[multi_line_text_field]"
type input "usp.info[multi_line_text_field]"
click at [196, 185] on input "text" at bounding box center [208, 190] width 121 height 18
paste input "usp.info[multi_line_text_field]"
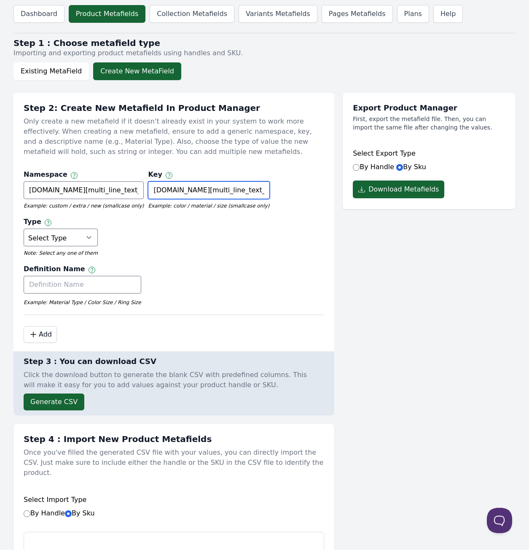
type input "usp.info[multi_line_text_field]"
click at [72, 277] on input "text" at bounding box center [83, 285] width 118 height 18
paste input "usp.info[multi_line_text_field]"
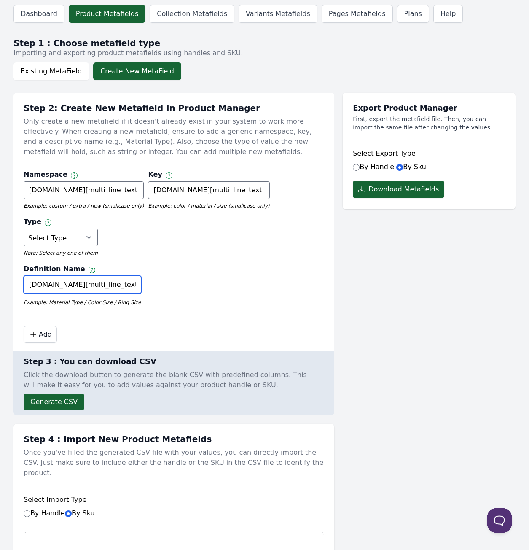
type input "usp.info[multi_line_text_field]"
drag, startPoint x: 73, startPoint y: 254, endPoint x: 72, endPoint y: 246, distance: 8.1
click at [73, 254] on em "Note: Select any one of them" at bounding box center [61, 253] width 74 height 7
click at [72, 246] on div "Type Choose any one type Select Type True or False Color Date Date & Time Dimen…" at bounding box center [61, 238] width 74 height 43
click at [74, 242] on select "Select Type True or False Color Date Date & Time Dimension Money Multi Line Tex…" at bounding box center [61, 238] width 74 height 18
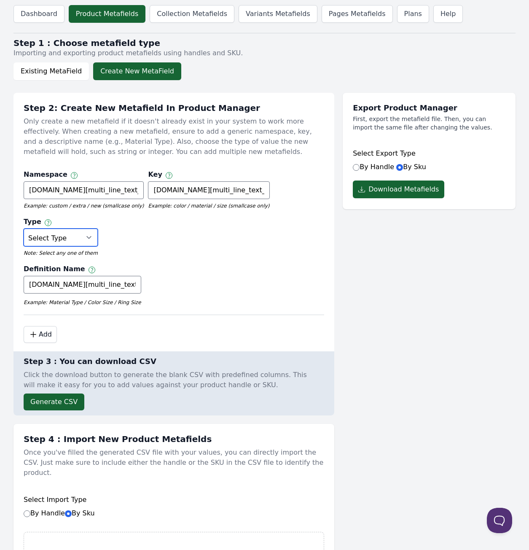
select select "multi_line_text_field"
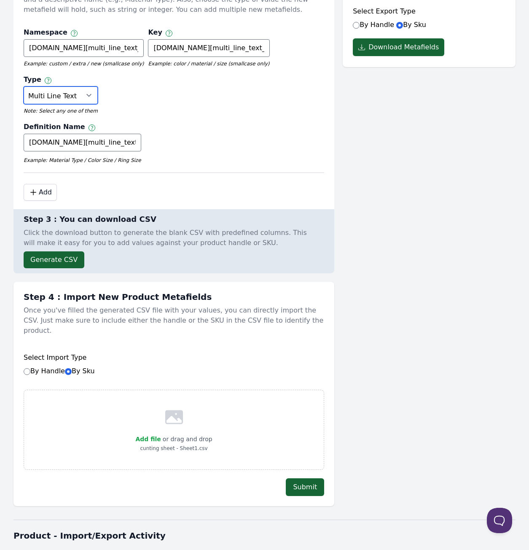
scroll to position [147, 0]
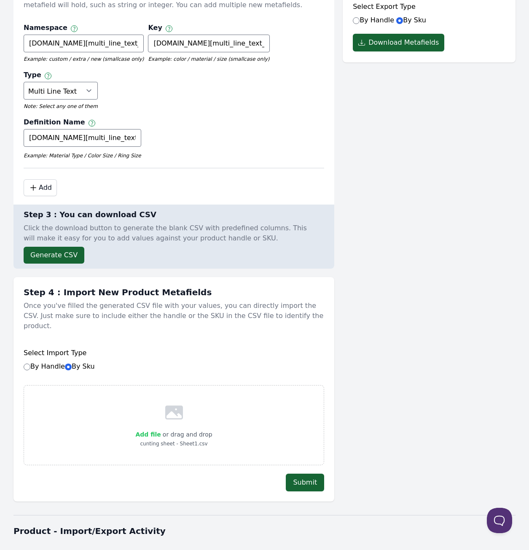
click at [146, 431] on span "Add file" at bounding box center [147, 434] width 25 height 7
click at [161, 429] on input "Add file" at bounding box center [161, 429] width 0 height 0
click at [306, 476] on button "Submit" at bounding box center [305, 482] width 38 height 18
click at [305, 473] on button "Submit" at bounding box center [305, 482] width 38 height 18
click at [305, 464] on body "Dashboard Product Metafields Collection Metafields Variants Metafields Pages Me…" at bounding box center [264, 288] width 529 height 871
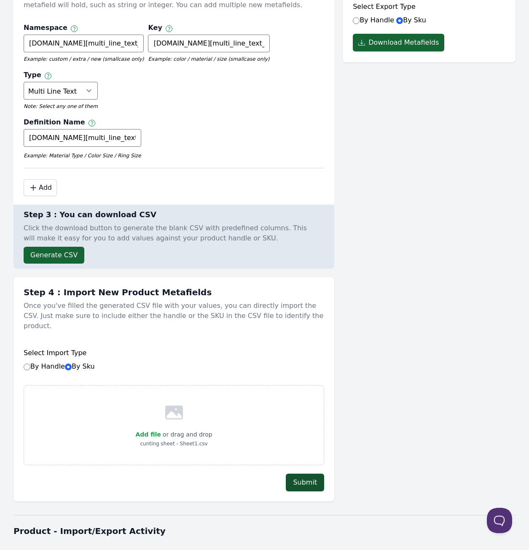
click at [305, 473] on button "Submit" at bounding box center [305, 482] width 38 height 18
click at [305, 464] on body "Dashboard Product Metafields Collection Metafields Variants Metafields Pages Me…" at bounding box center [264, 288] width 529 height 871
click at [305, 473] on button "Submit" at bounding box center [305, 482] width 38 height 18
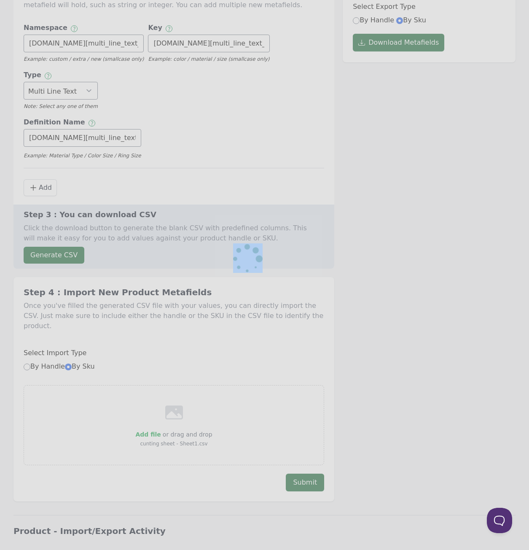
scroll to position [309, 0]
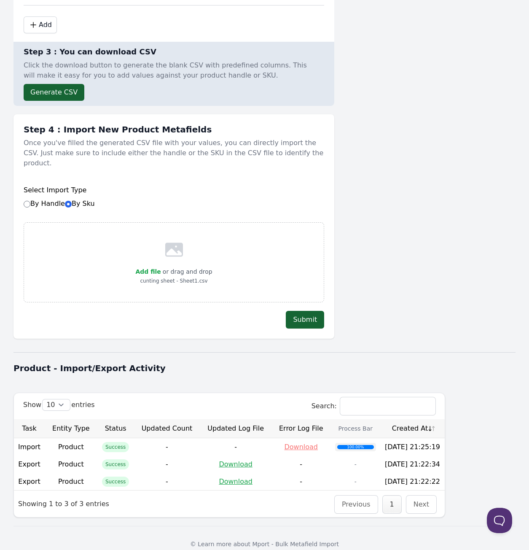
click at [333, 357] on div "Product - Import/Export Activity" at bounding box center [264, 368] width 502 height 22
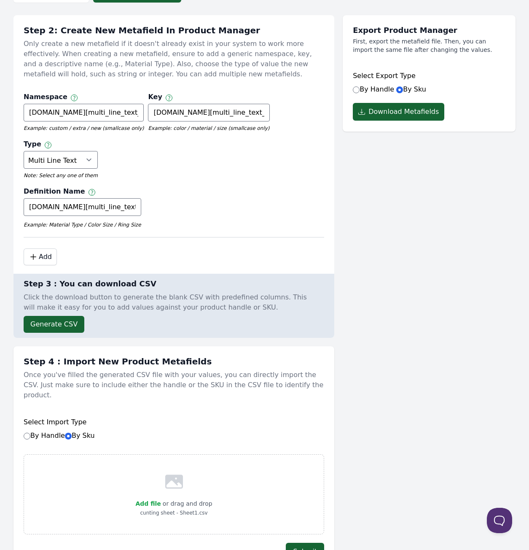
scroll to position [0, 0]
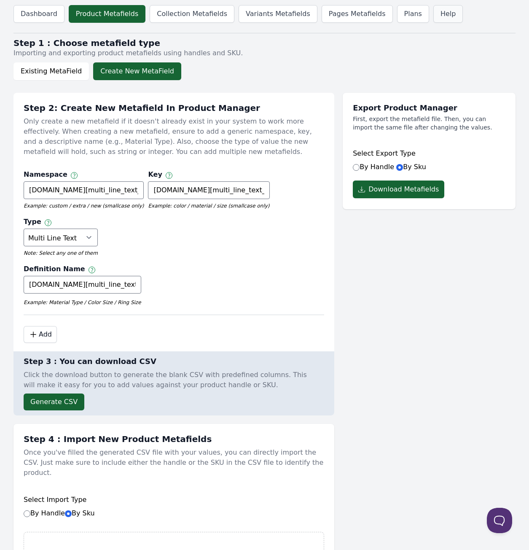
click at [433, 14] on link "Help" at bounding box center [448, 14] width 30 height 18
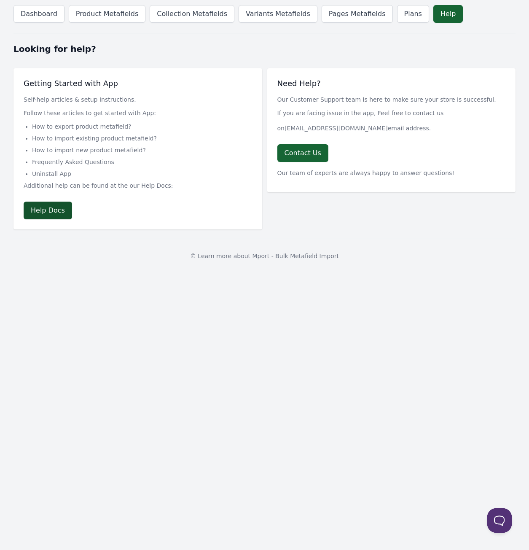
click at [54, 210] on link "Help Docs" at bounding box center [48, 211] width 48 height 18
click at [112, 11] on link "Product Metafields" at bounding box center [107, 14] width 77 height 18
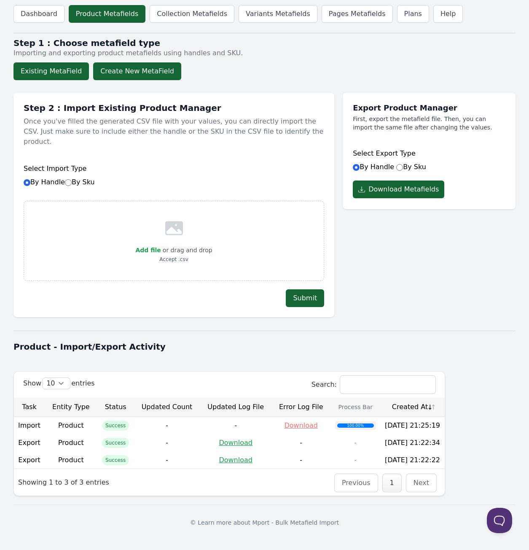
click at [137, 67] on button "Create New MetaField" at bounding box center [137, 71] width 88 height 18
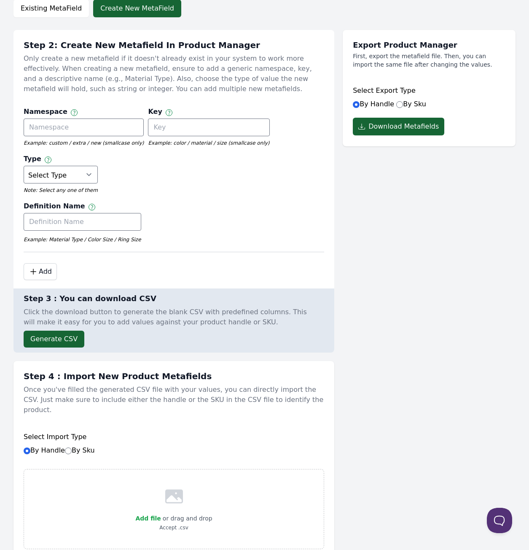
scroll to position [66, 0]
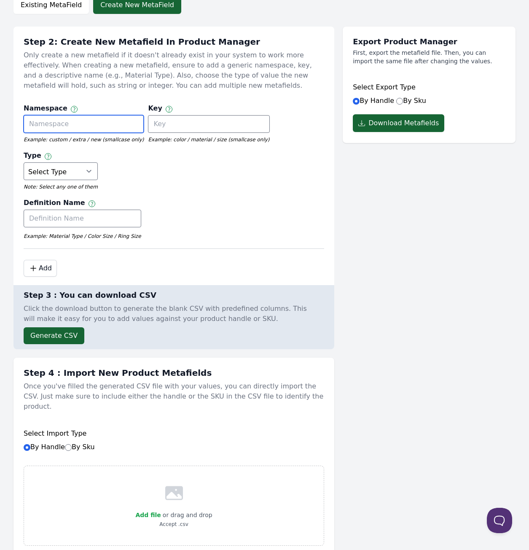
click at [97, 116] on input "text" at bounding box center [84, 124] width 120 height 18
type input "custom colour"
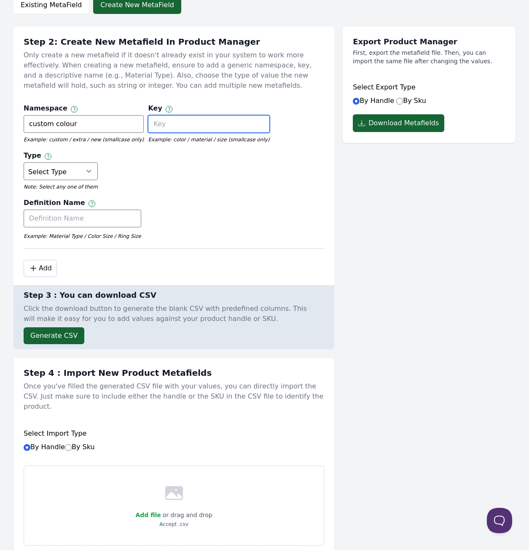
click at [178, 129] on input "text" at bounding box center [208, 124] width 121 height 18
type input "colour"
click at [53, 177] on select "Select Type True or False Color Date Date & Time Dimension Money Multi Line Tex…" at bounding box center [61, 171] width 74 height 18
select select "single_line_text_field"
click at [75, 212] on input "text" at bounding box center [83, 219] width 118 height 18
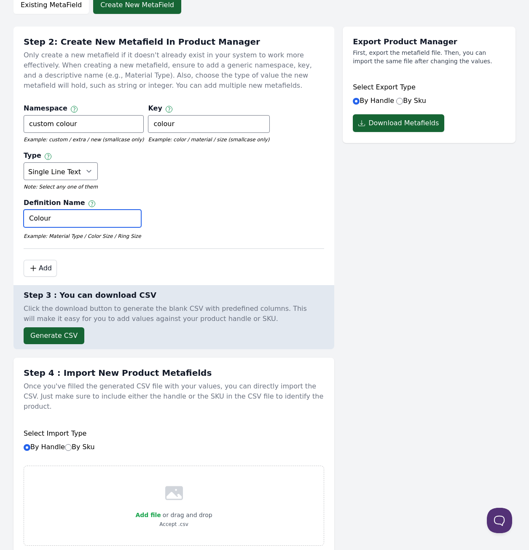
type input "Colour"
click at [218, 204] on div "Definition Name Label of the metafield Colour Example: Material Type / Color Si…" at bounding box center [174, 221] width 301 height 46
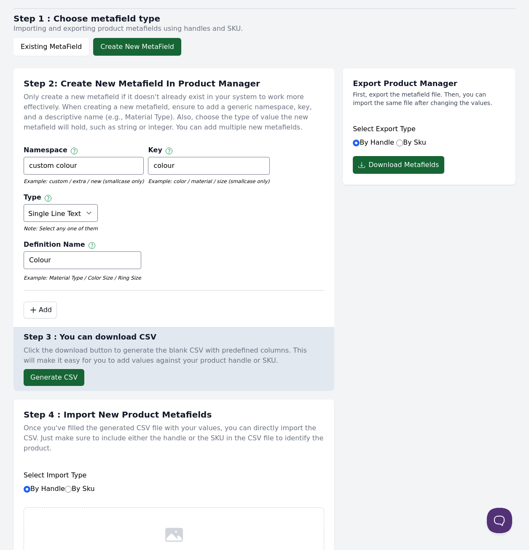
scroll to position [0, 0]
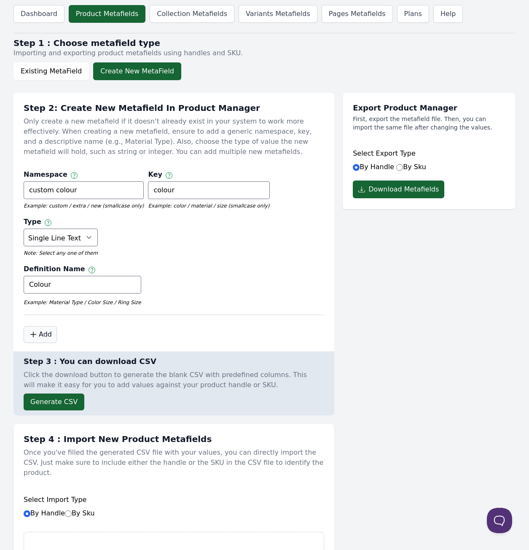
click at [30, 327] on button ".cls-1 { fill: none; stroke: #000; stroke-linecap: round; stroke-linejoin: roun…" at bounding box center [40, 334] width 33 height 17
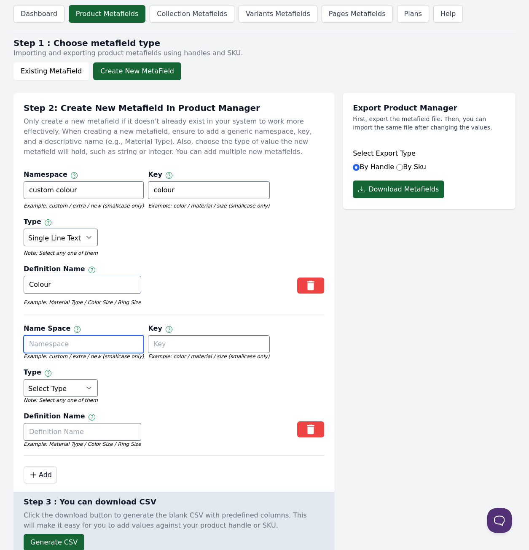
click at [60, 344] on input "text" at bounding box center [84, 344] width 120 height 18
type input "material type"
click at [164, 351] on input "text" at bounding box center [208, 344] width 121 height 18
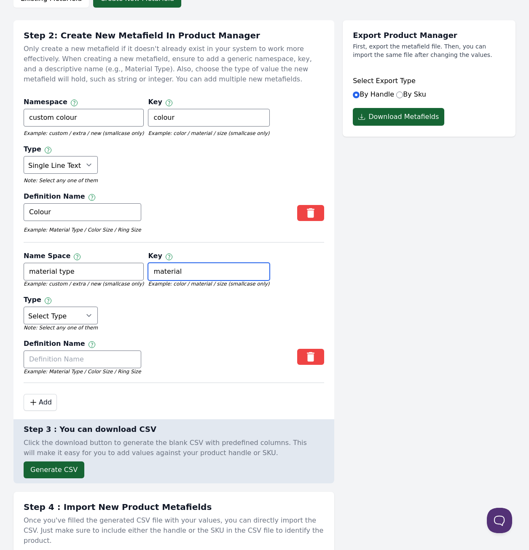
scroll to position [73, 0]
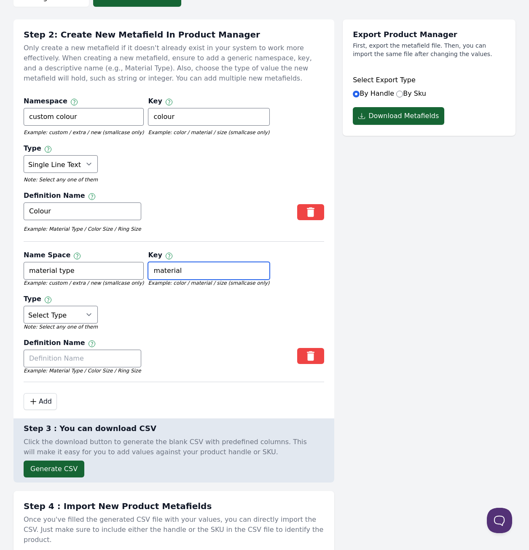
type input "material"
click at [105, 266] on input "material type" at bounding box center [84, 271] width 120 height 18
click at [79, 317] on select "Select Type True or False Color Date Date & Time Dimension Money Multi Line Tex…" at bounding box center [61, 315] width 74 height 18
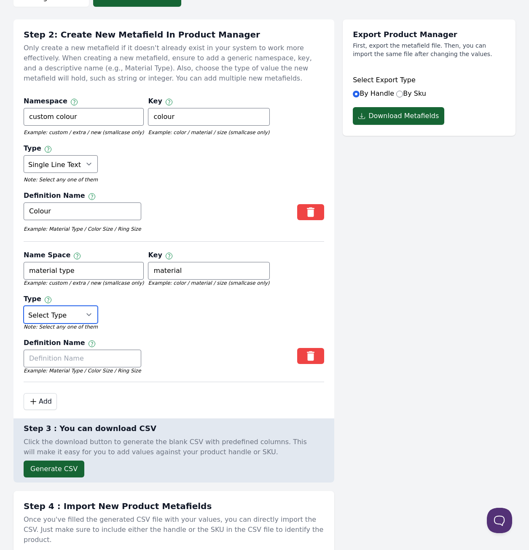
select select "single_line_text_field"
click at [61, 358] on input "text" at bounding box center [83, 358] width 118 height 18
type input "material"
click at [223, 325] on div "Name Space Namespace and key can only use letters, numbers, underscores, and da…" at bounding box center [174, 314] width 301 height 136
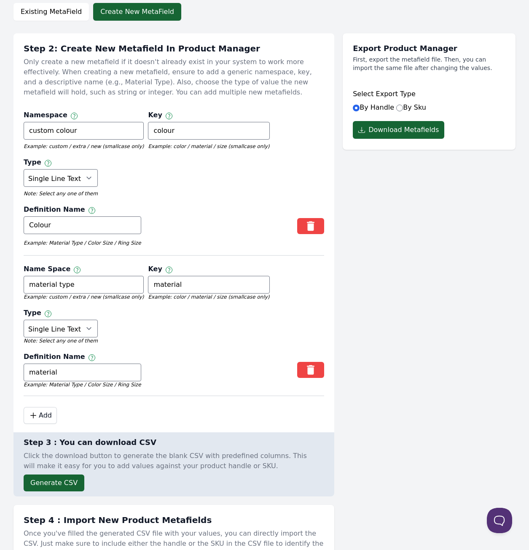
scroll to position [59, 0]
click at [409, 104] on label "By Sku" at bounding box center [411, 108] width 30 height 8
click at [403, 105] on input "By Sku" at bounding box center [399, 108] width 7 height 7
radio input "true"
click at [392, 129] on button "Download Metafields" at bounding box center [398, 130] width 91 height 18
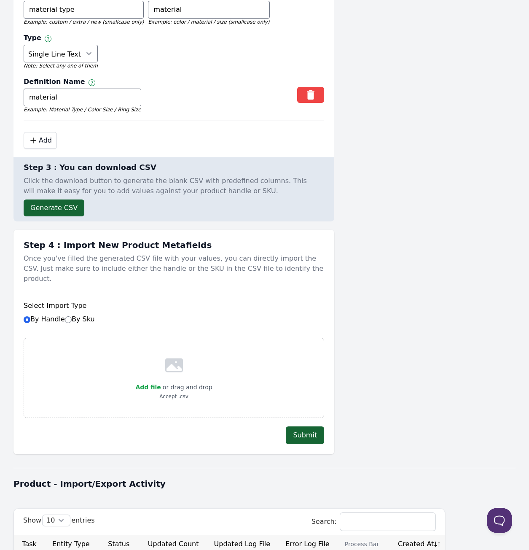
scroll to position [332, 0]
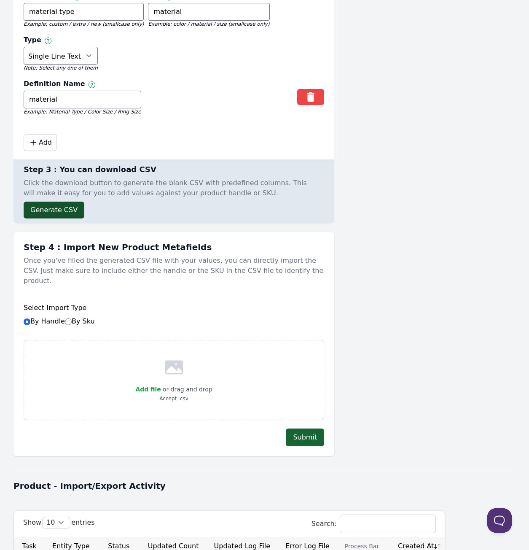
click at [47, 207] on button "Generate CSV" at bounding box center [54, 210] width 61 height 17
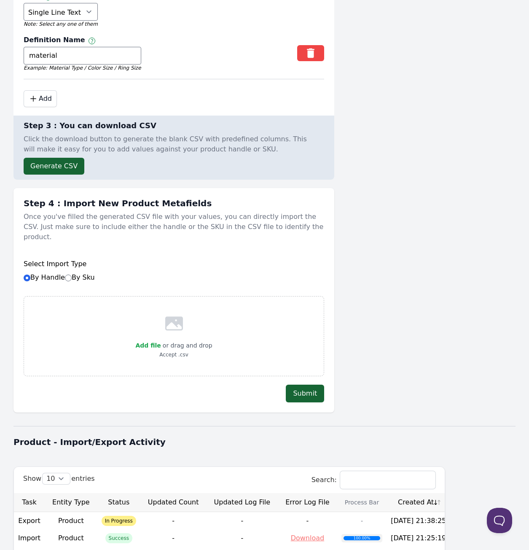
scroll to position [387, 0]
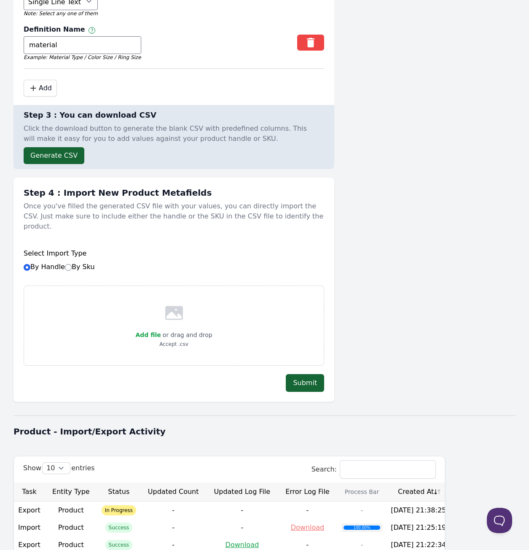
click at [138, 317] on div "Add file or drag and drop Accept .csv" at bounding box center [174, 325] width 301 height 80
click at [141, 330] on label "Add file" at bounding box center [147, 335] width 25 height 10
click at [161, 329] on input "Add file" at bounding box center [161, 329] width 0 height 0
type input "C:\fakepath\mport test sheet - Sheet1.csv"
click at [295, 374] on button "Submit" at bounding box center [305, 383] width 38 height 18
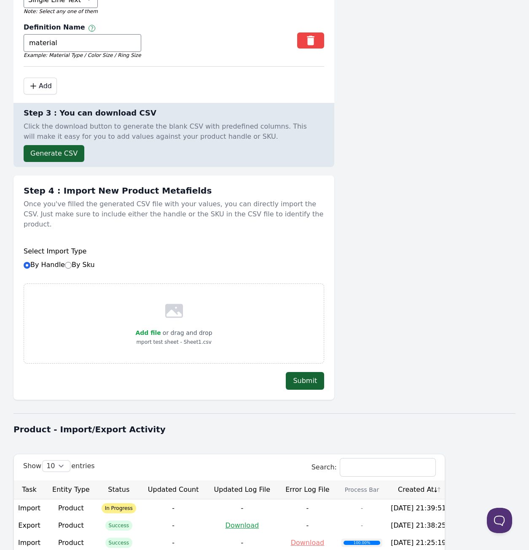
scroll to position [485, 0]
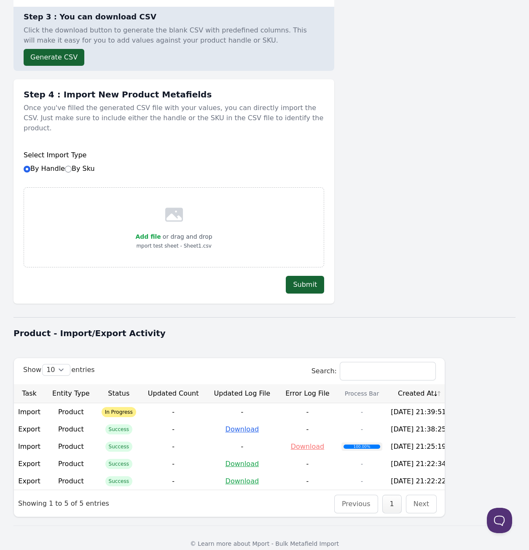
click at [231, 425] on link "Download" at bounding box center [243, 429] width 34 height 8
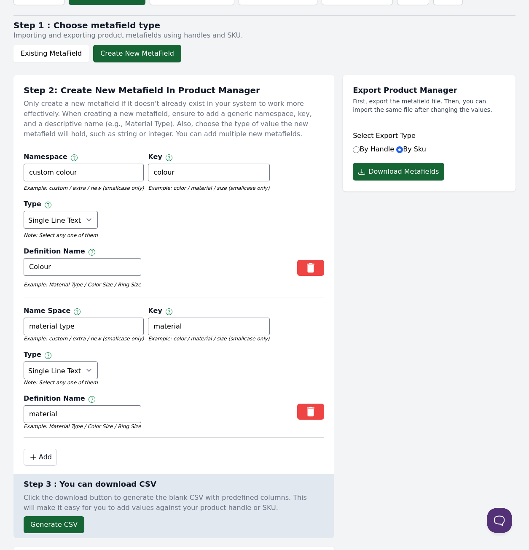
scroll to position [0, 0]
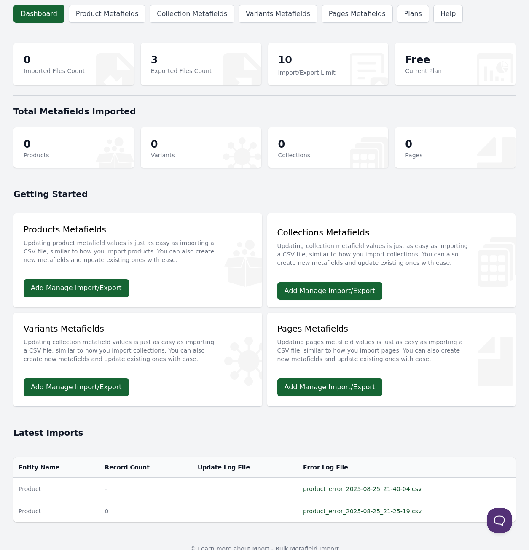
click at [133, 29] on div at bounding box center [264, 33] width 502 height 10
click at [122, 19] on link "Product Metafields" at bounding box center [107, 14] width 77 height 18
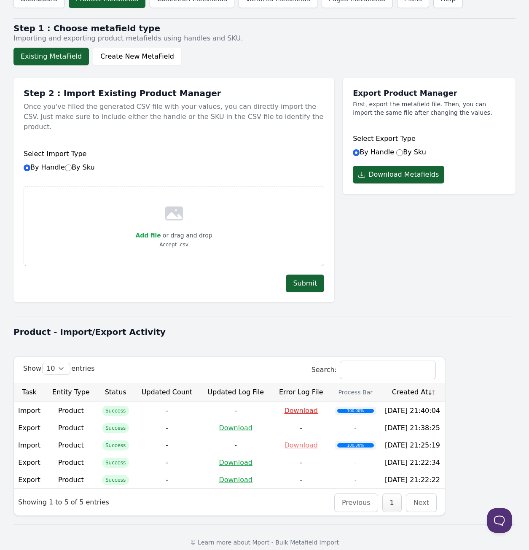
click at [287, 406] on link "Download" at bounding box center [301, 410] width 34 height 8
click at [154, 232] on span "Add file" at bounding box center [147, 235] width 25 height 7
click at [161, 230] on input "Add file" at bounding box center [161, 230] width 0 height 0
type input "C:\fakepath\mport test sheet - Sheet1.csv"
click at [308, 274] on button "Submit" at bounding box center [305, 283] width 38 height 18
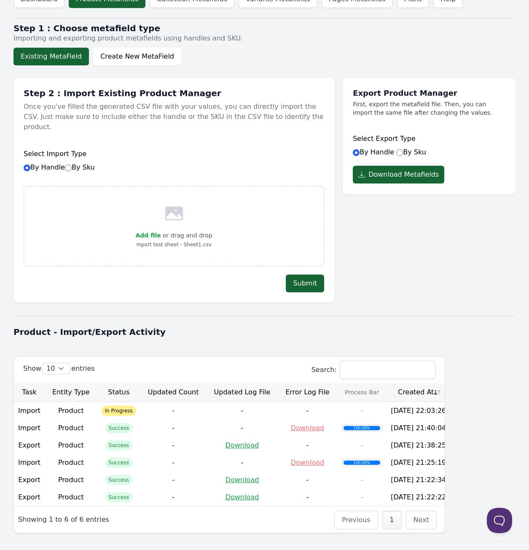
click at [82, 163] on label "By Sku" at bounding box center [80, 167] width 30 height 8
click at [72, 164] on input "By Sku" at bounding box center [68, 167] width 7 height 7
radio input "true"
click at [308, 274] on button "Submit" at bounding box center [305, 283] width 38 height 18
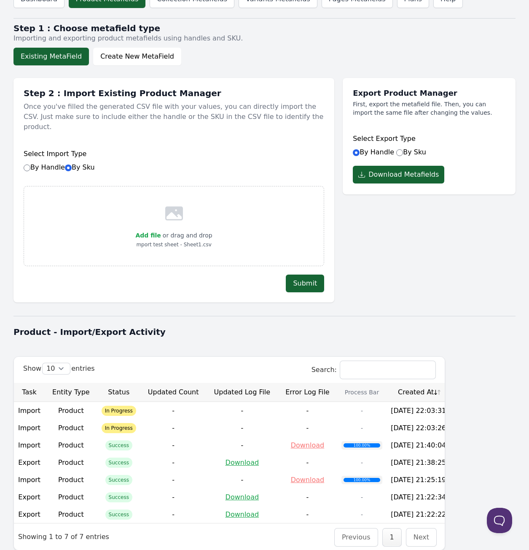
click at [370, 242] on div "Export Product Manager First, export the metafield file. Then, you can import t…" at bounding box center [429, 186] width 173 height 233
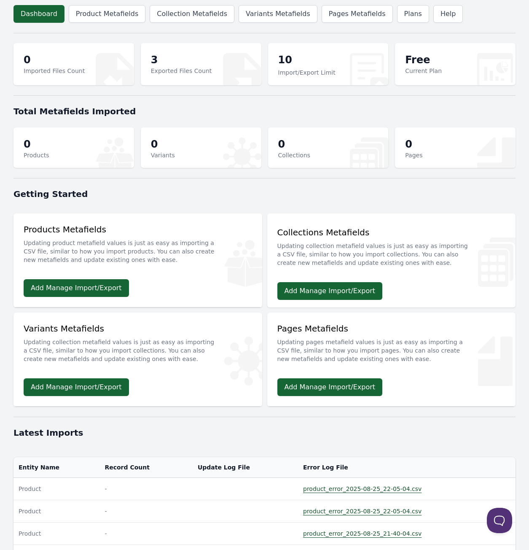
click at [97, 25] on header "Dashboard Product Metafields Collection Metafields Variants Metafields Pages Me…" at bounding box center [264, 14] width 502 height 28
click at [101, 19] on link "Product Metafields" at bounding box center [107, 14] width 77 height 18
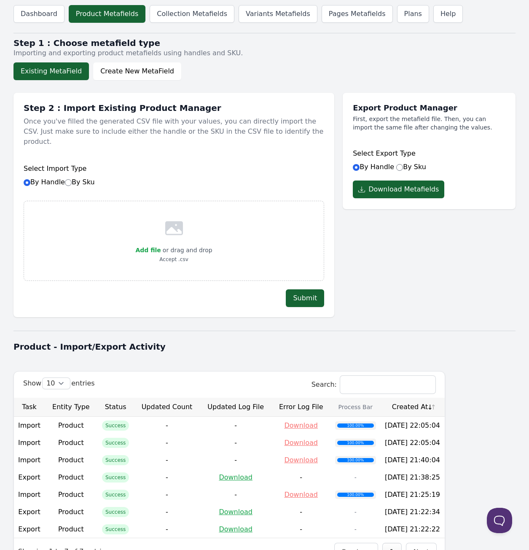
scroll to position [50, 0]
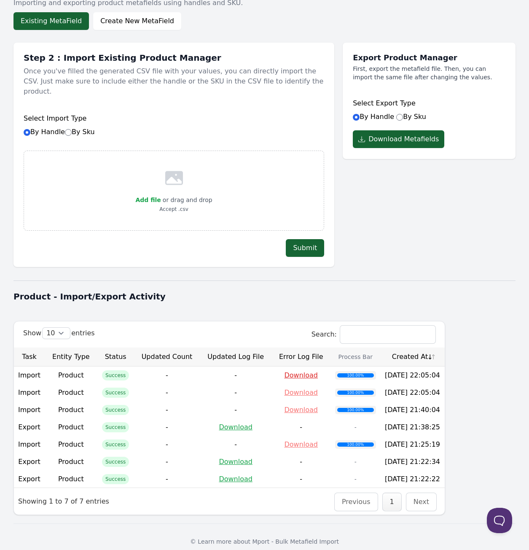
click at [289, 371] on link "Download" at bounding box center [301, 375] width 34 height 8
click at [292, 388] on link "Download" at bounding box center [301, 392] width 34 height 8
click at [296, 388] on link "Download" at bounding box center [301, 392] width 34 height 8
click at [152, 196] on span "Add file" at bounding box center [147, 199] width 25 height 7
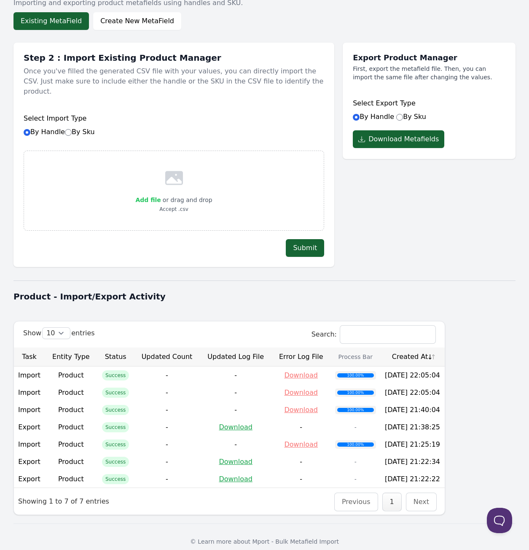
click at [161, 194] on input "Add file" at bounding box center [161, 194] width 0 height 0
type input "C:\fakepath\mport test sheet - Sheet1.csv"
click at [399, 116] on input "By Sku" at bounding box center [399, 117] width 7 height 7
radio input "true"
click at [89, 126] on div "Select Import Type By Handle By Sku" at bounding box center [174, 125] width 301 height 40
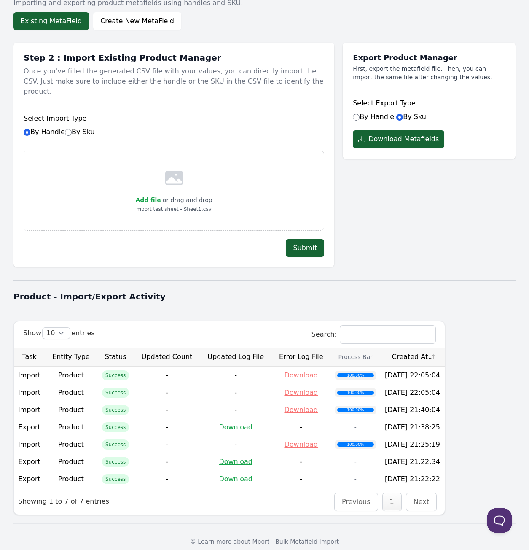
click at [75, 128] on label "By Sku" at bounding box center [80, 132] width 30 height 8
click at [72, 129] on input "By Sku" at bounding box center [68, 132] width 7 height 7
radio input "true"
click at [308, 239] on button "Submit" at bounding box center [305, 248] width 38 height 18
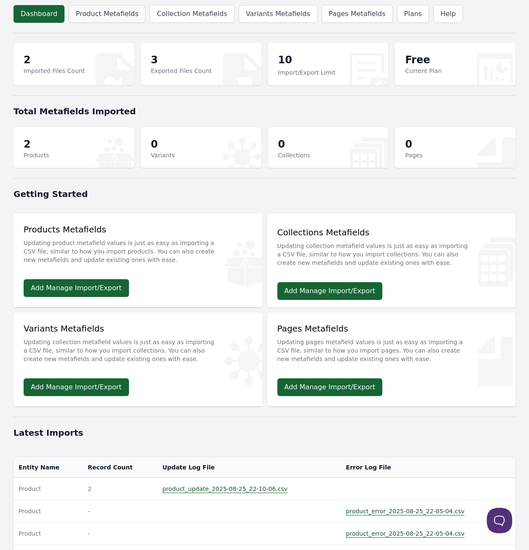
click at [128, 16] on link "Product Metafields" at bounding box center [107, 14] width 77 height 18
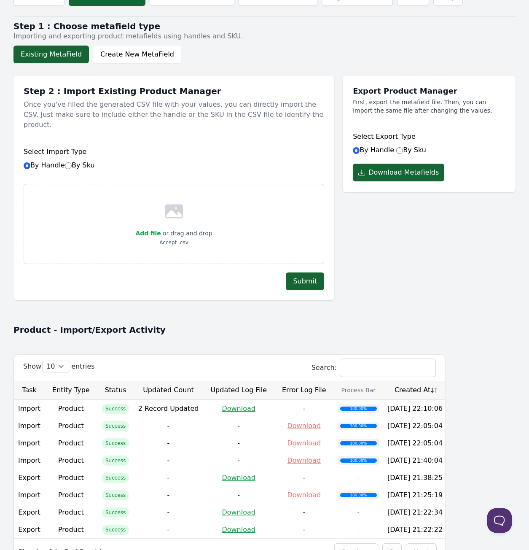
scroll to position [68, 0]
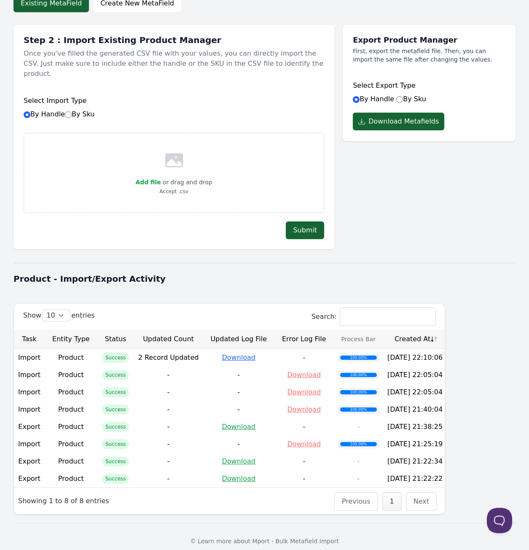
click at [224, 353] on link "Download" at bounding box center [239, 357] width 34 height 8
